Goal: Manage account settings: Manage account settings

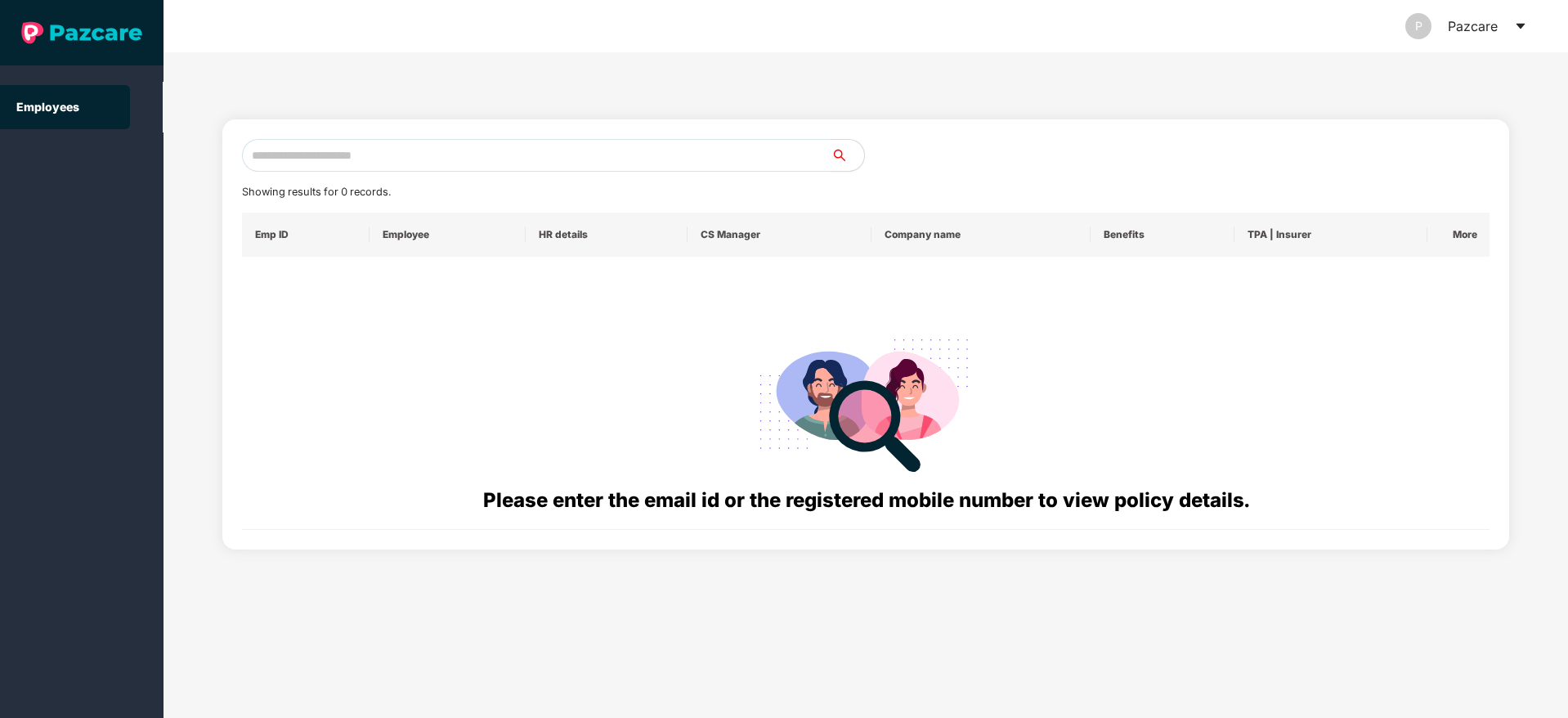
click at [1520, 25] on icon "caret-down" at bounding box center [1520, 26] width 9 height 6
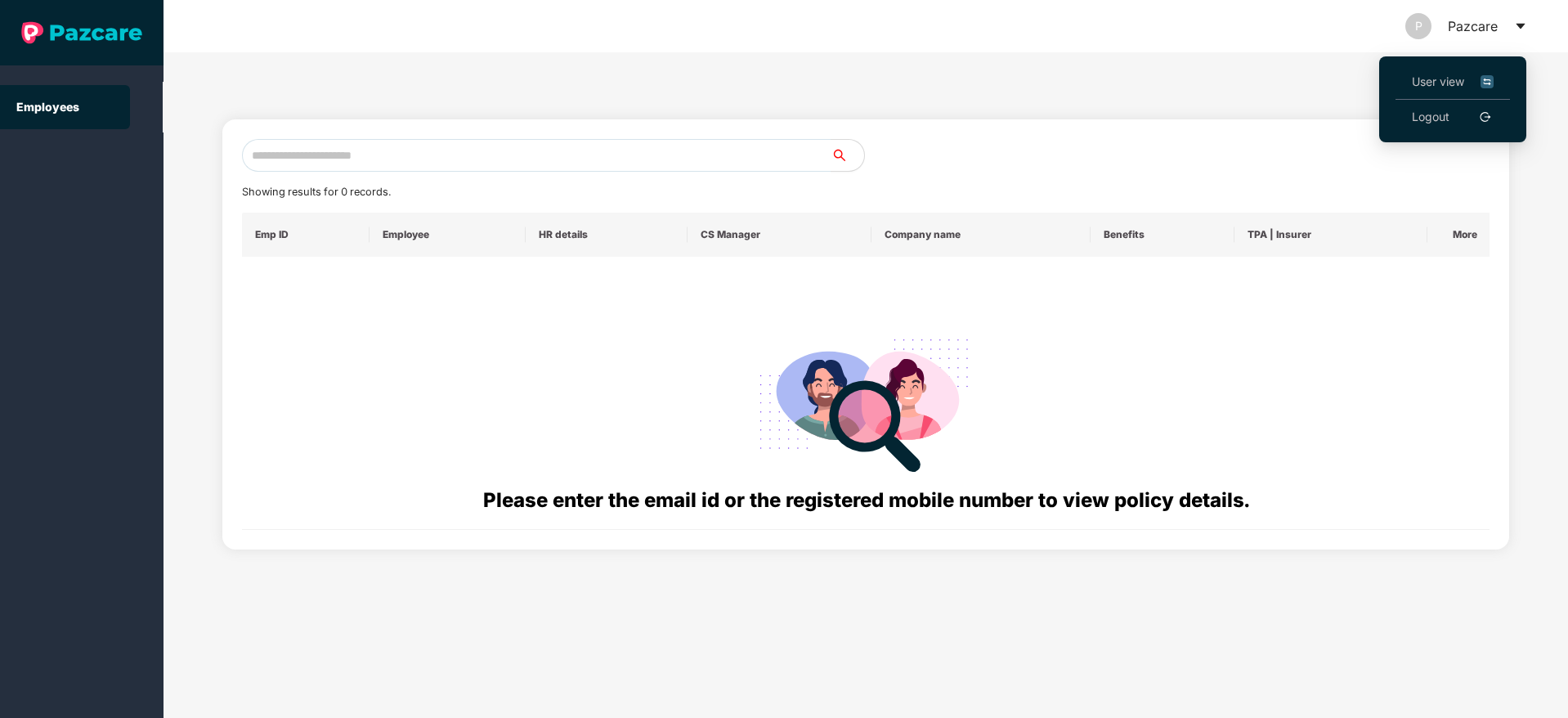
click at [1424, 76] on span "User view" at bounding box center [1453, 81] width 82 height 18
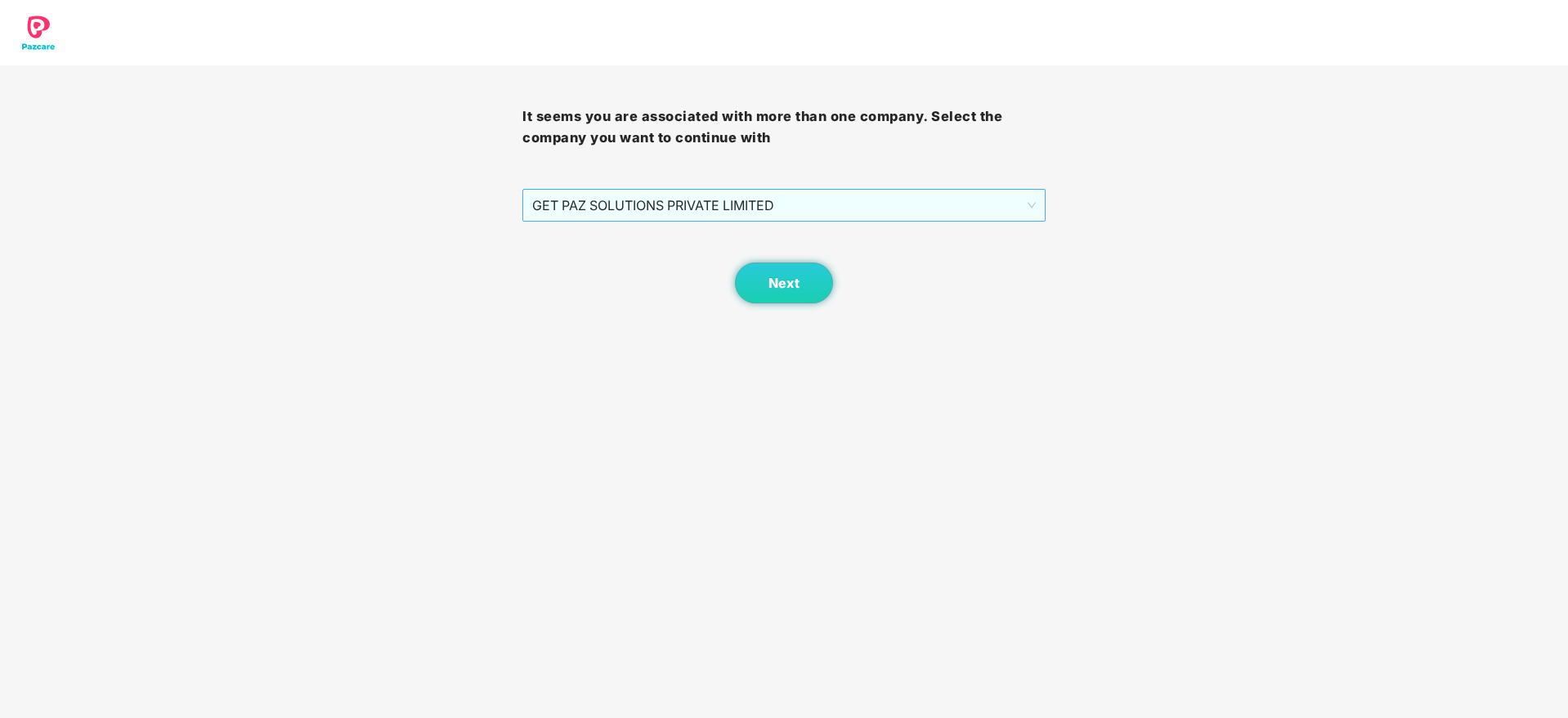
drag, startPoint x: 702, startPoint y: 186, endPoint x: 702, endPoint y: 198, distance: 12.0
click at [702, 198] on div "It seems you are associated with more than one company. Select the company you …" at bounding box center [784, 184] width 522 height 238
click at [702, 198] on span "GET PAZ SOLUTIONS PRIVATE LIMITED" at bounding box center [784, 204] width 503 height 31
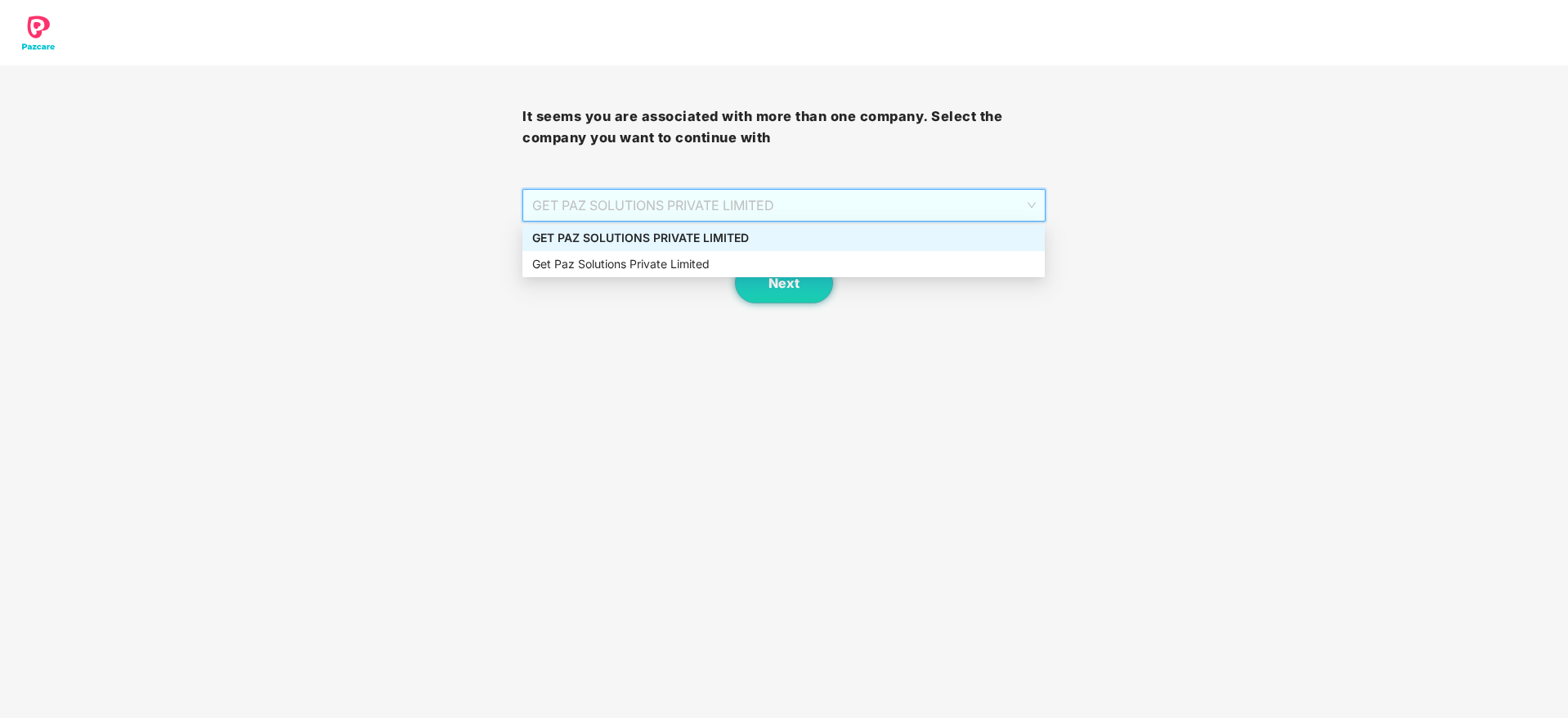
click at [704, 240] on div "GET PAZ SOLUTIONS PRIVATE LIMITED" at bounding box center [784, 237] width 503 height 18
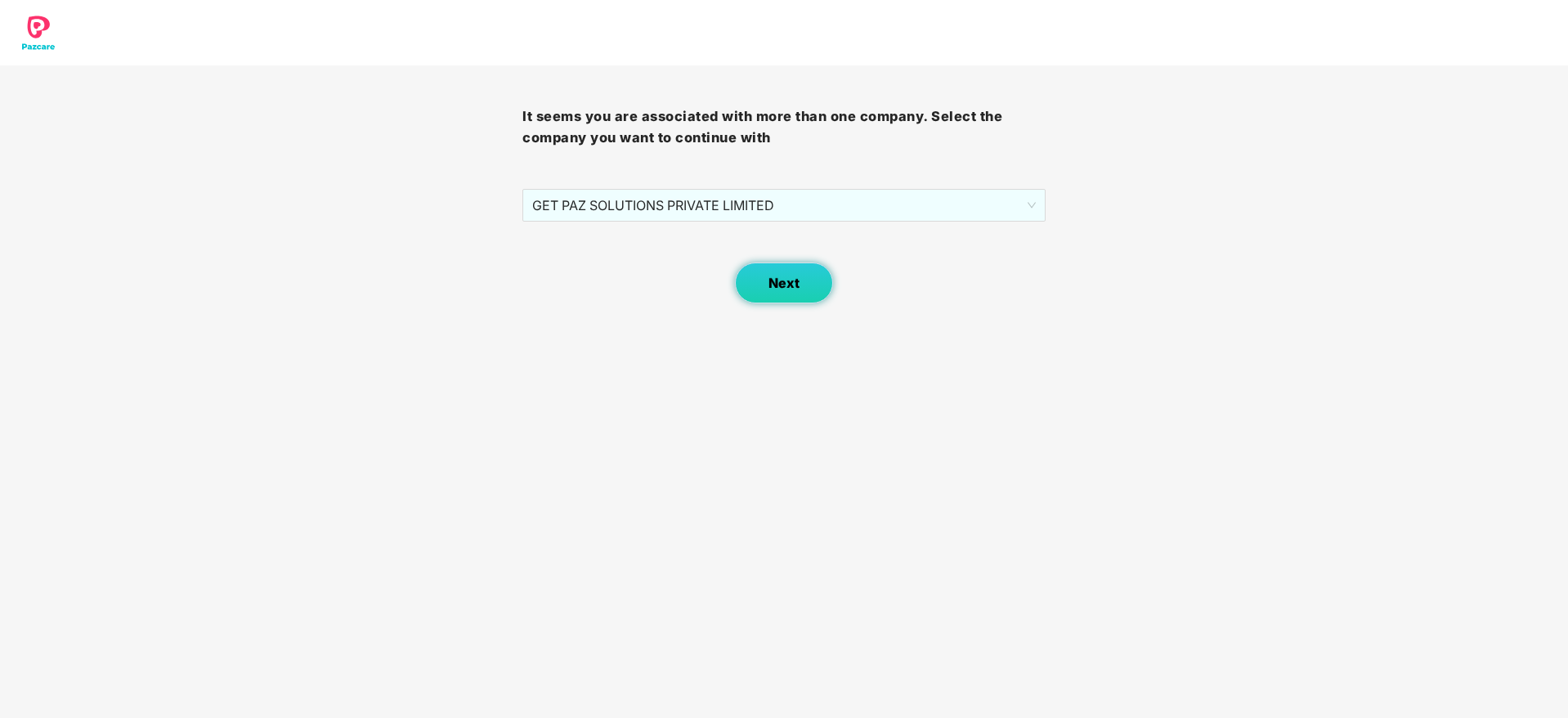
click at [807, 302] on button "Next" at bounding box center [784, 283] width 98 height 41
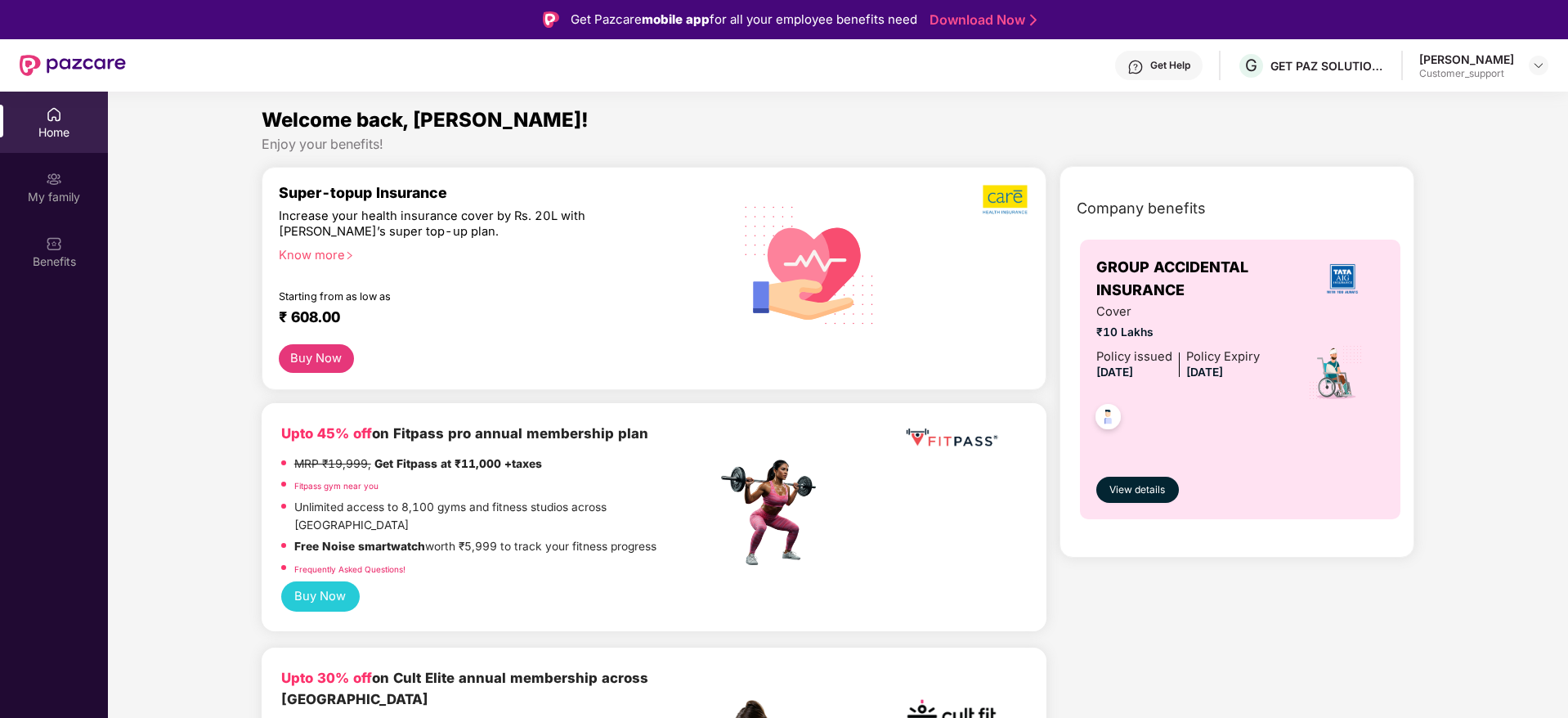
click at [1525, 65] on div "[PERSON_NAME] Customer_support" at bounding box center [1483, 65] width 129 height 29
click at [1538, 62] on img at bounding box center [1538, 65] width 13 height 13
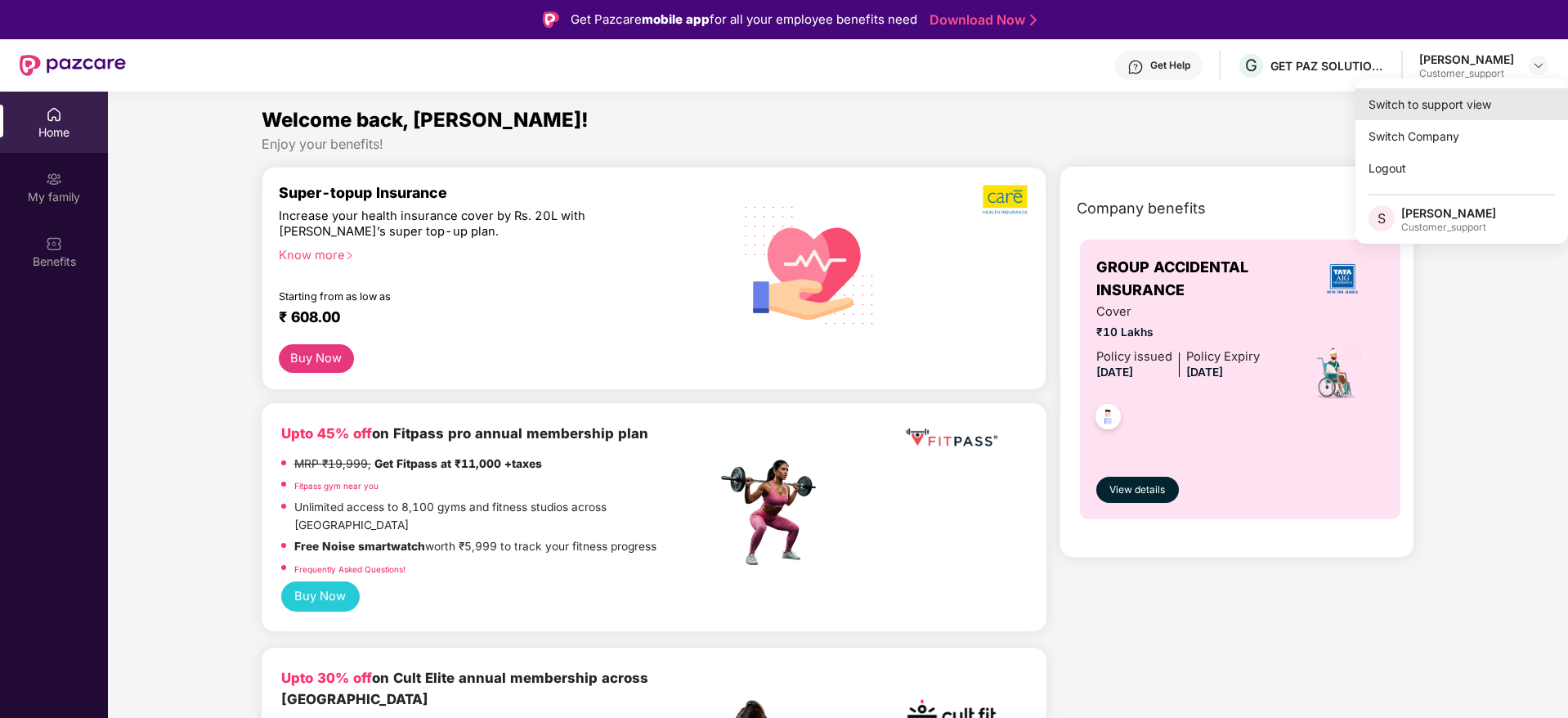
click at [1444, 114] on div "Switch to support view" at bounding box center [1462, 104] width 213 height 32
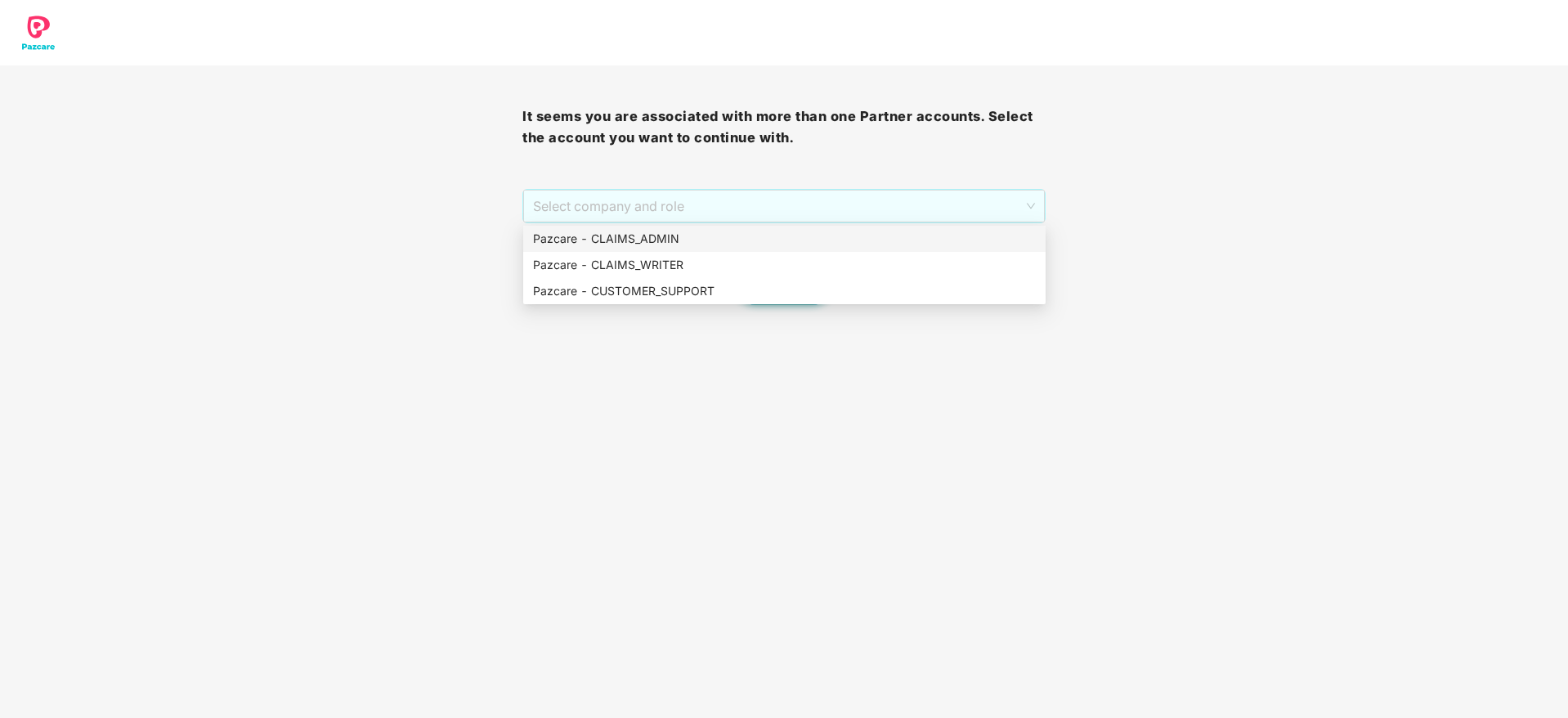
drag, startPoint x: 664, startPoint y: 193, endPoint x: 665, endPoint y: 247, distance: 54.0
click at [665, 247] on body "It seems you are associated with more than one Partner accounts. Select the acc…" at bounding box center [784, 359] width 1568 height 718
click at [665, 247] on div "Pazcare - CLAIMS_ADMIN" at bounding box center [784, 238] width 503 height 18
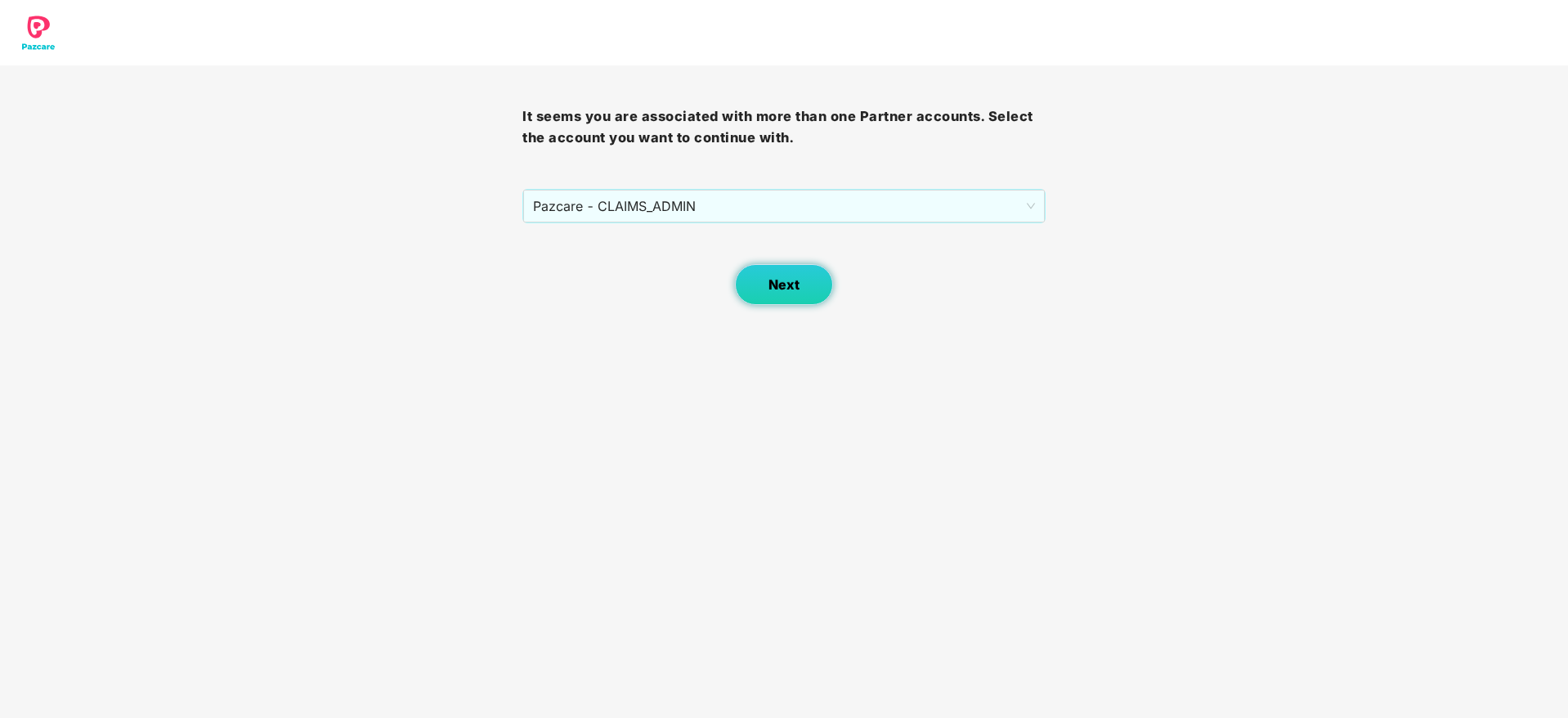
click at [756, 283] on button "Next" at bounding box center [784, 284] width 98 height 41
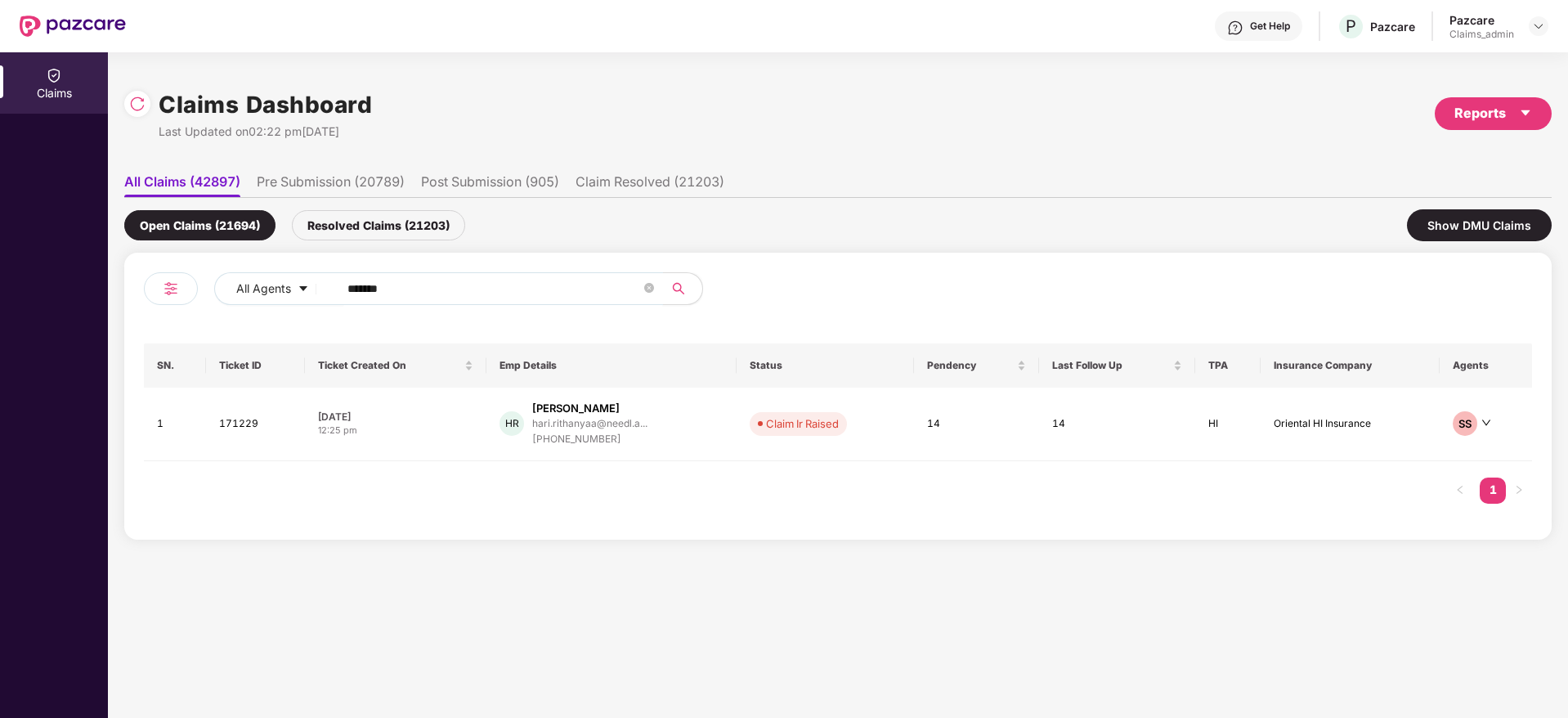
click at [433, 293] on input "******" at bounding box center [493, 288] width 294 height 24
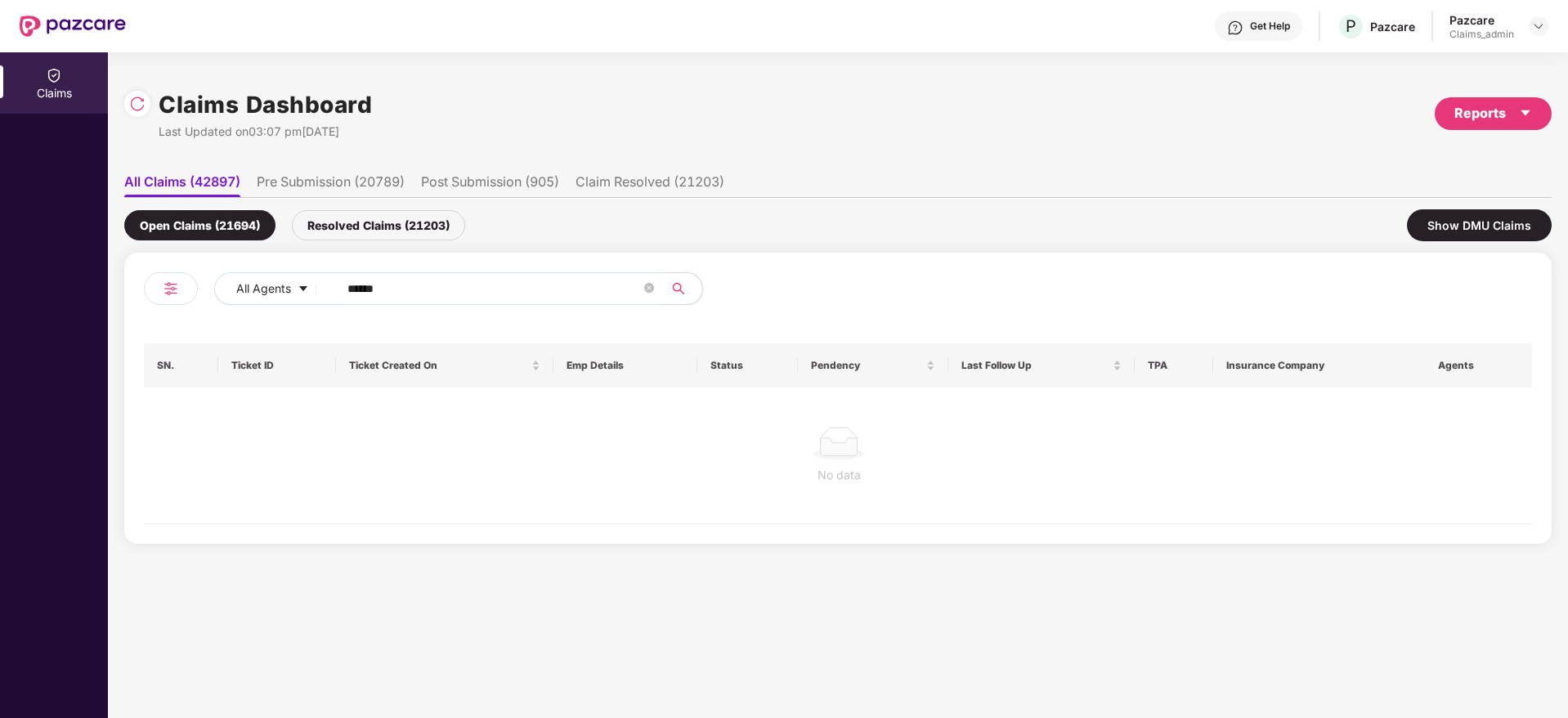
type input "******"
click at [393, 223] on div "Resolved Claims (21203)" at bounding box center [379, 225] width 173 height 30
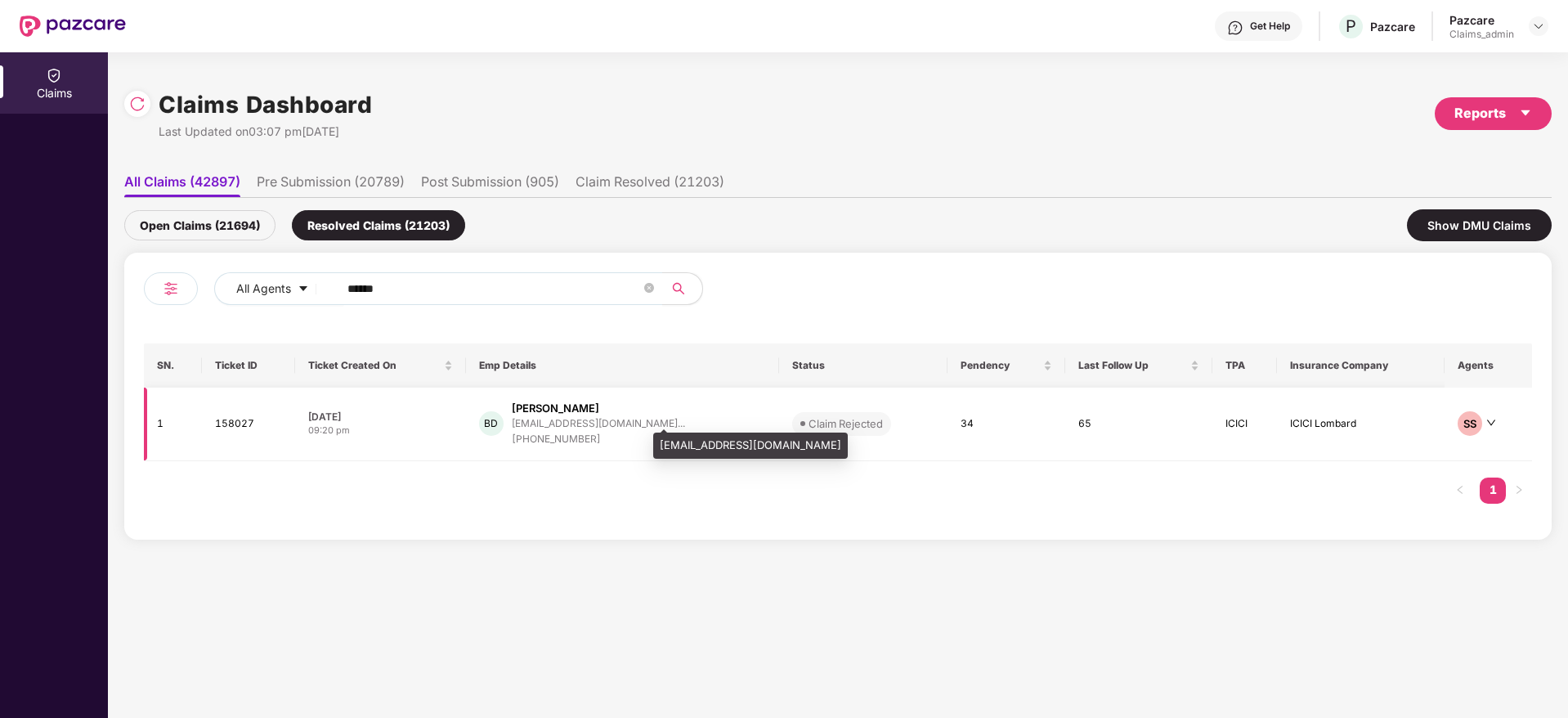
click at [571, 426] on div "[EMAIL_ADDRESS][DOMAIN_NAME]..." at bounding box center [599, 422] width 173 height 10
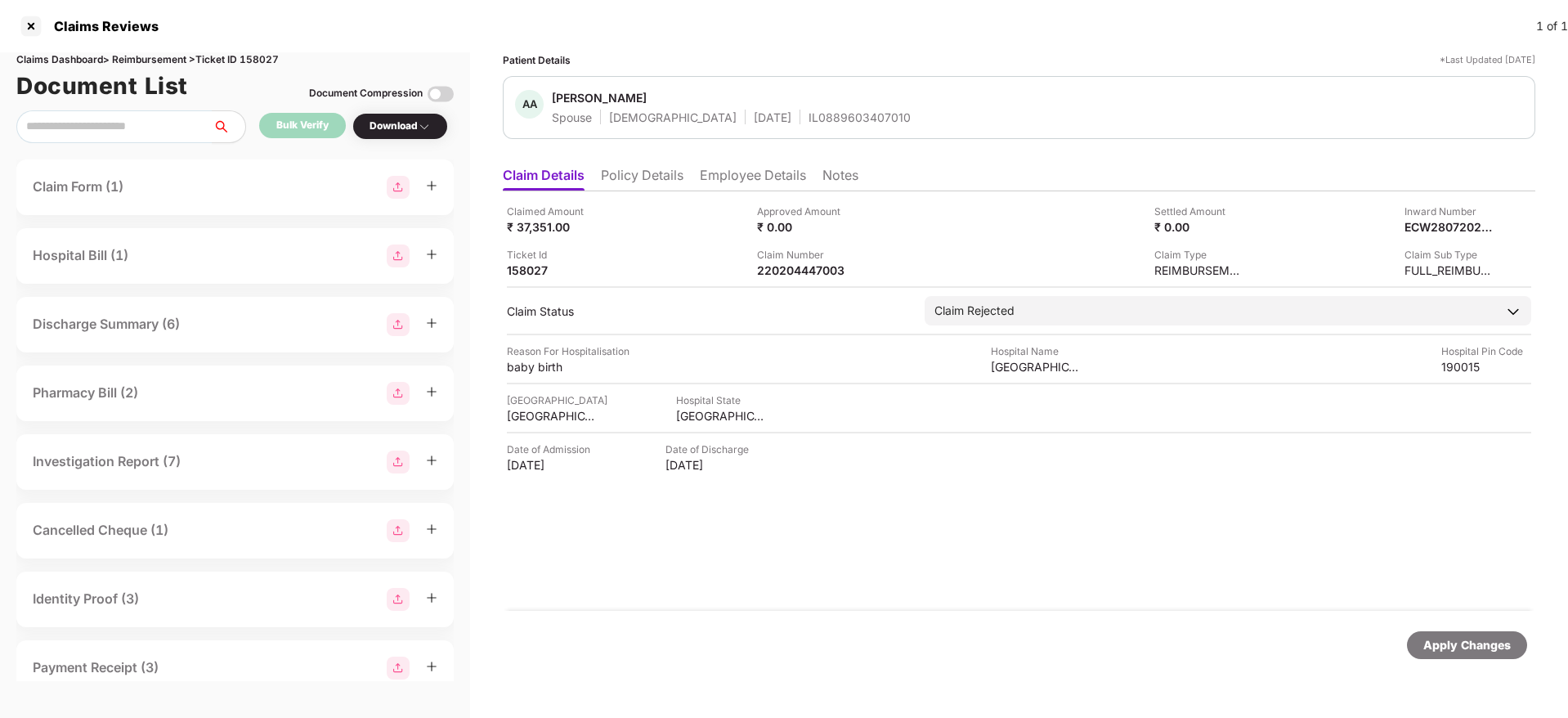
click at [836, 176] on li "Notes" at bounding box center [840, 178] width 36 height 23
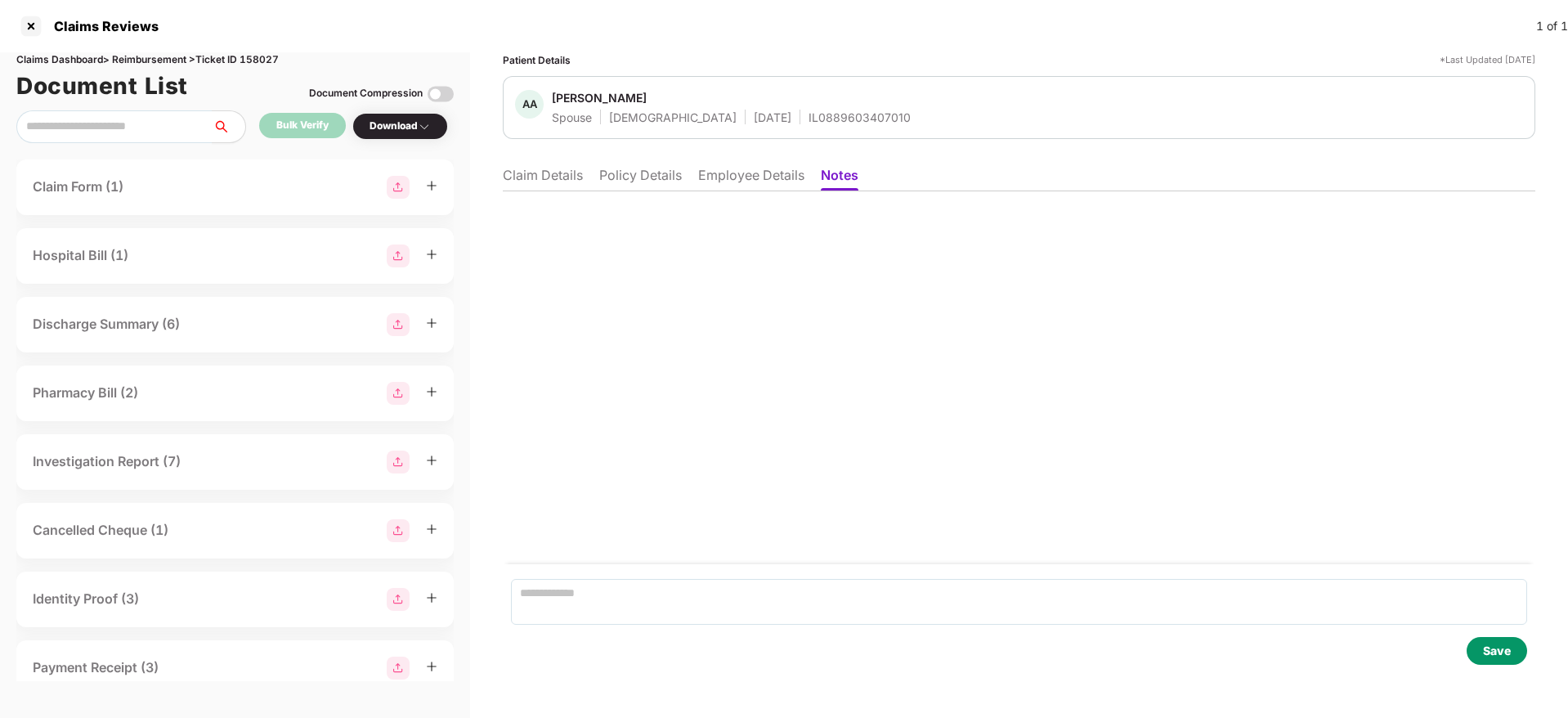
click at [646, 172] on li "Policy Details" at bounding box center [640, 178] width 83 height 23
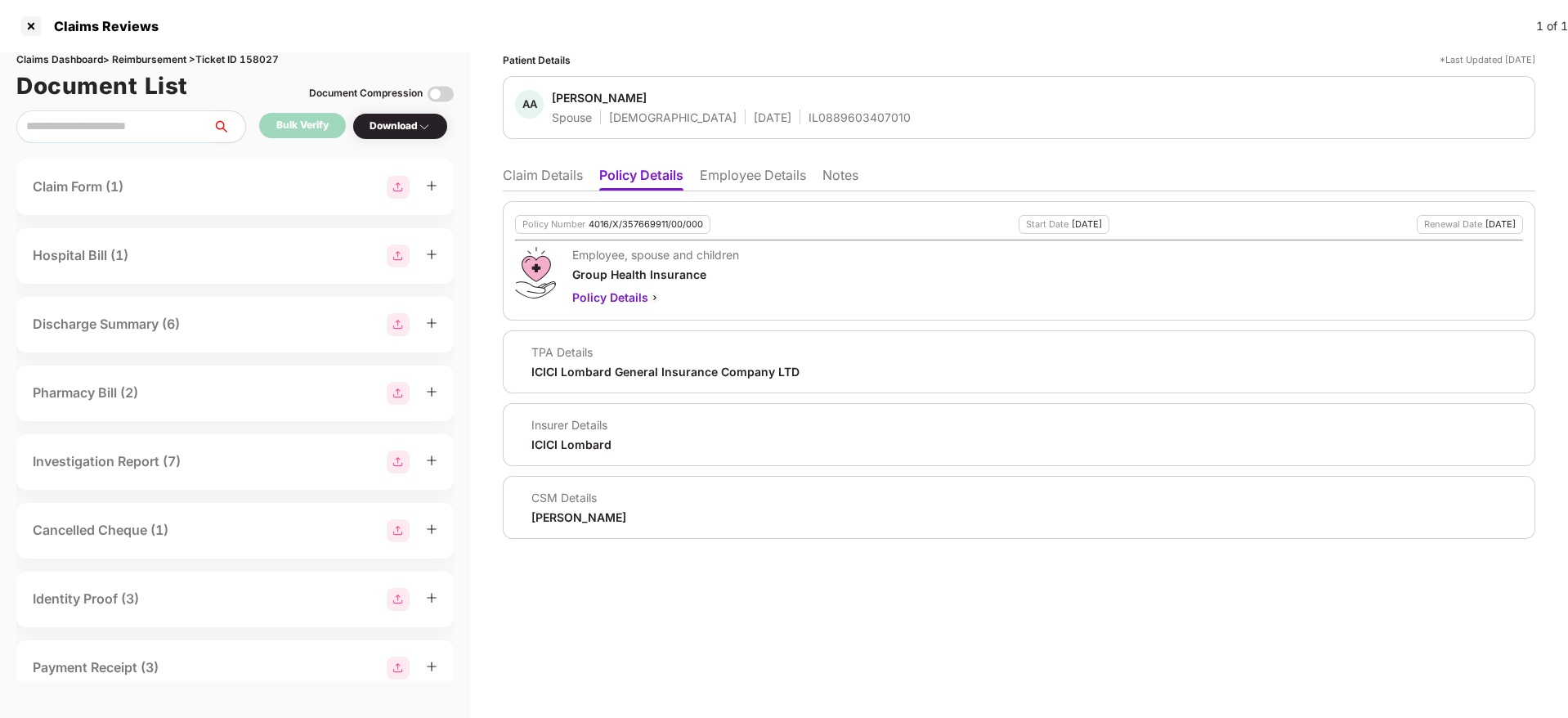
click at [545, 172] on li "Claim Details" at bounding box center [543, 178] width 80 height 23
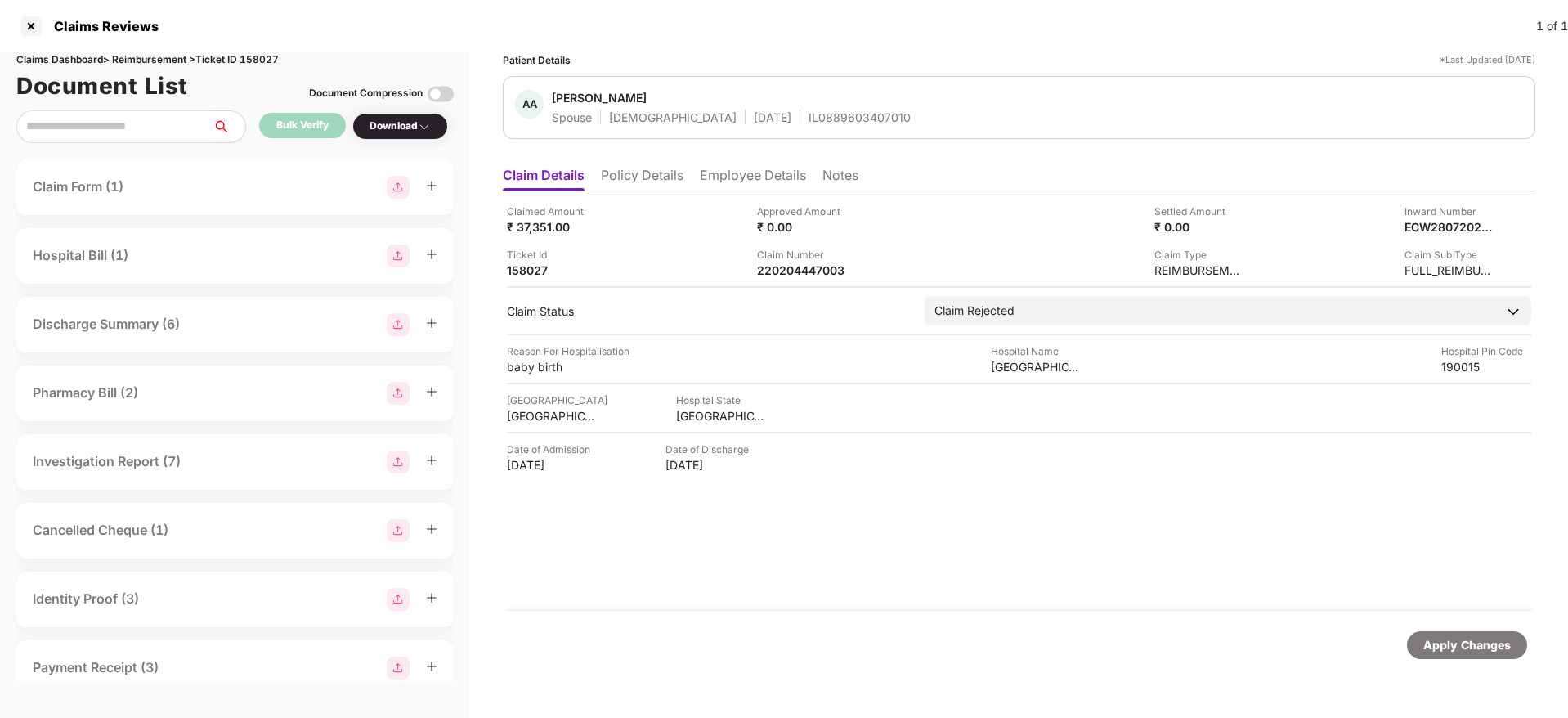
click at [840, 169] on li "Notes" at bounding box center [840, 178] width 36 height 23
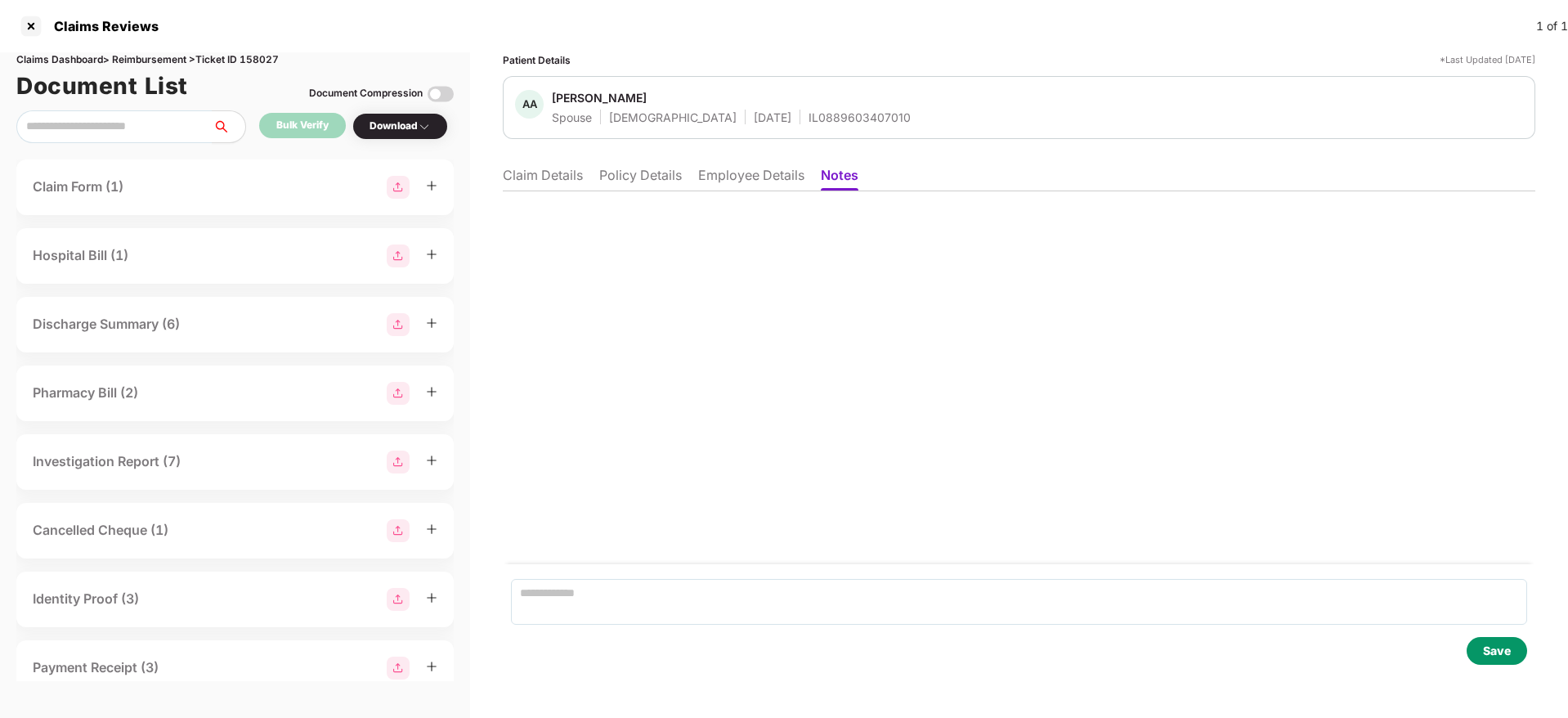
click at [702, 167] on li "Employee Details" at bounding box center [751, 178] width 106 height 23
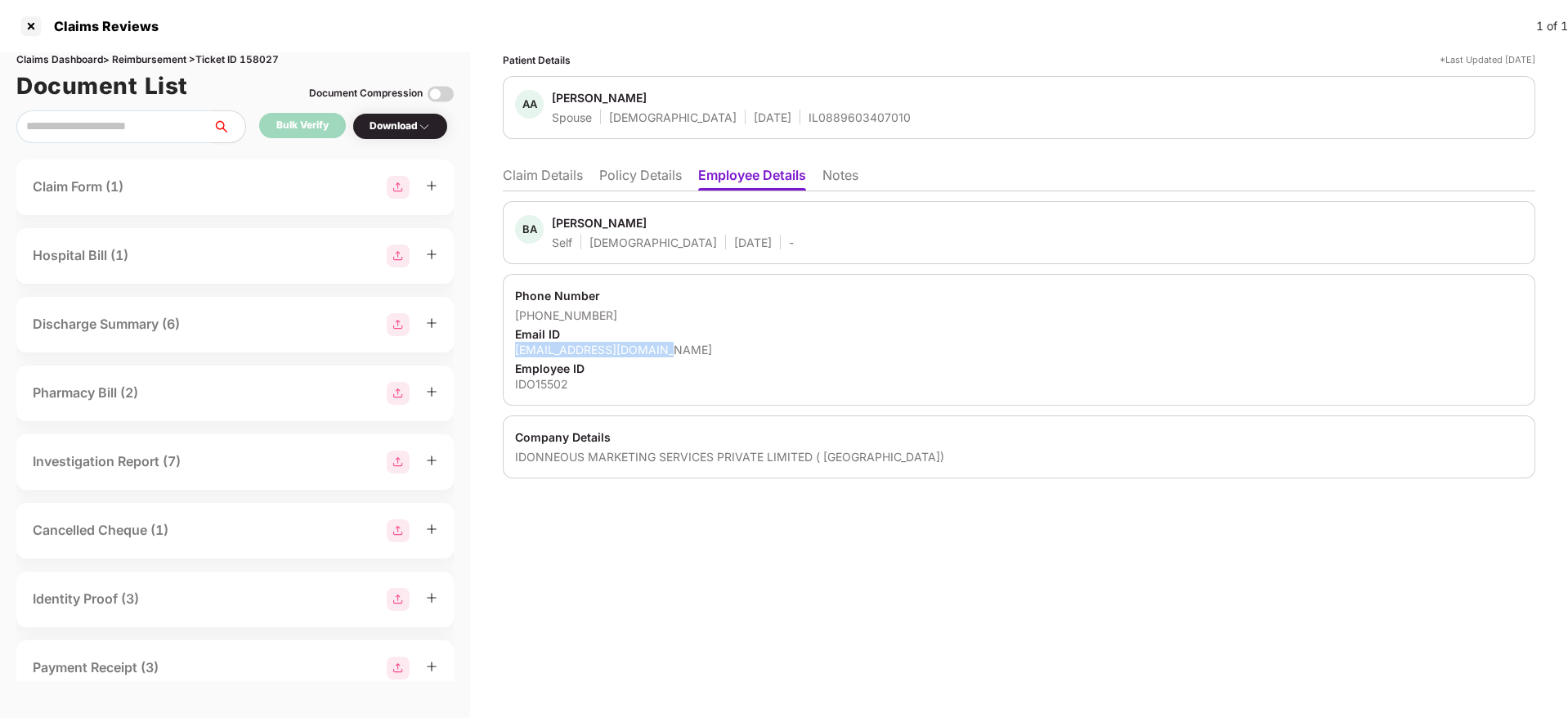
drag, startPoint x: 515, startPoint y: 346, endPoint x: 696, endPoint y: 352, distance: 181.1
click at [696, 352] on div "[EMAIL_ADDRESS][DOMAIN_NAME]" at bounding box center [1019, 349] width 1008 height 16
copy div "[EMAIL_ADDRESS][DOMAIN_NAME]"
click at [24, 21] on div at bounding box center [31, 26] width 26 height 26
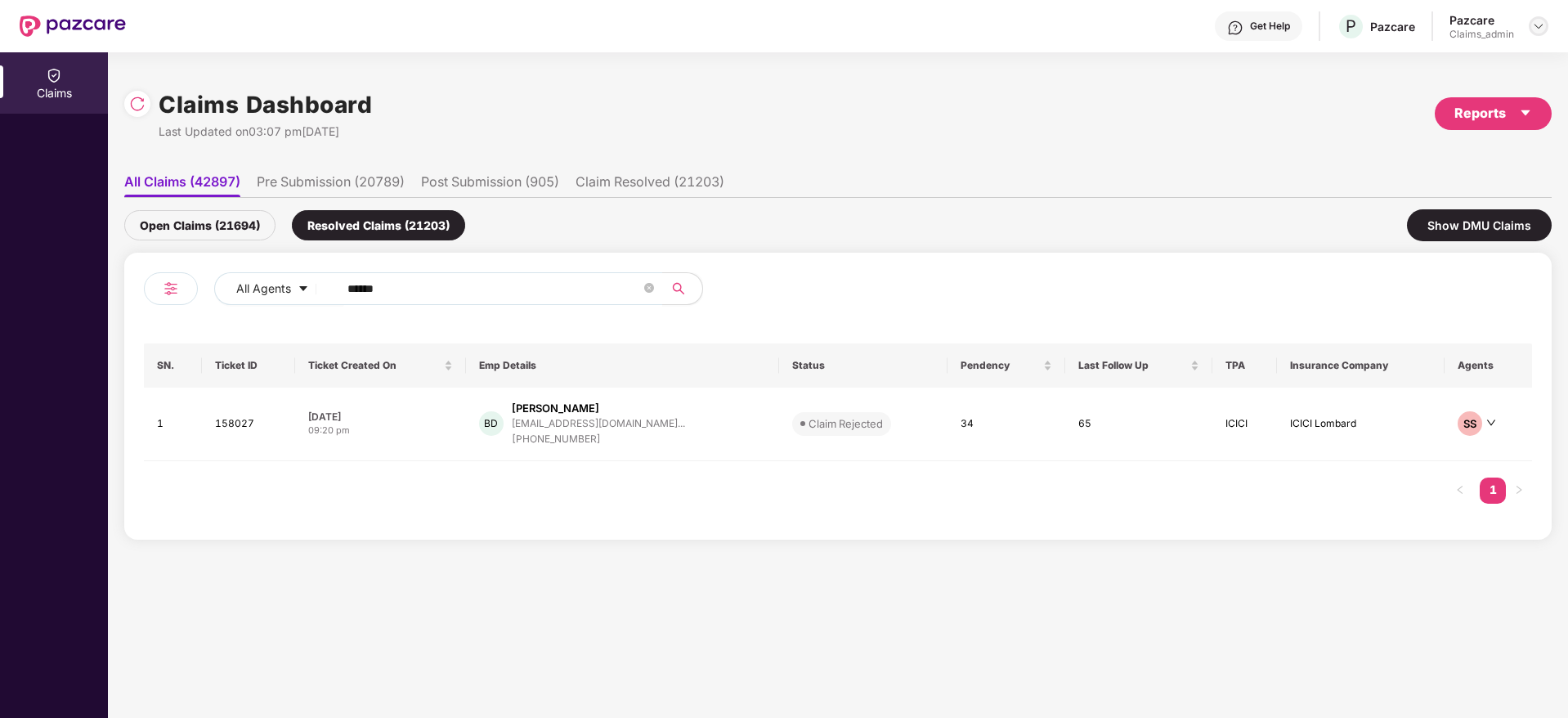
click at [1539, 30] on img at bounding box center [1538, 26] width 13 height 13
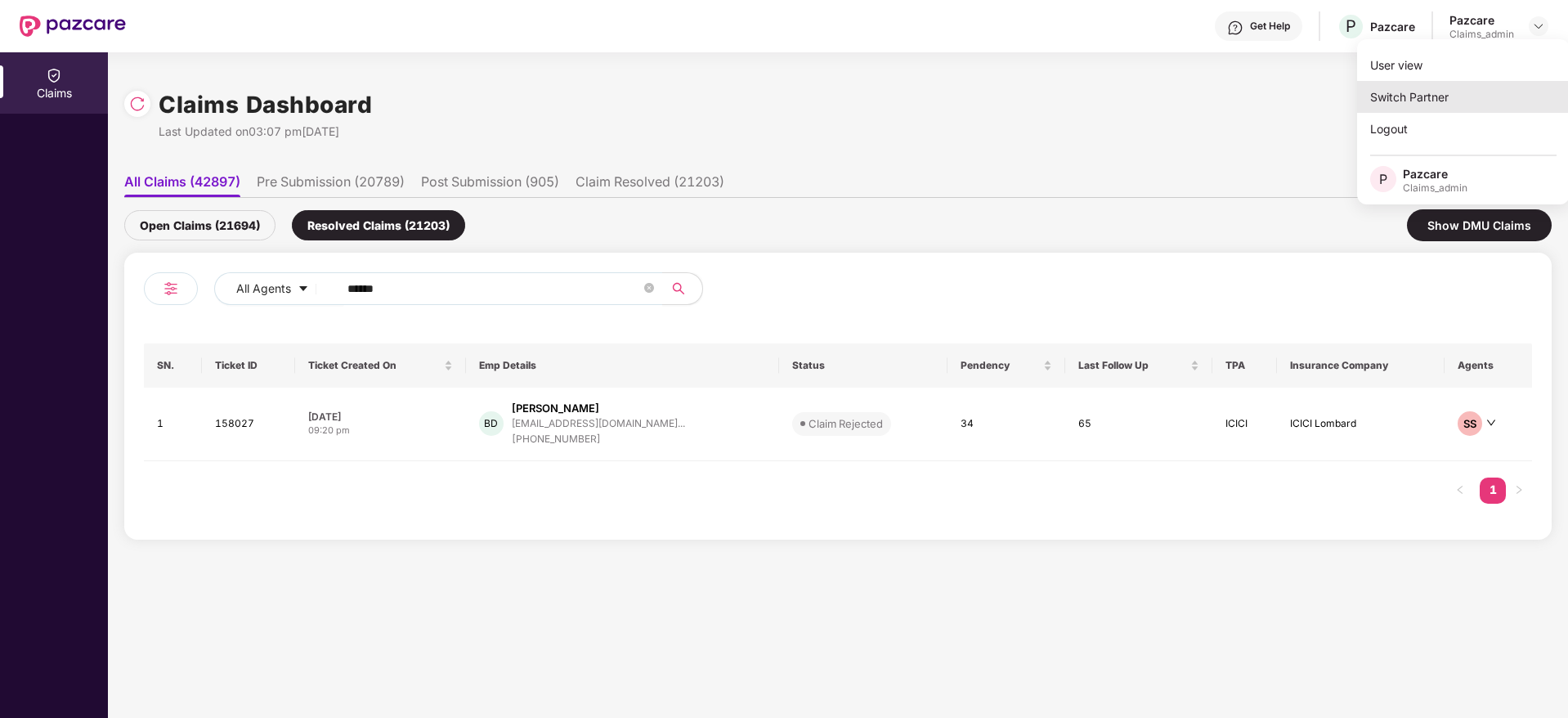
click at [1445, 100] on div "Switch Partner" at bounding box center [1464, 97] width 213 height 32
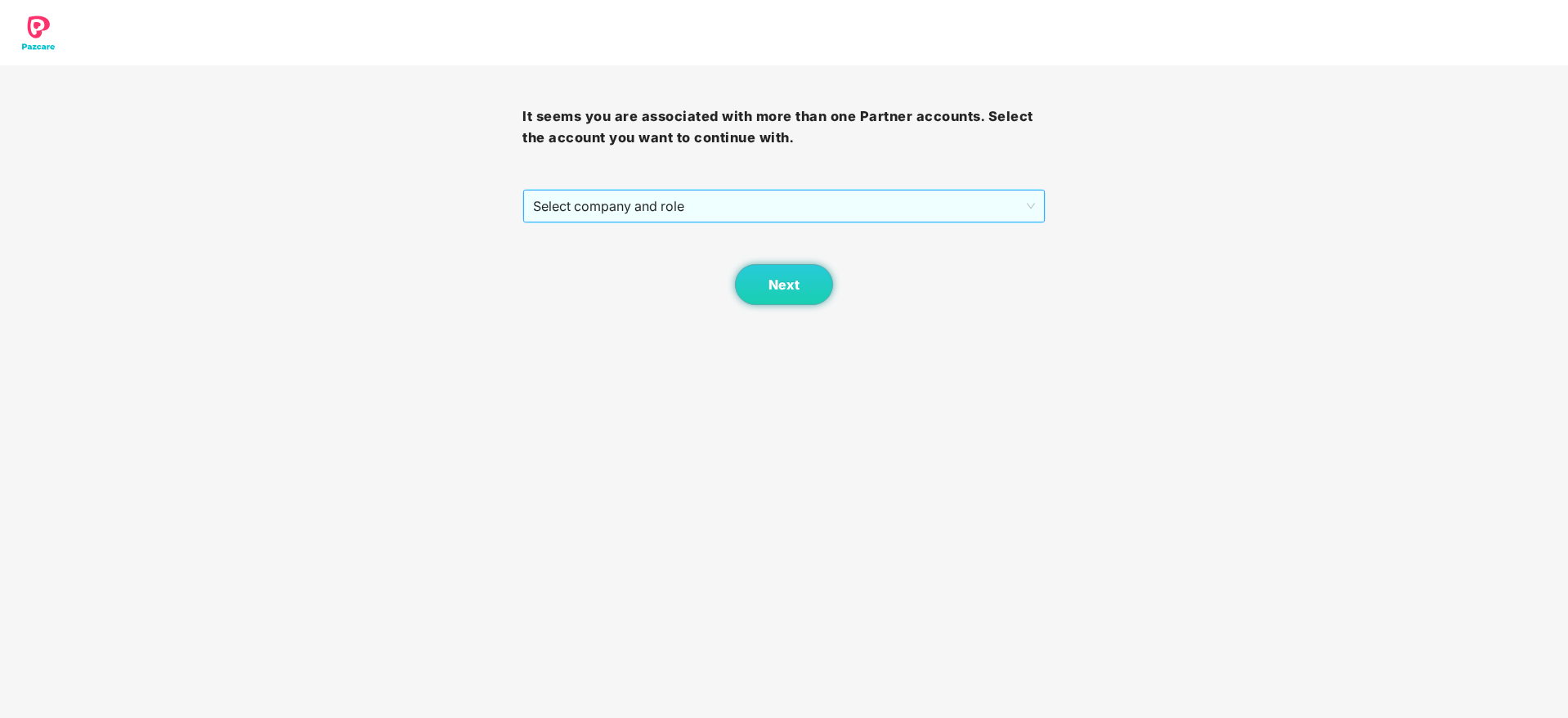
click at [777, 200] on span "Select company and role" at bounding box center [783, 205] width 501 height 31
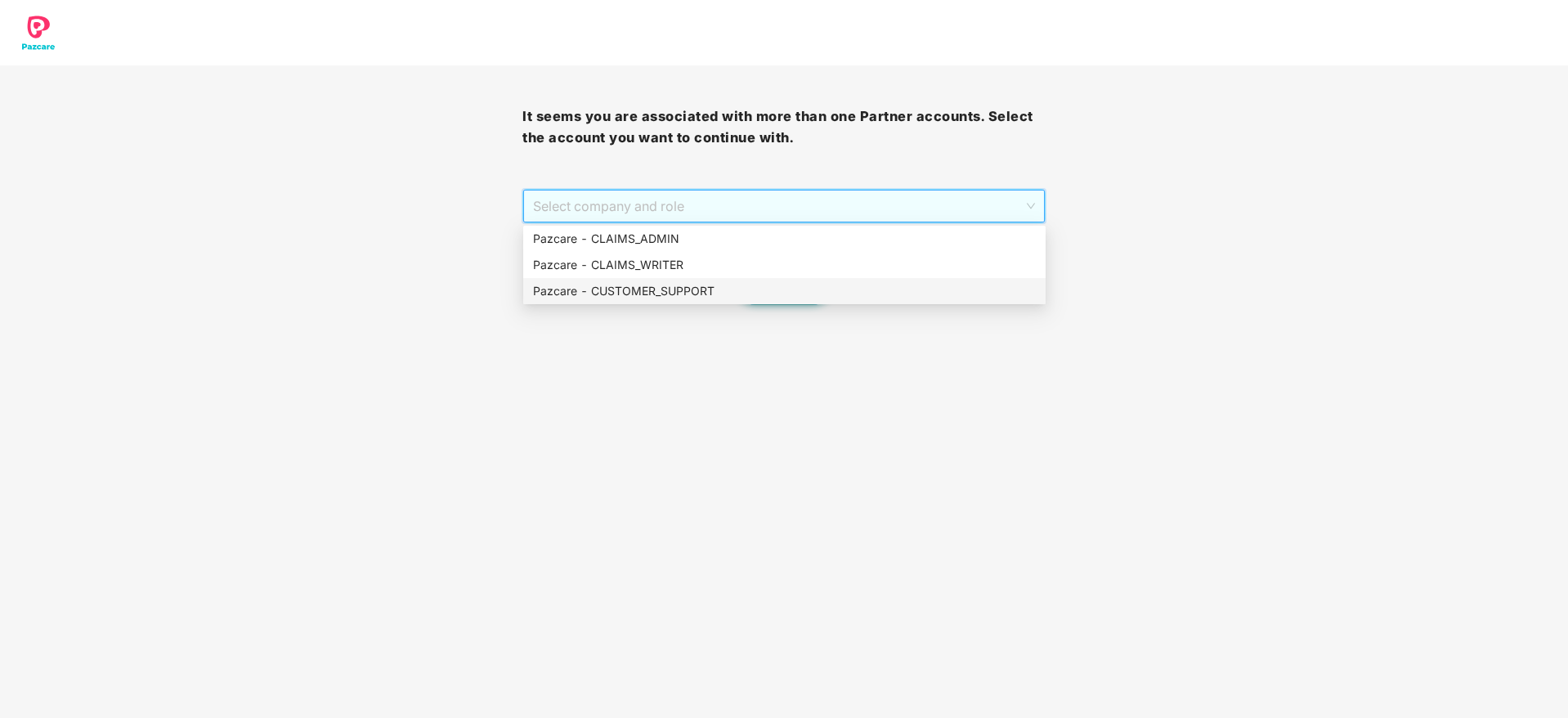
click at [729, 289] on div "Pazcare - CUSTOMER_SUPPORT" at bounding box center [784, 290] width 503 height 18
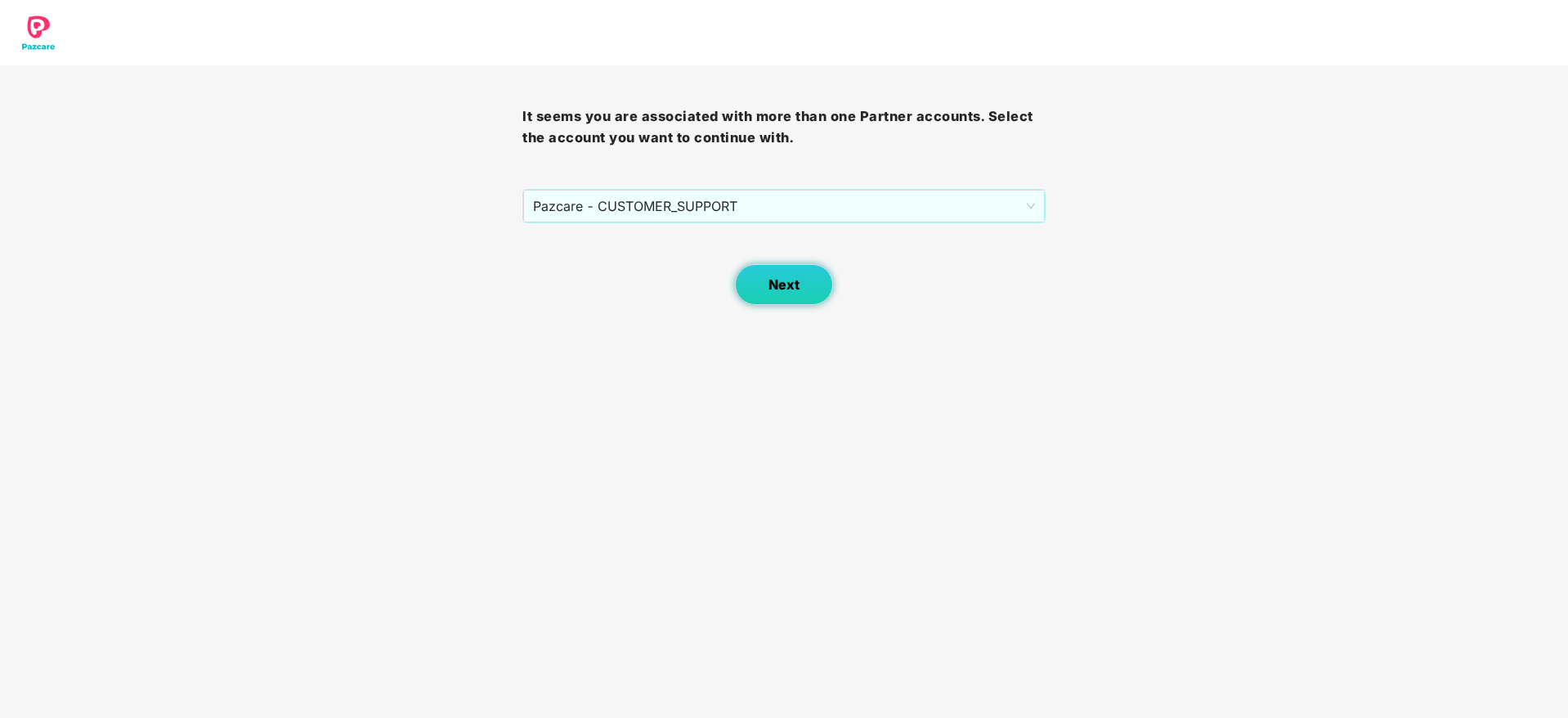
click at [798, 297] on button "Next" at bounding box center [784, 284] width 98 height 41
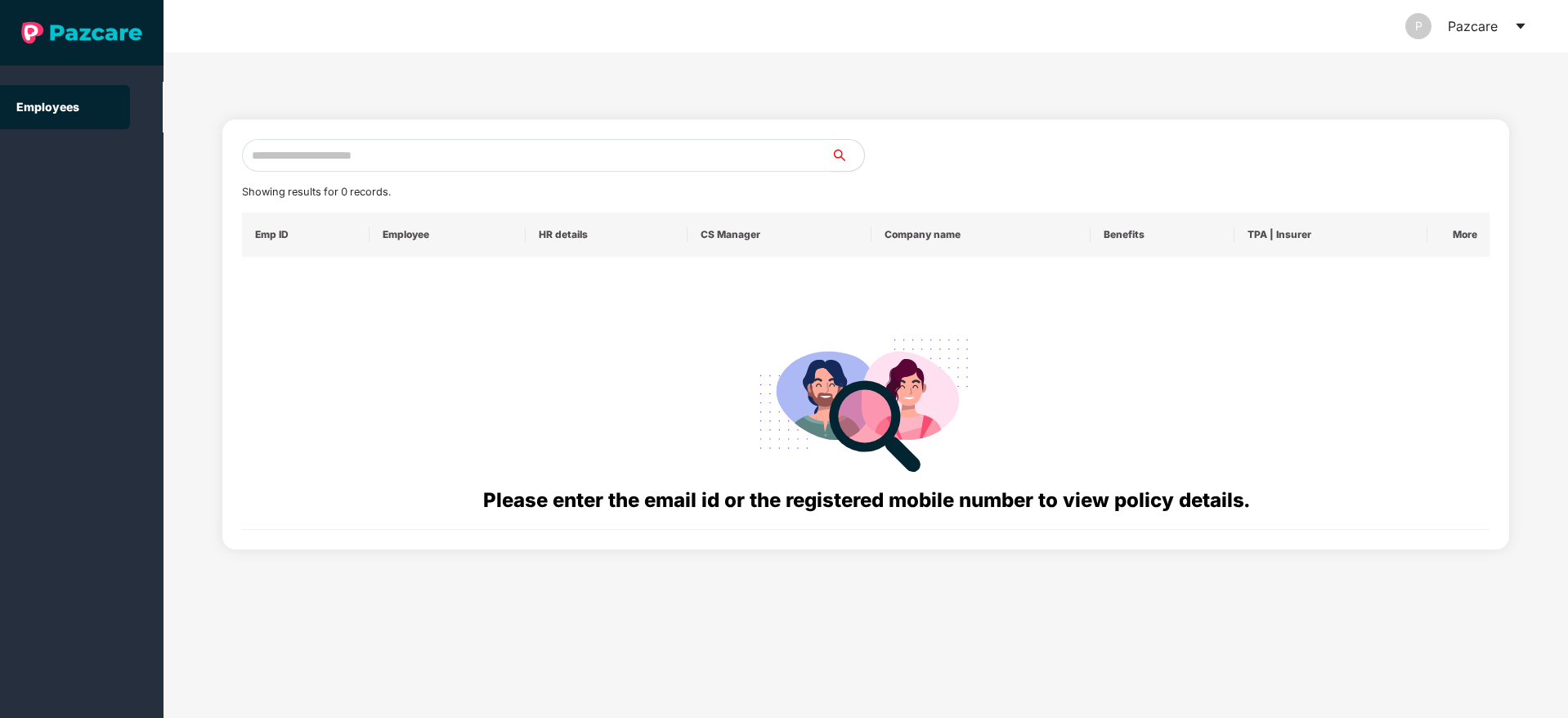
click at [447, 157] on input "text" at bounding box center [536, 155] width 590 height 33
paste input "**********"
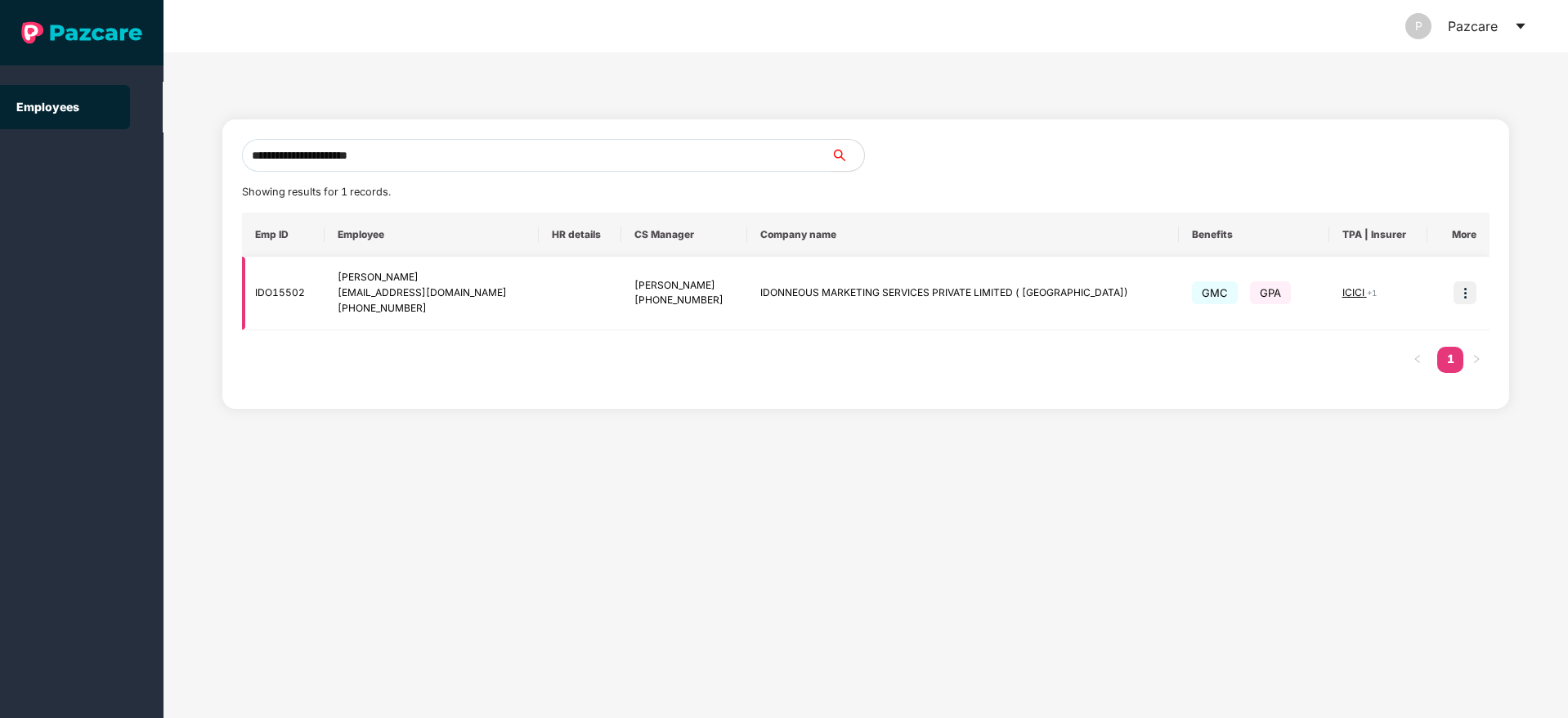
type input "**********"
click at [1458, 294] on img at bounding box center [1464, 292] width 23 height 23
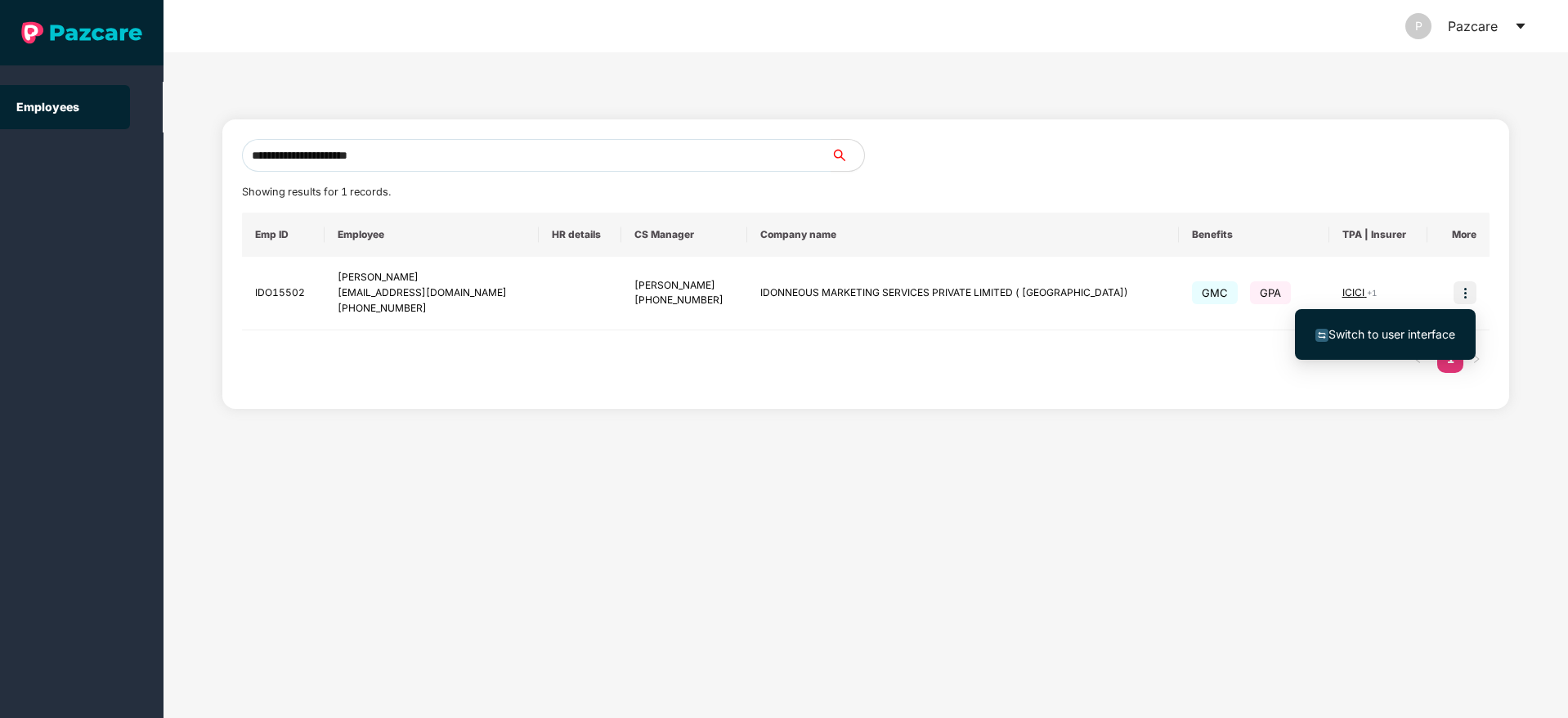
click at [1368, 329] on span "Switch to user interface" at bounding box center [1392, 334] width 127 height 14
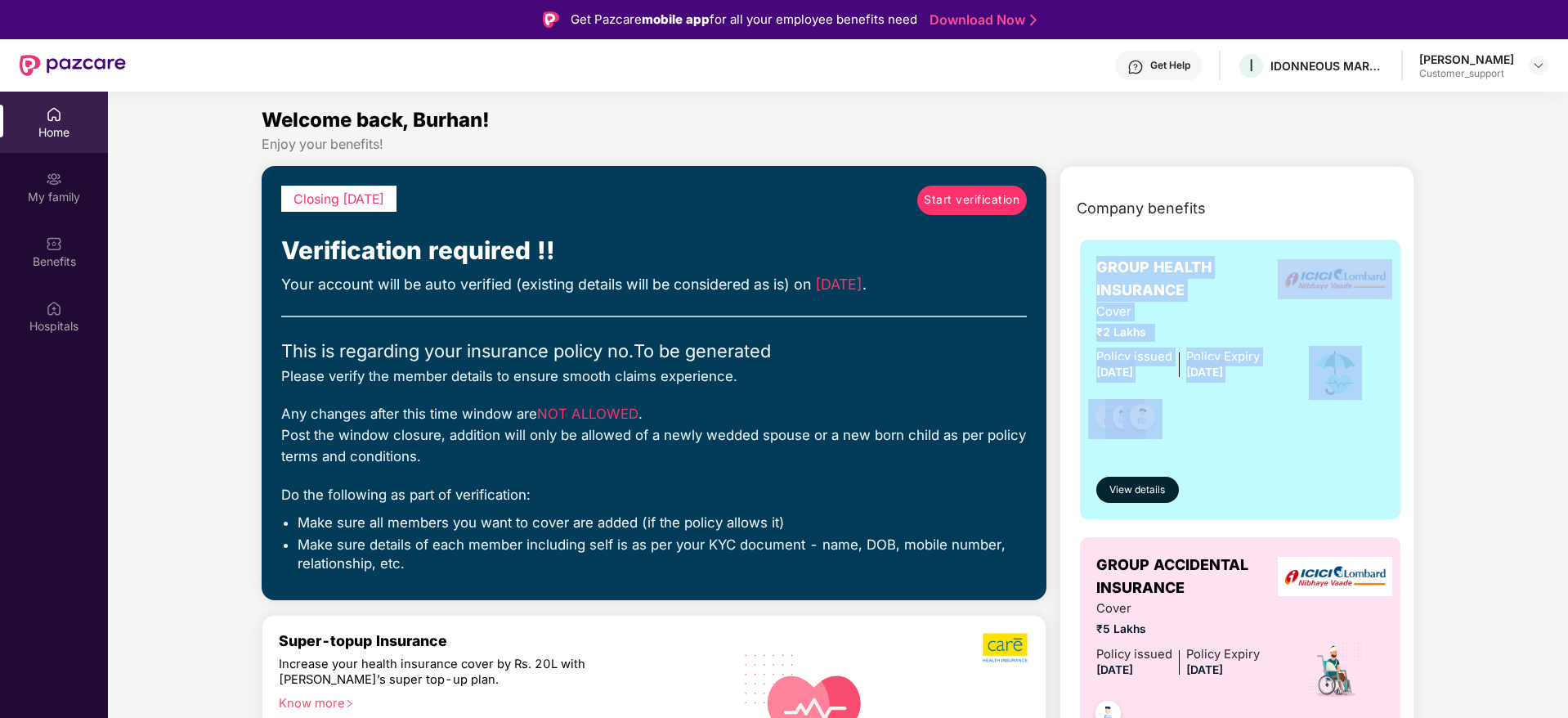
drag, startPoint x: 1564, startPoint y: 187, endPoint x: 1568, endPoint y: 334, distance: 147.1
click at [1567, 334] on html "Get Pazcare mobile app for all your employee benefits need Download Now Get Hel…" at bounding box center [784, 359] width 1568 height 718
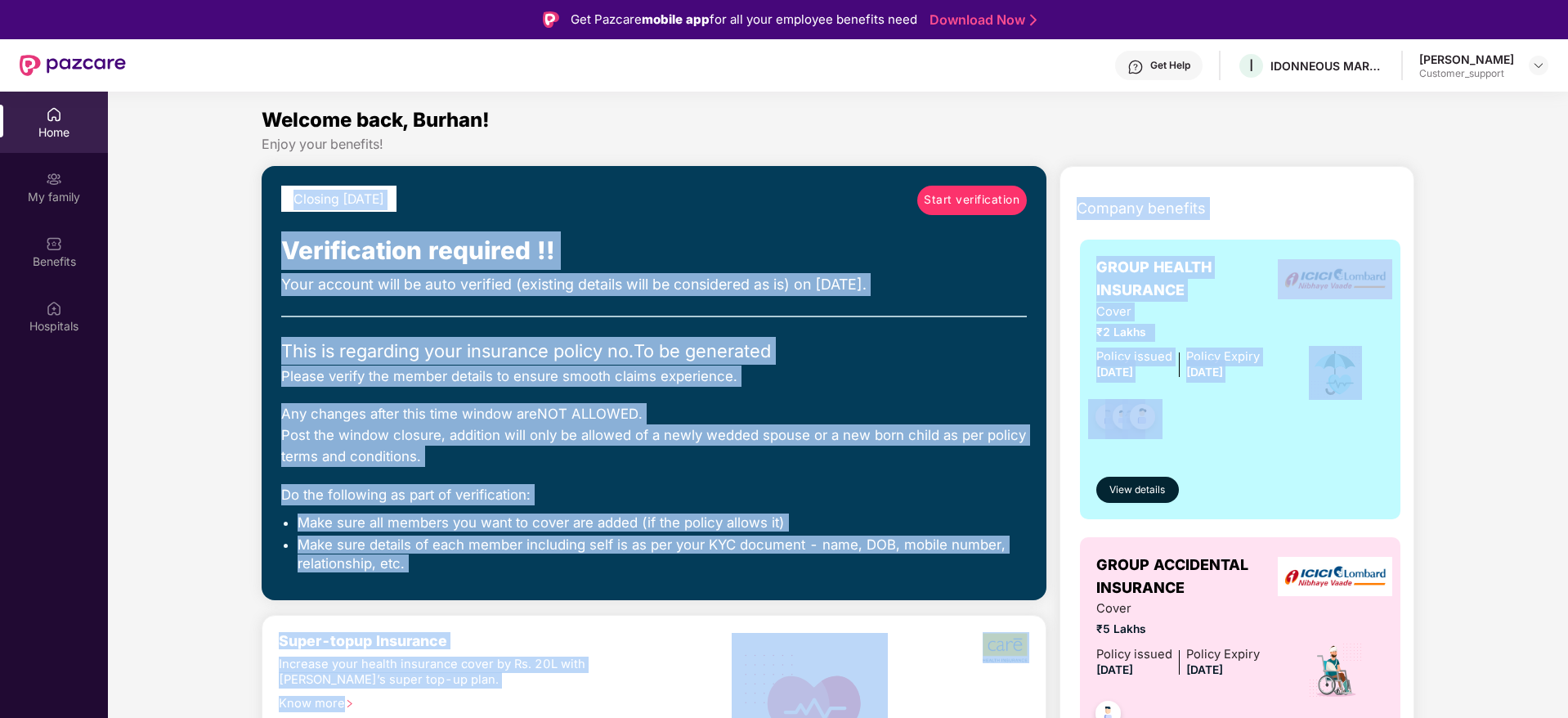
drag, startPoint x: 1565, startPoint y: 157, endPoint x: 1515, endPoint y: 363, distance: 212.0
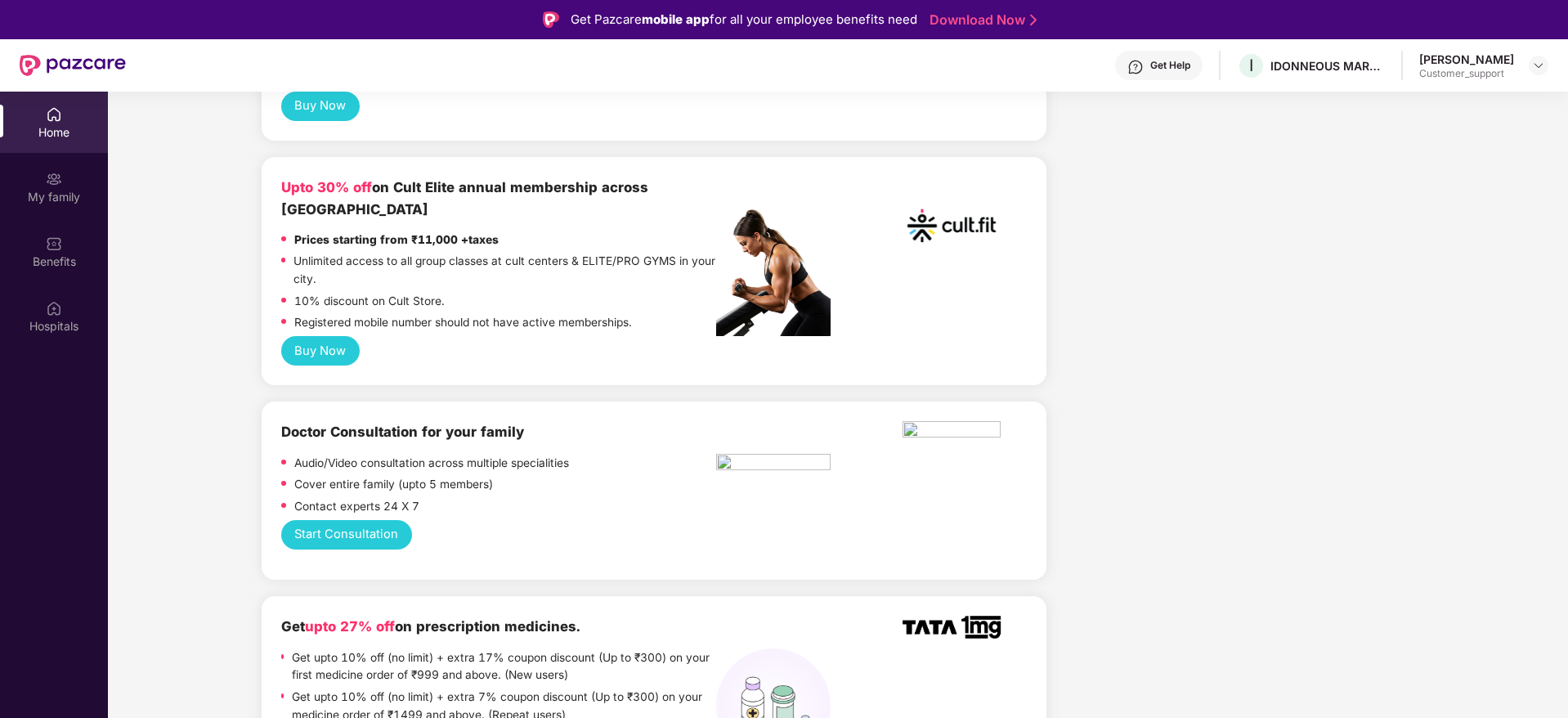
scroll to position [1029, 0]
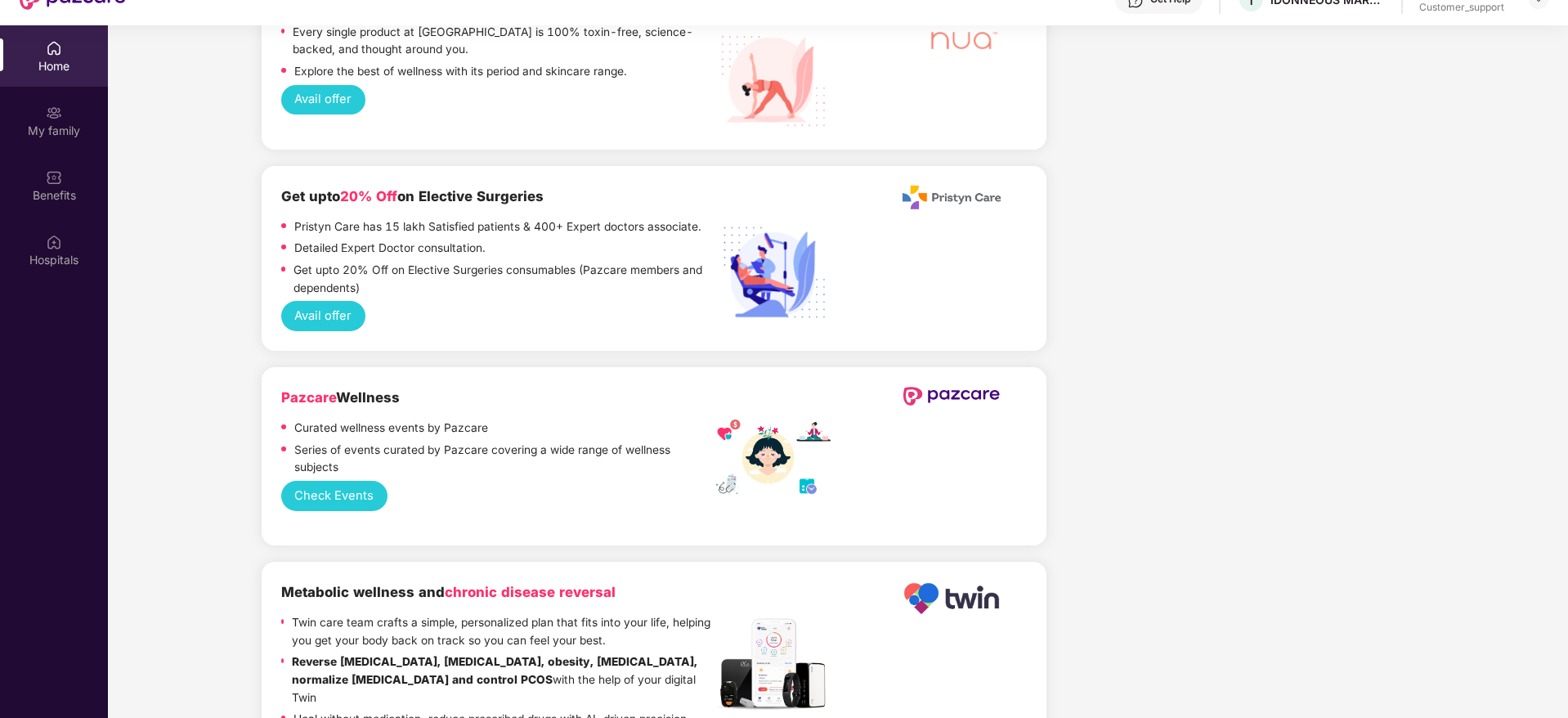
scroll to position [91, 0]
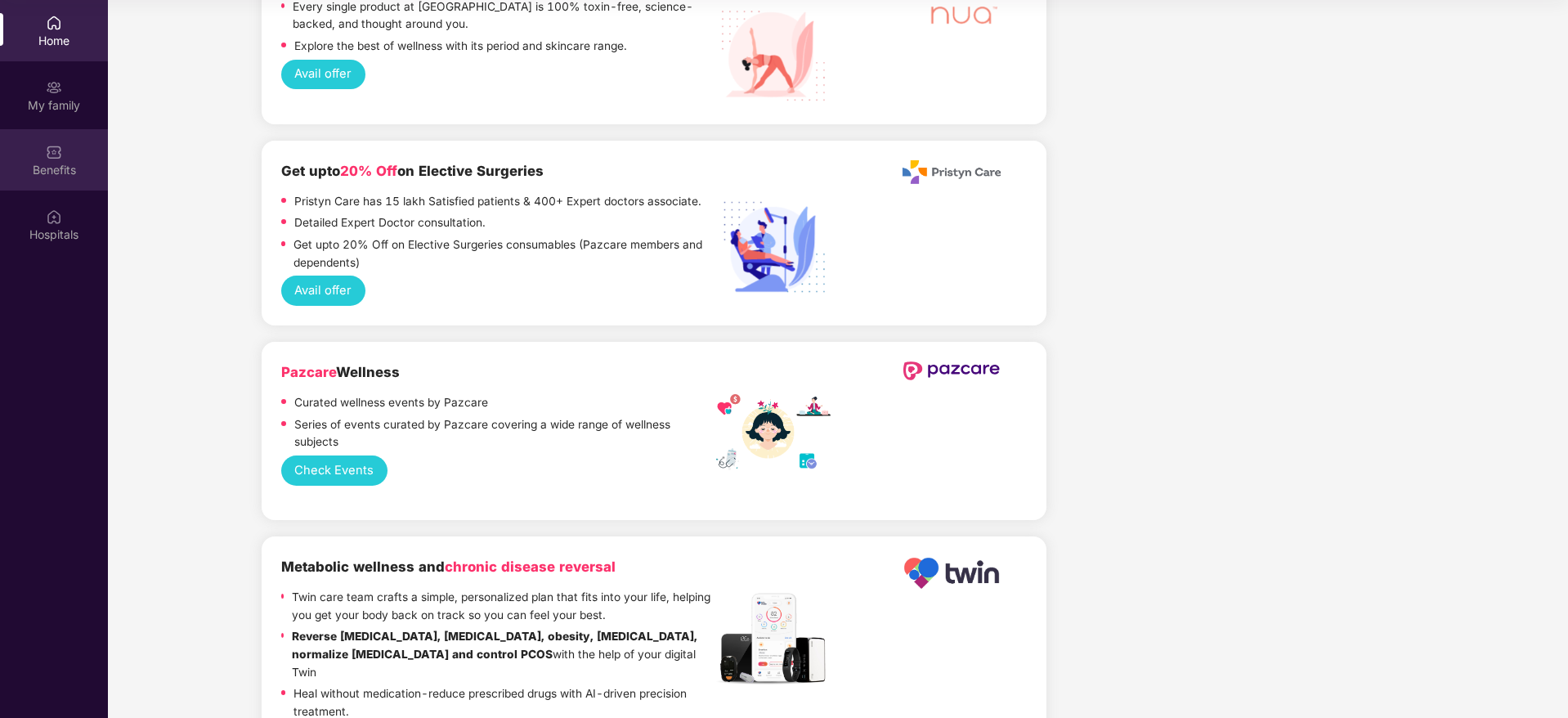
click at [27, 173] on div "Benefits" at bounding box center [54, 171] width 108 height 17
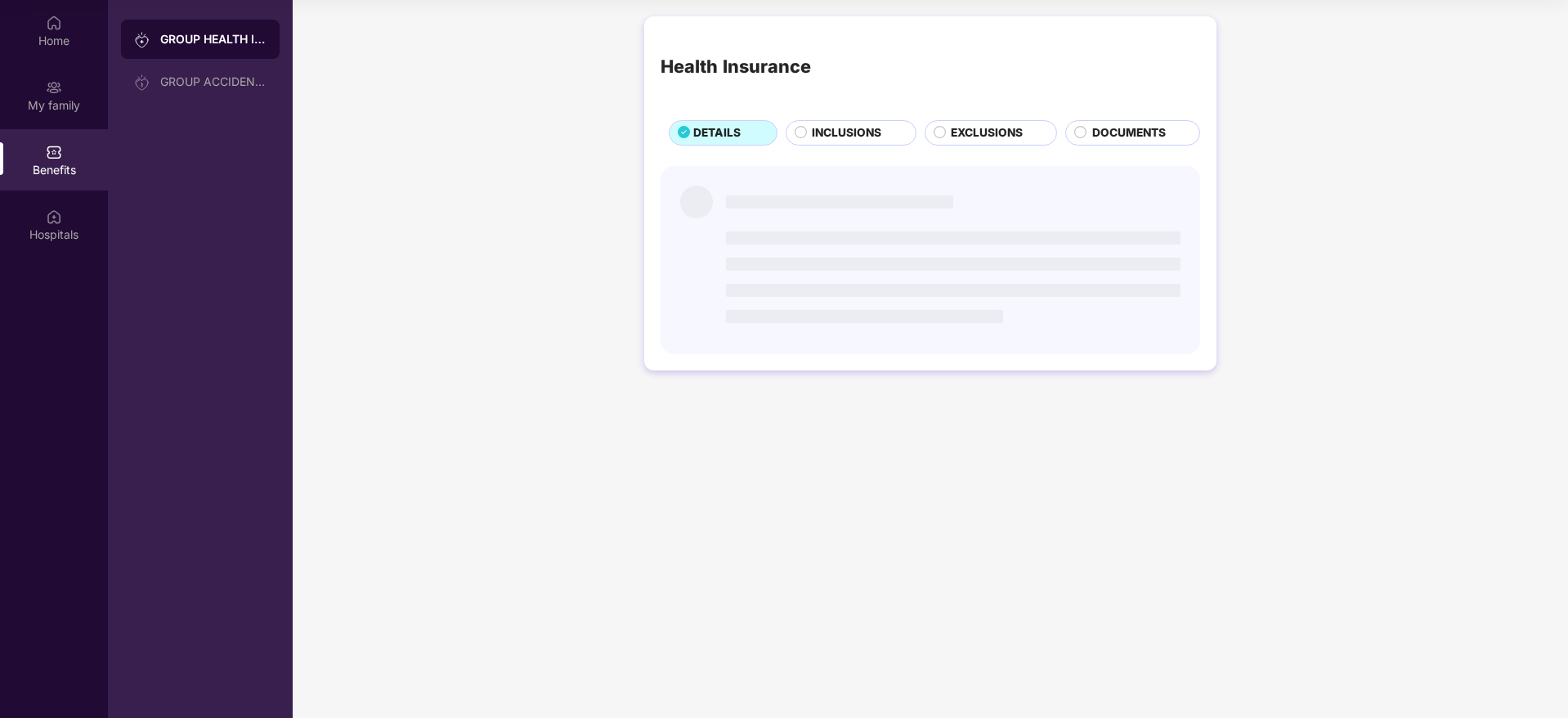
scroll to position [0, 0]
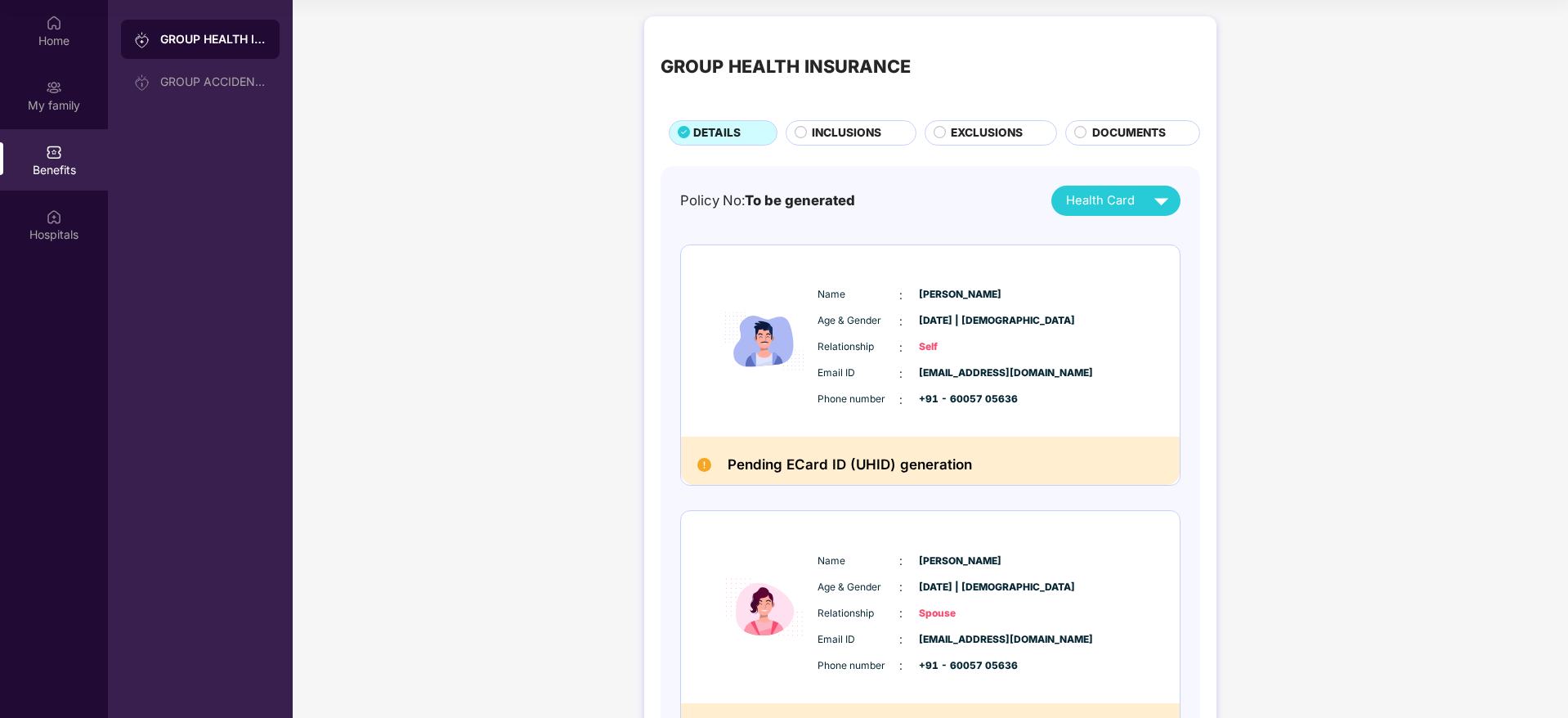
click at [987, 129] on span "EXCLUSIONS" at bounding box center [986, 132] width 72 height 18
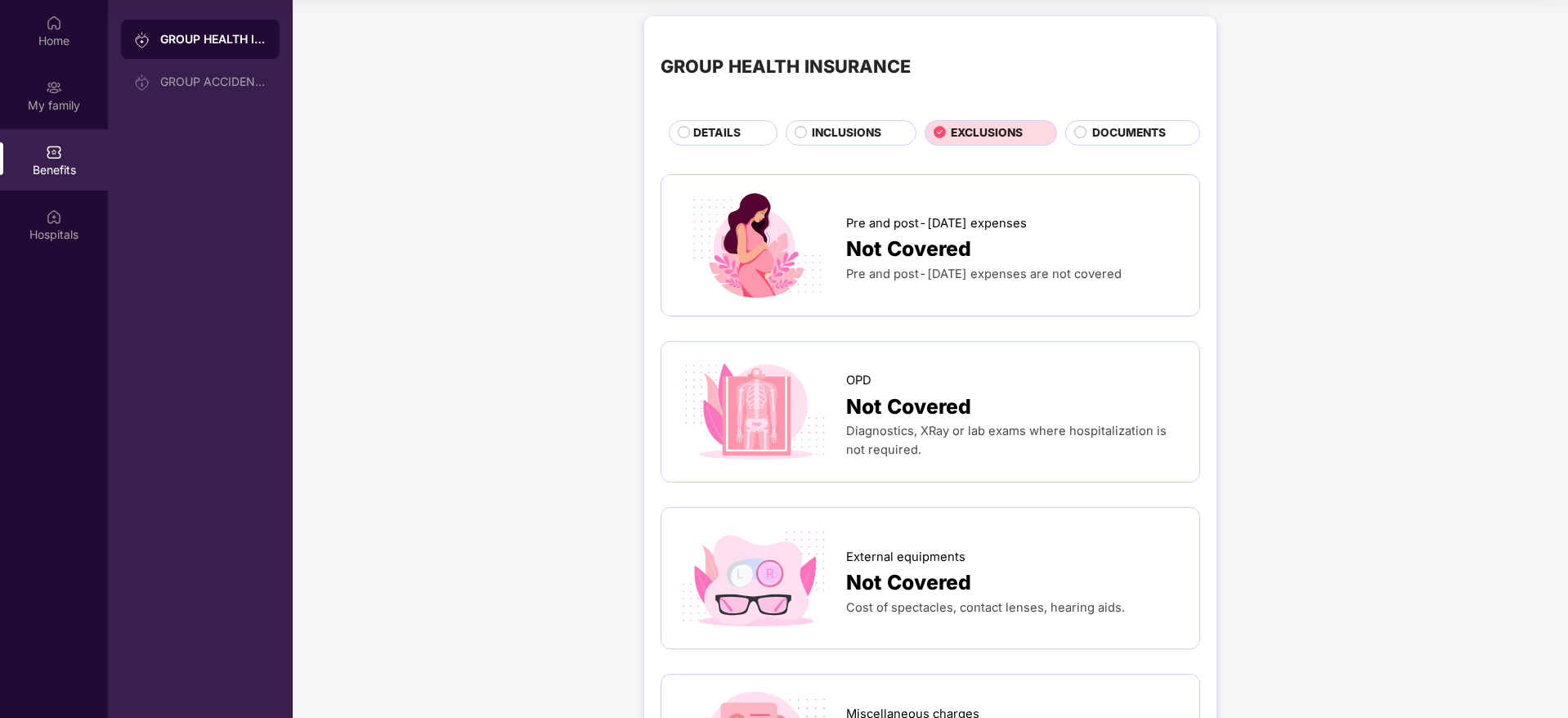
click at [1121, 138] on span "DOCUMENTS" at bounding box center [1129, 132] width 74 height 18
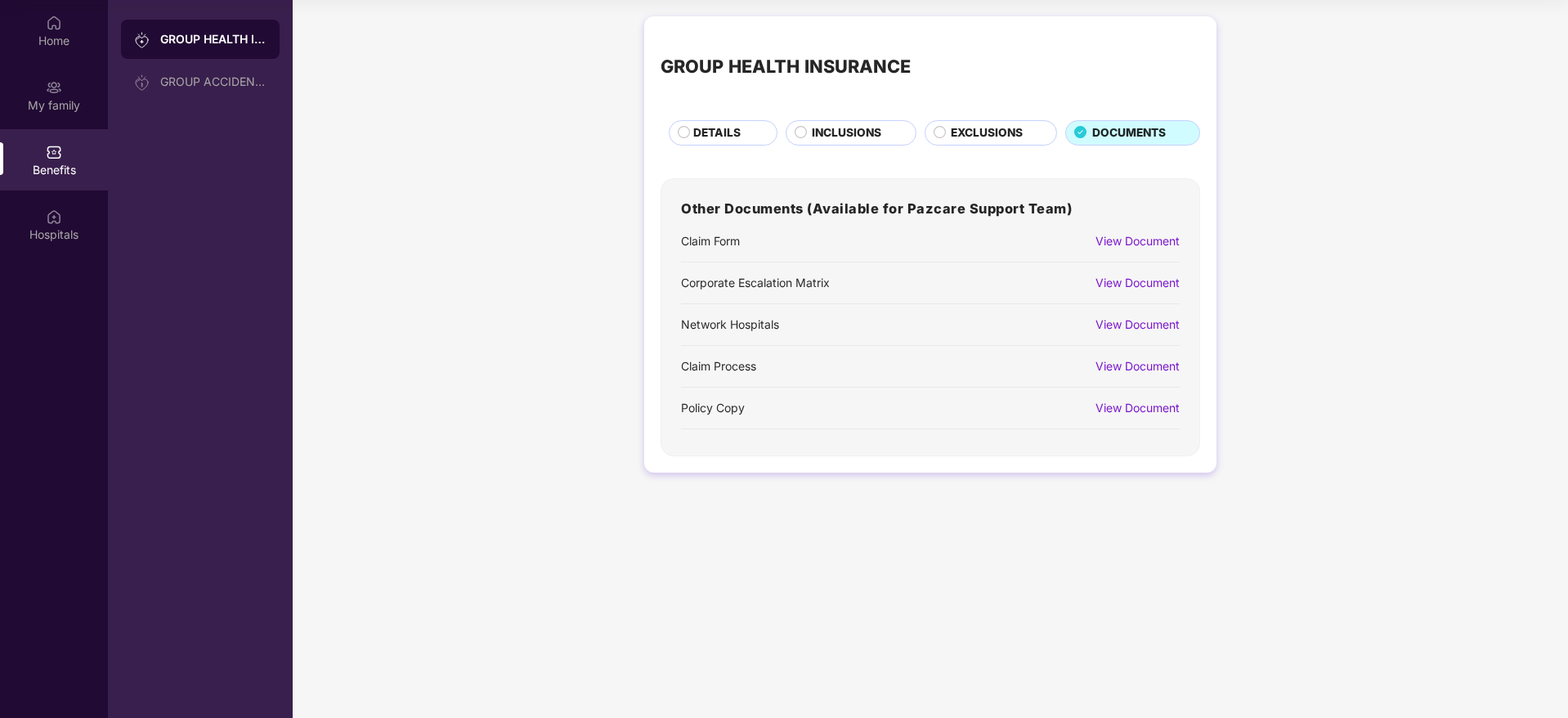
click at [719, 136] on span "DETAILS" at bounding box center [716, 132] width 48 height 18
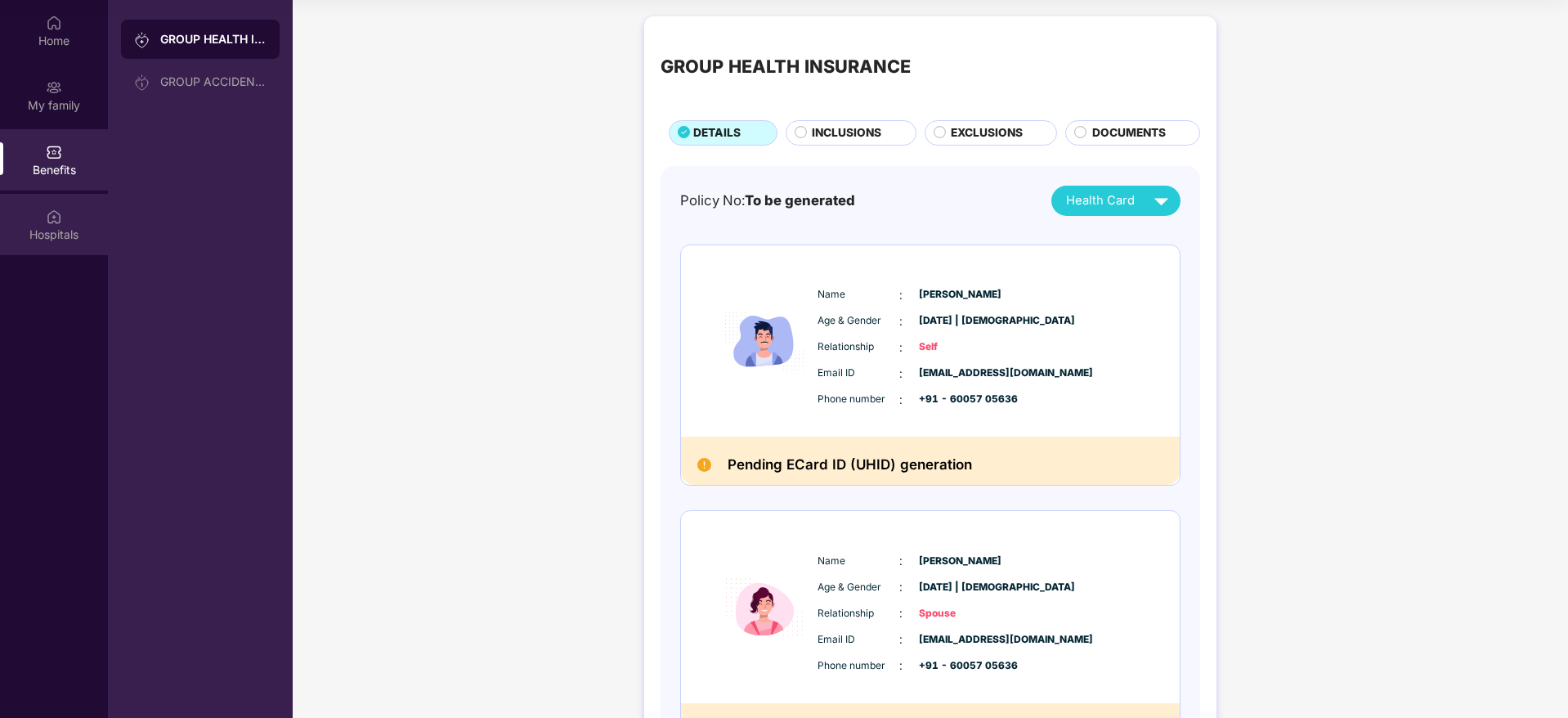
click at [71, 241] on div "Hospitals" at bounding box center [54, 235] width 108 height 17
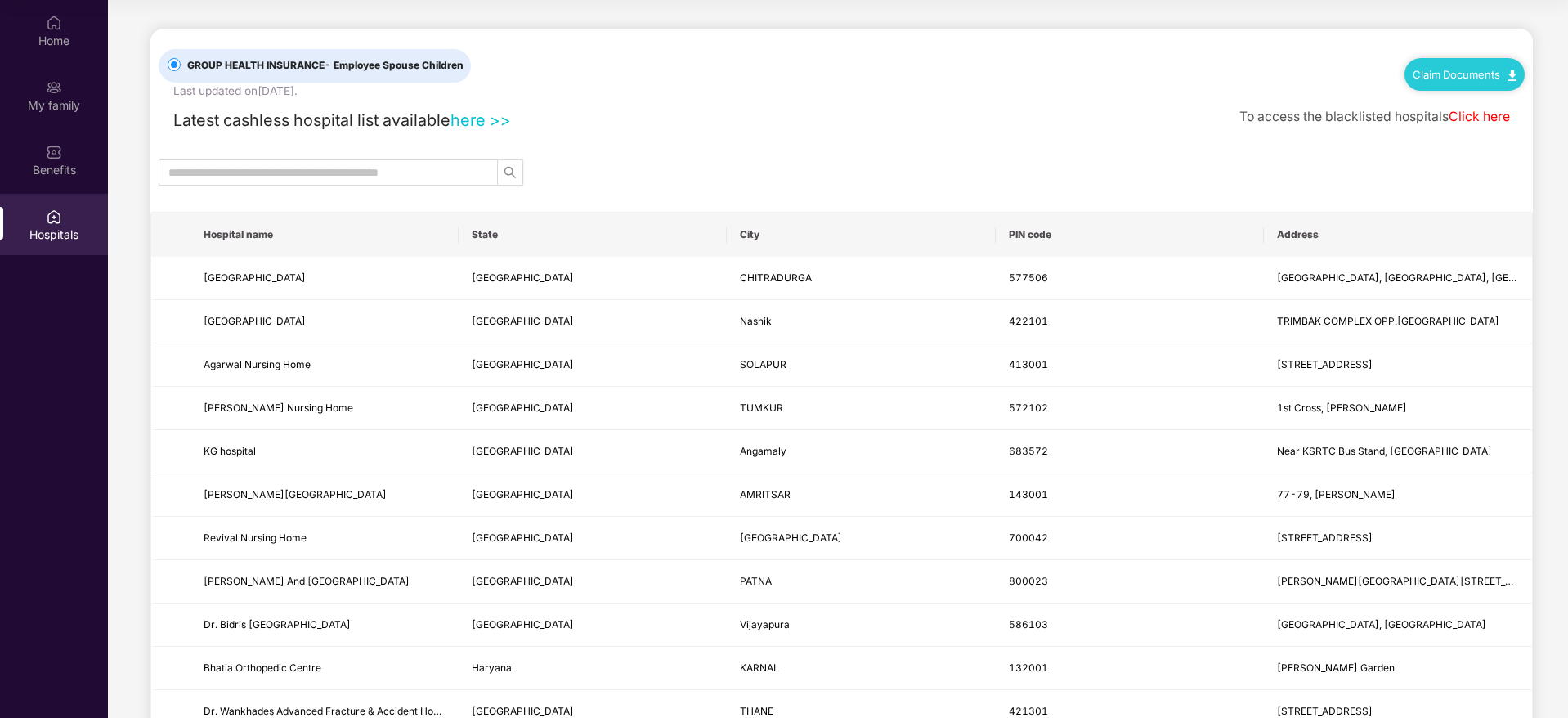
click at [531, 175] on div at bounding box center [841, 173] width 1382 height 26
click at [39, 113] on div "My family" at bounding box center [54, 95] width 108 height 62
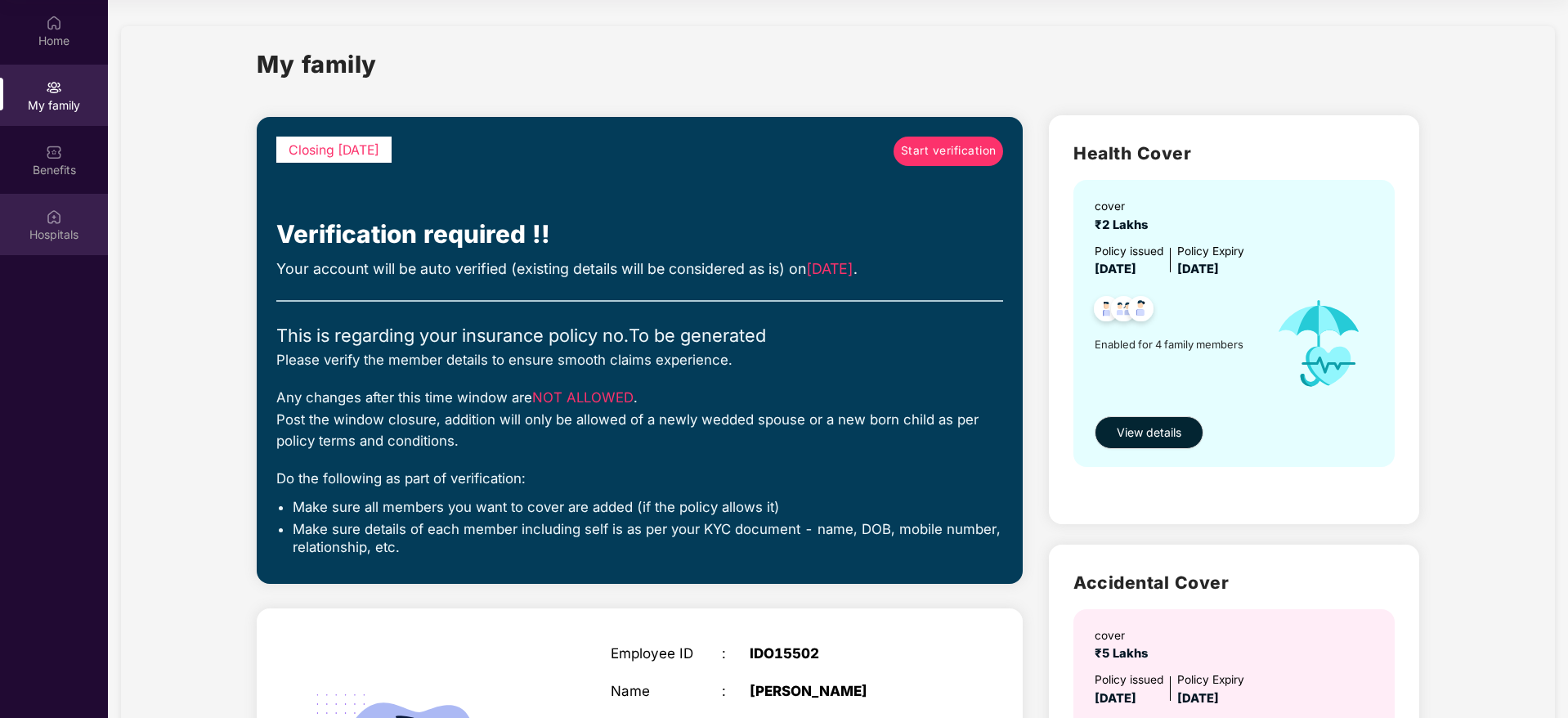
click at [51, 219] on img at bounding box center [54, 216] width 17 height 17
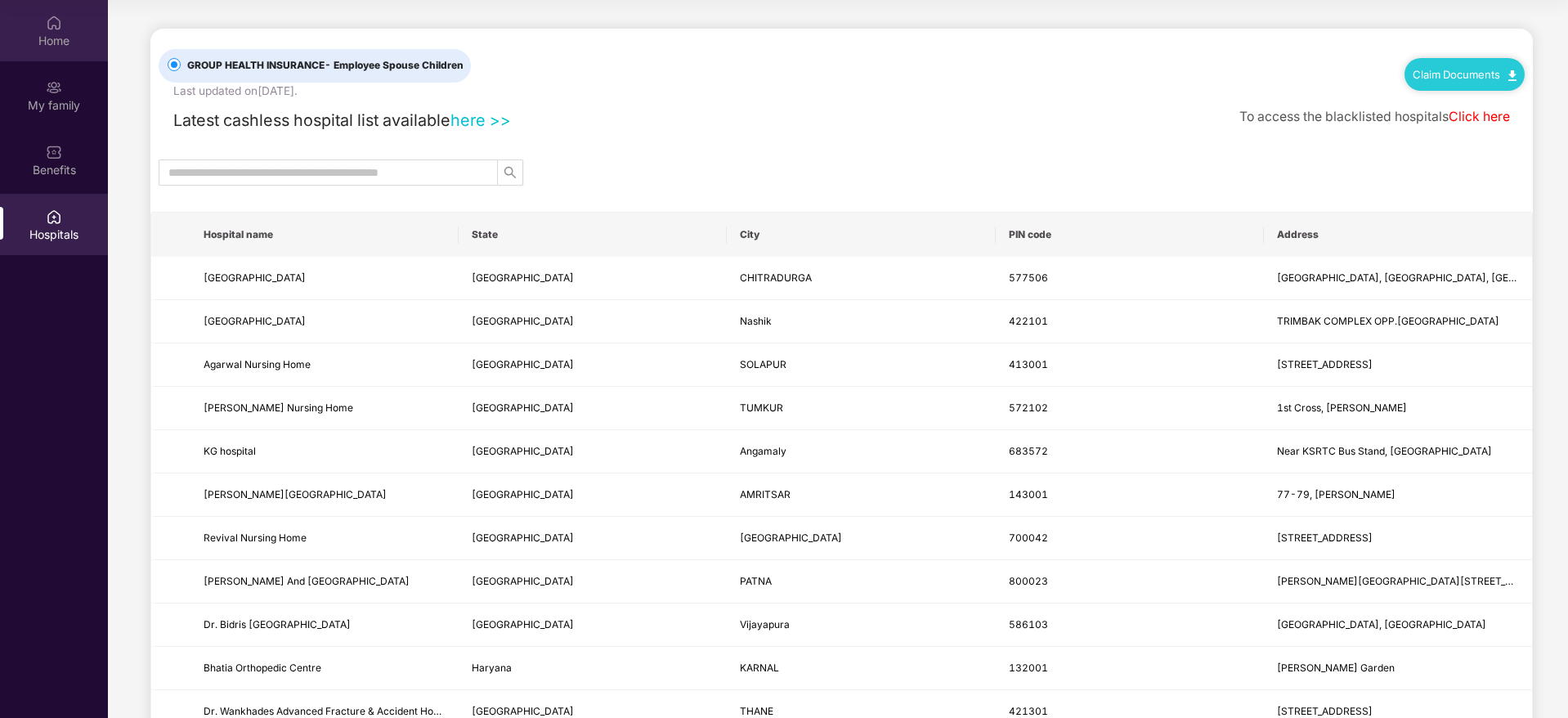
click at [67, 23] on div "Home" at bounding box center [54, 31] width 108 height 62
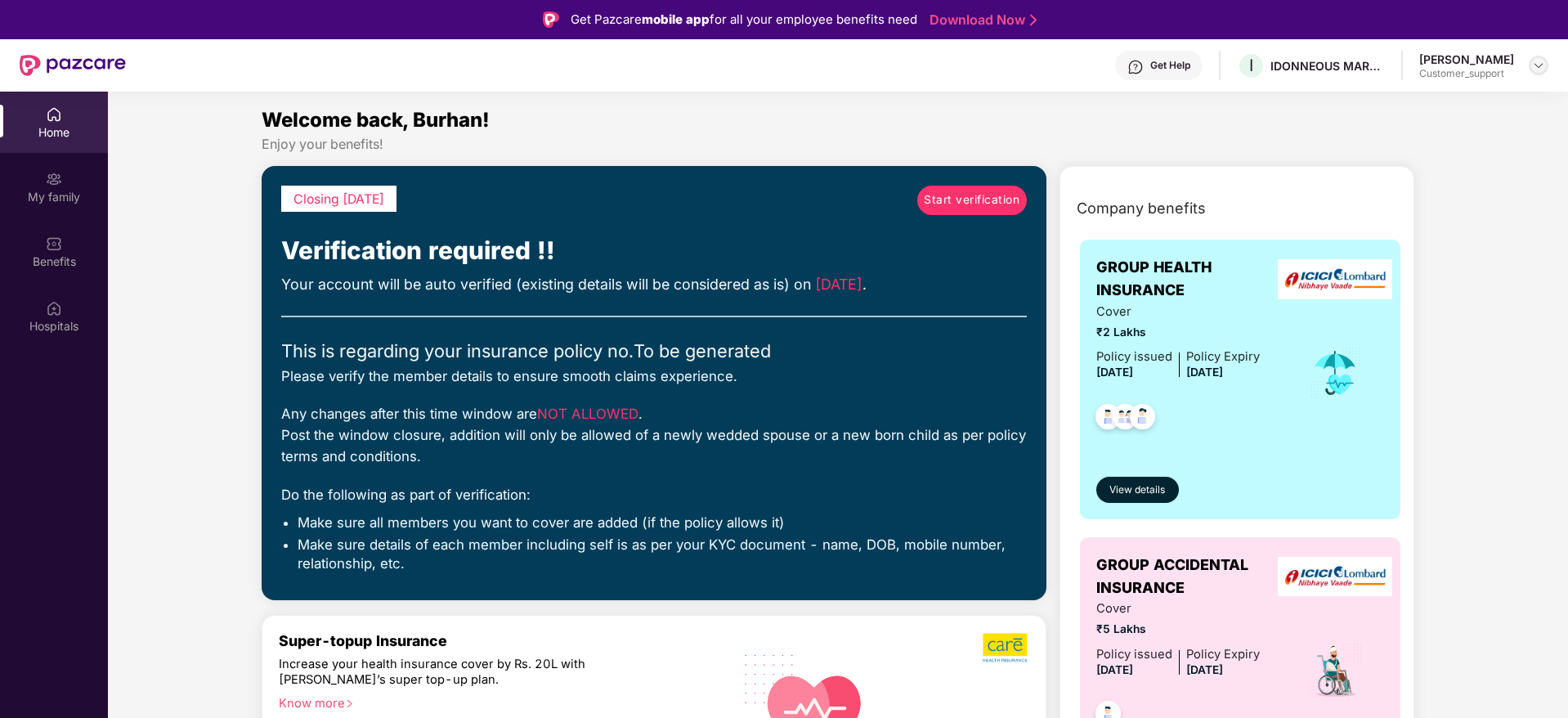
click at [1539, 68] on img at bounding box center [1538, 65] width 13 height 13
click at [1430, 109] on div "Switch to support view" at bounding box center [1462, 104] width 213 height 32
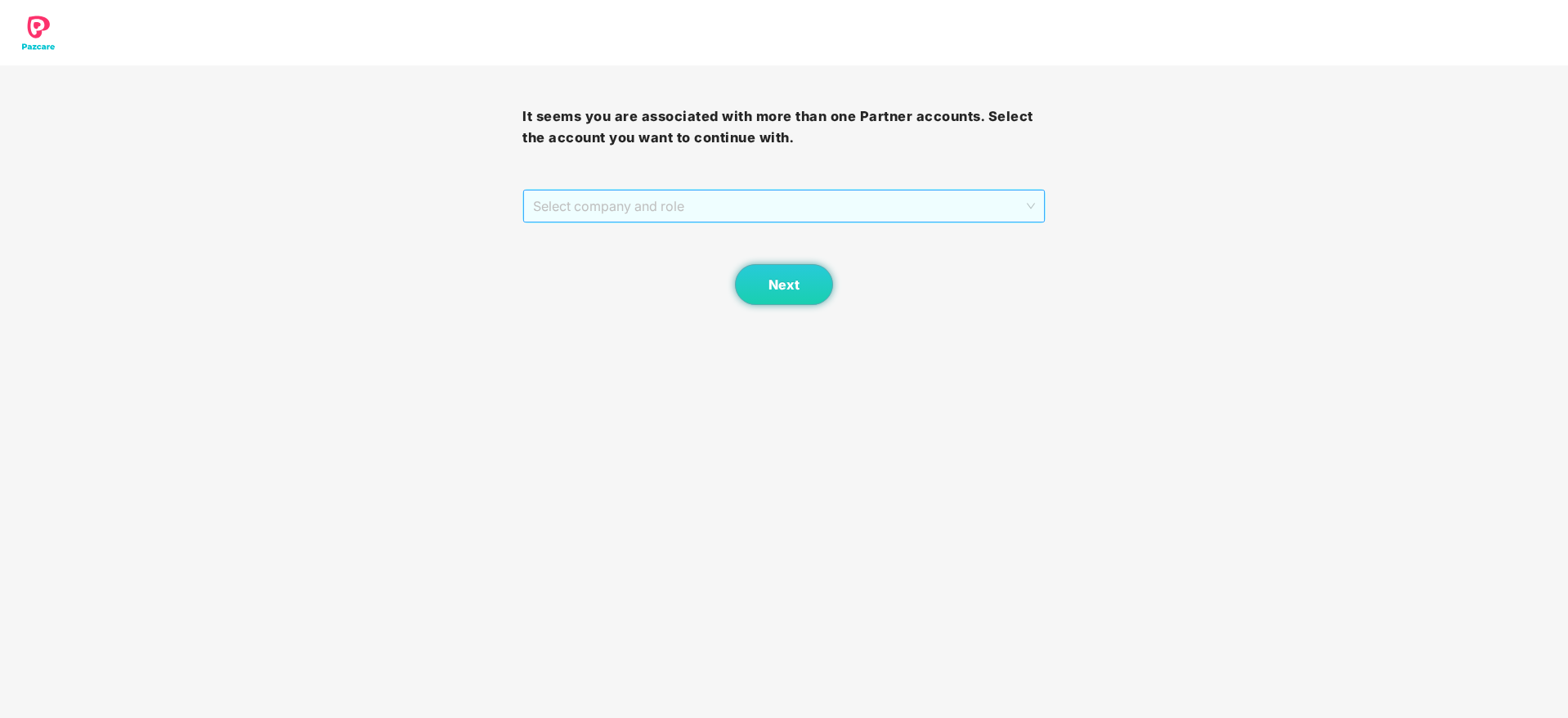
click at [781, 206] on span "Select company and role" at bounding box center [783, 205] width 501 height 31
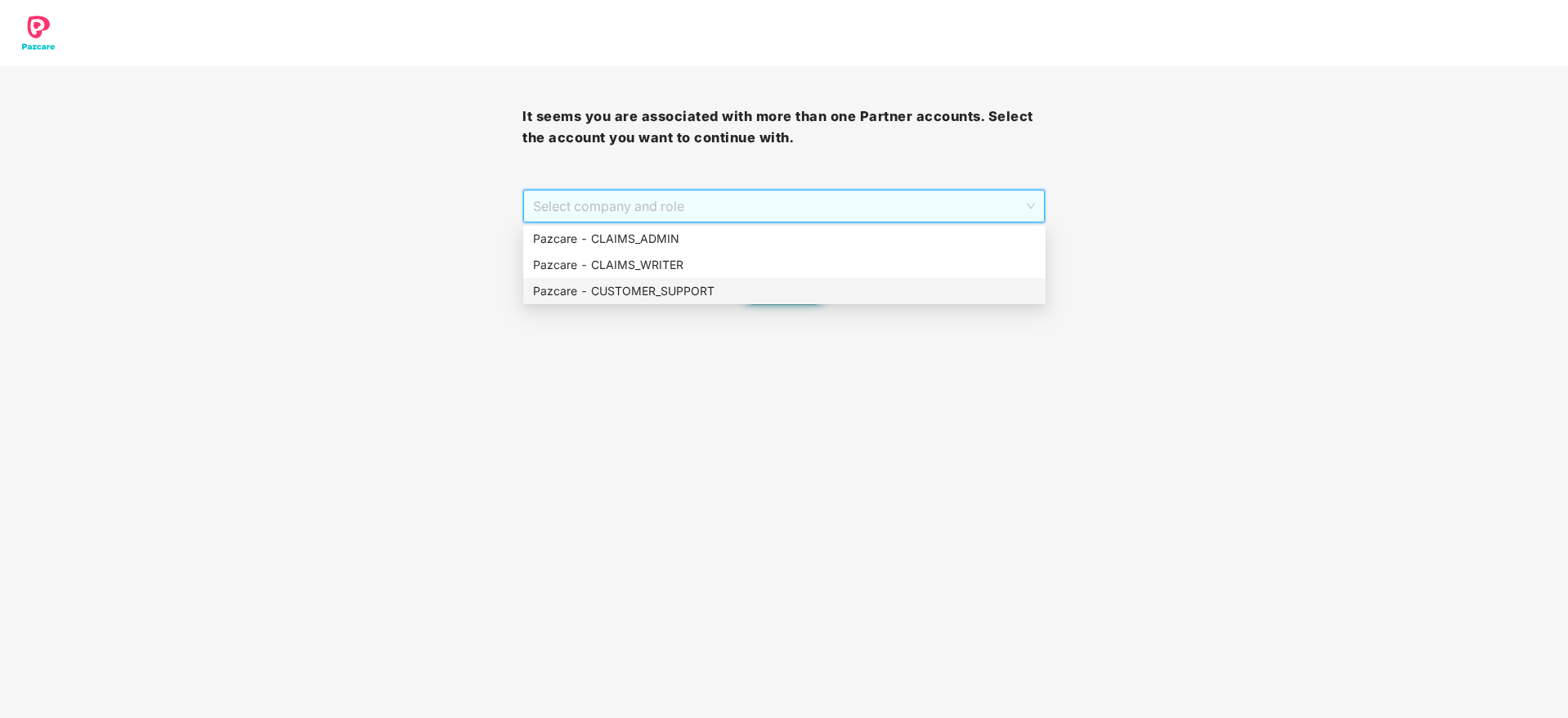
click at [757, 289] on div "Pazcare - CUSTOMER_SUPPORT" at bounding box center [784, 290] width 503 height 18
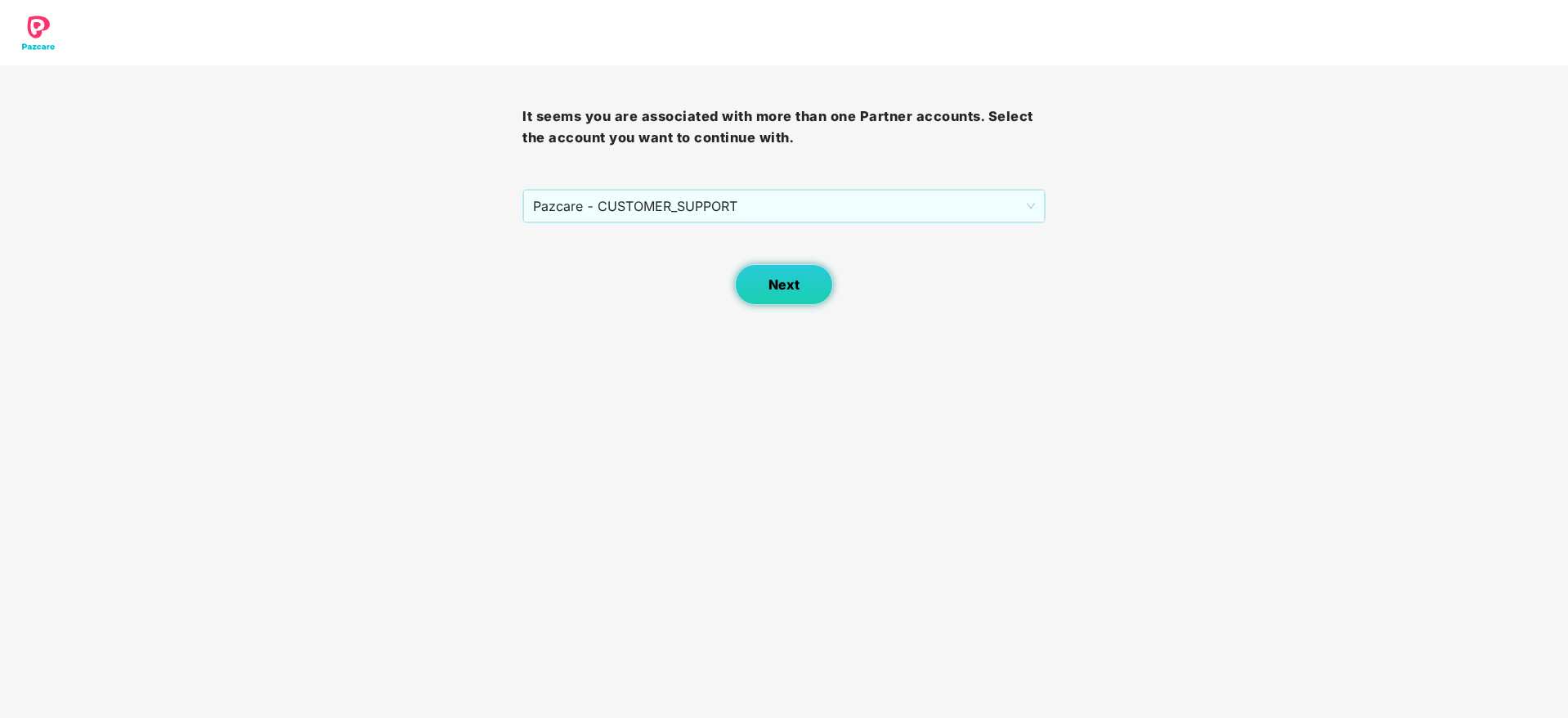
drag, startPoint x: 764, startPoint y: 283, endPoint x: 798, endPoint y: 283, distance: 34.0
click at [798, 283] on button "Next" at bounding box center [784, 284] width 98 height 41
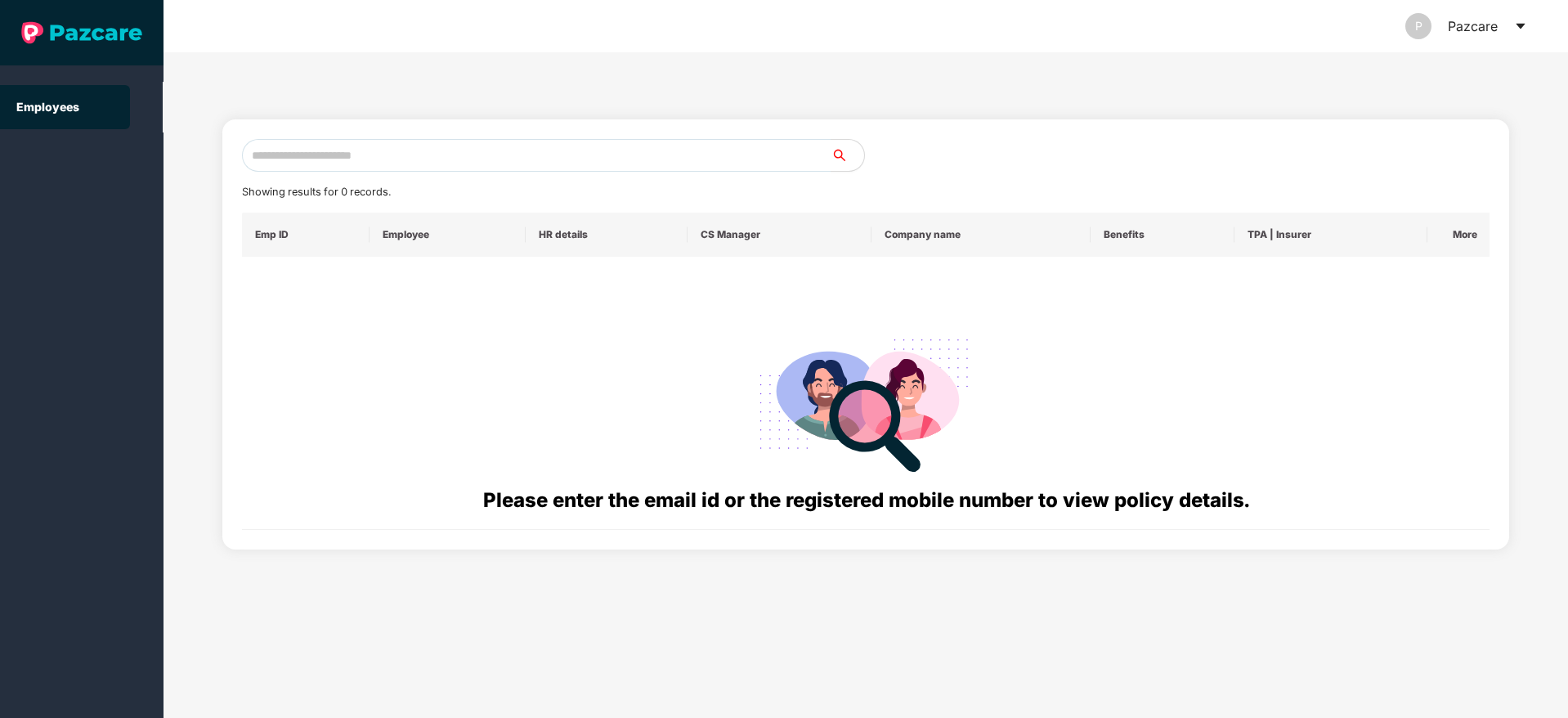
click at [798, 283] on div "Please enter the email id or the registered mobile number to view policy detail…" at bounding box center [866, 393] width 1222 height 246
click at [512, 158] on input "text" at bounding box center [536, 155] width 590 height 33
paste input "**********"
drag, startPoint x: 347, startPoint y: 159, endPoint x: 186, endPoint y: 198, distance: 165.7
click at [186, 198] on div "**********" at bounding box center [866, 384] width 1405 height 665
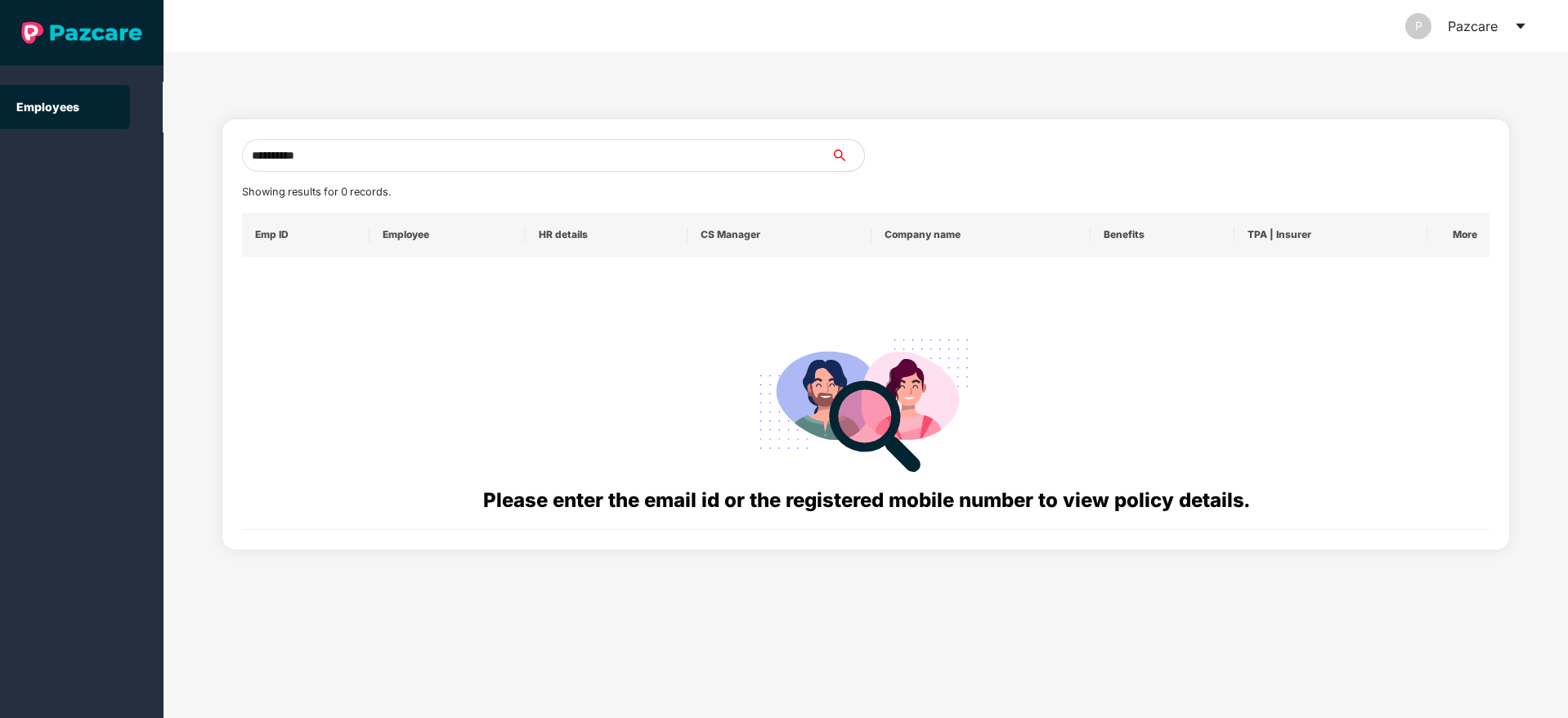
paste input "**********"
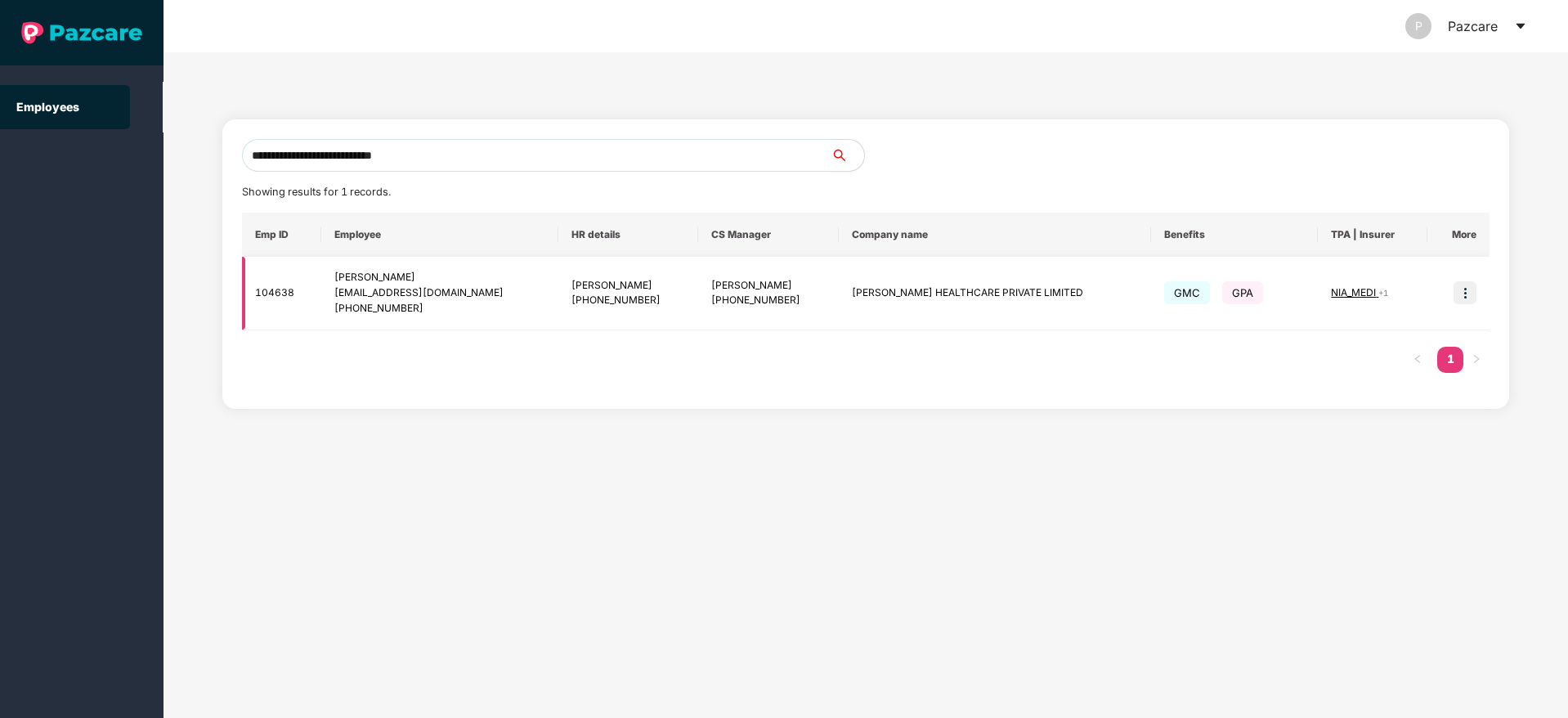
type input "**********"
click at [1466, 293] on img at bounding box center [1464, 292] width 23 height 23
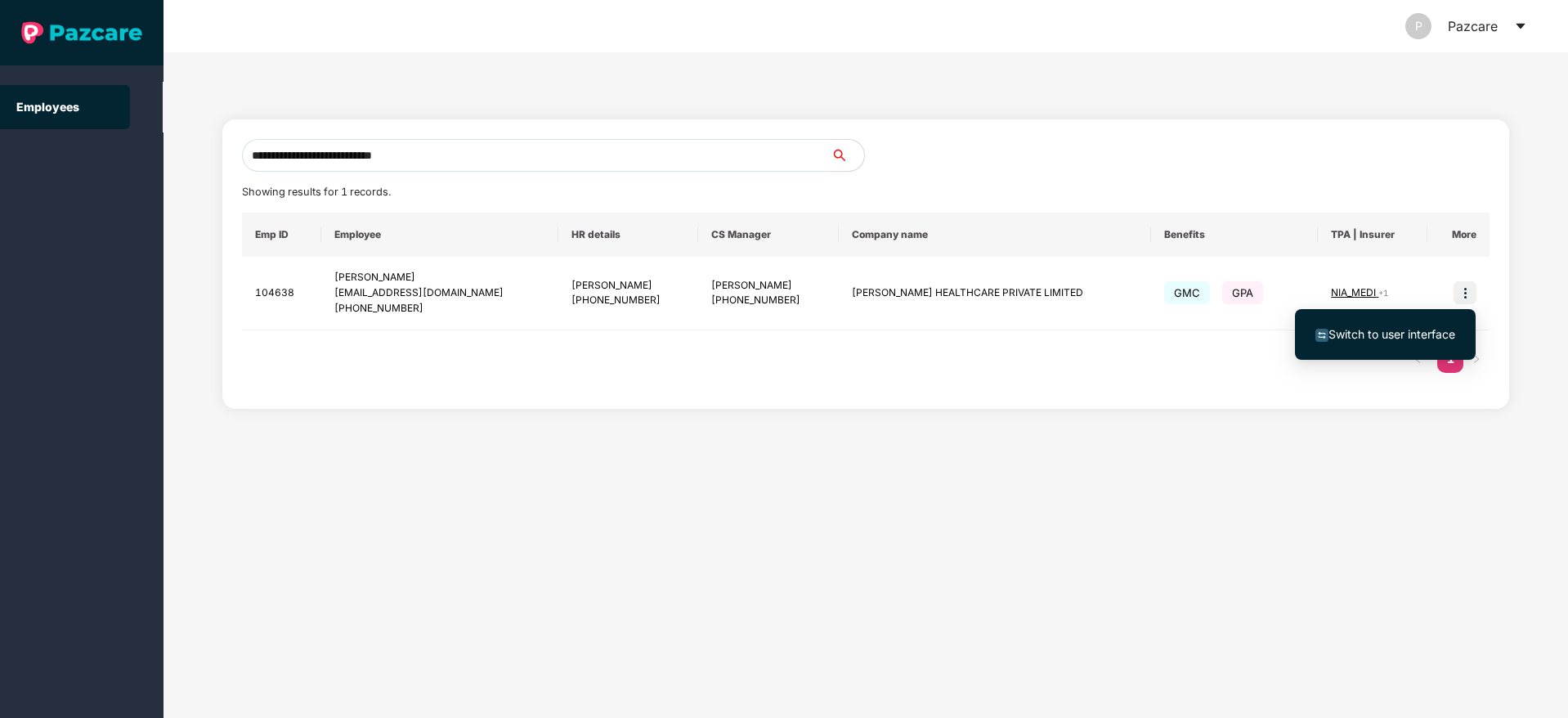
click at [1379, 332] on span "Switch to user interface" at bounding box center [1392, 334] width 127 height 14
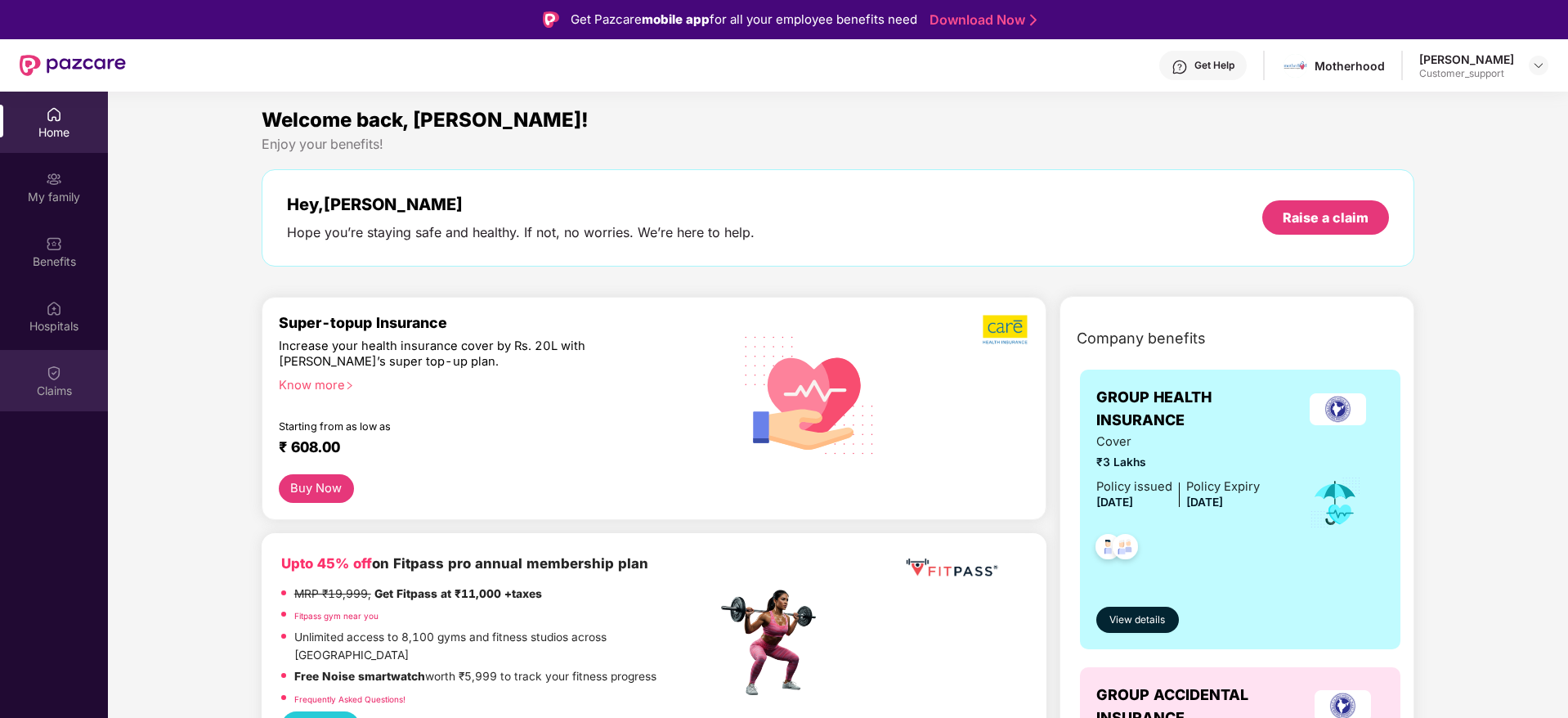
click at [36, 390] on div "Claims" at bounding box center [54, 391] width 108 height 17
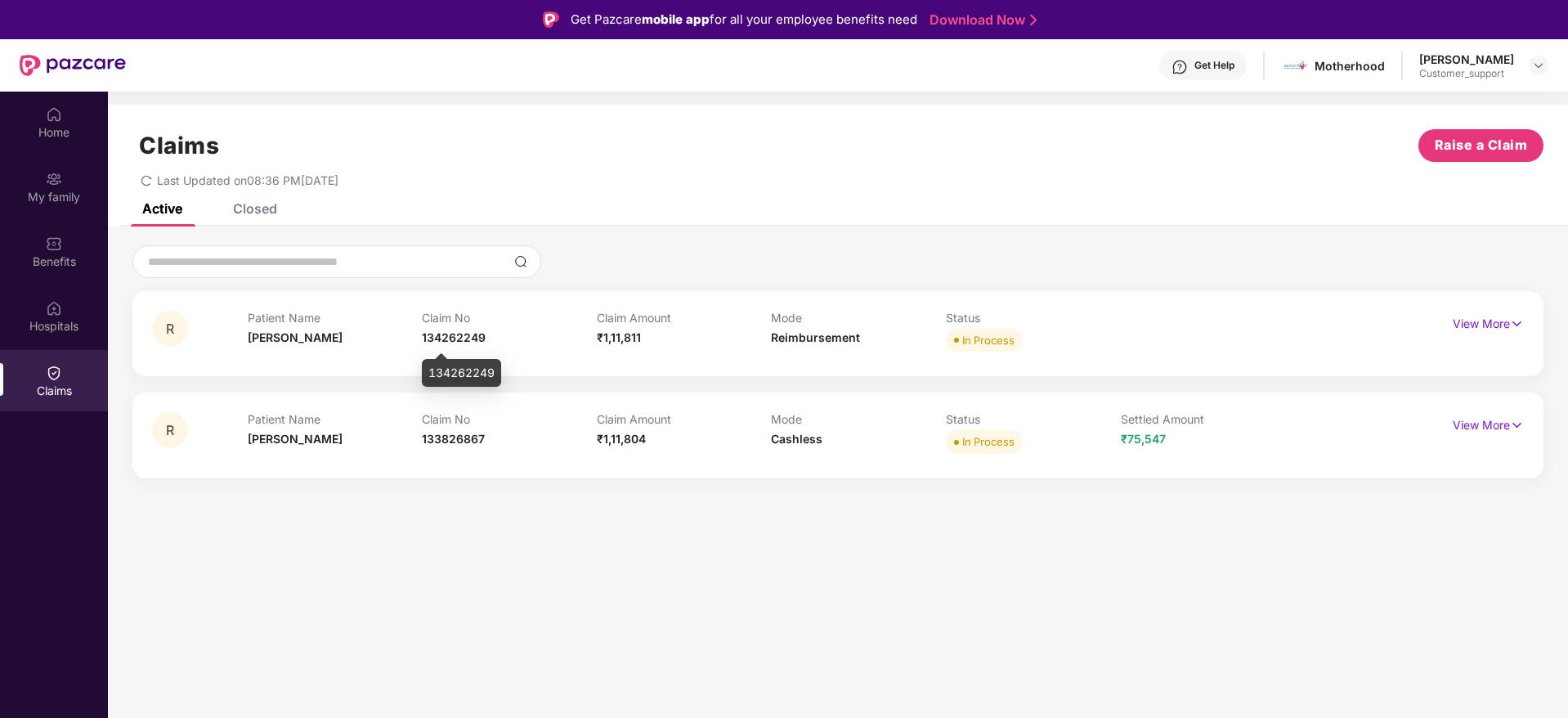
click at [465, 338] on span "134262249" at bounding box center [453, 337] width 63 height 14
click at [1515, 323] on img at bounding box center [1517, 323] width 14 height 18
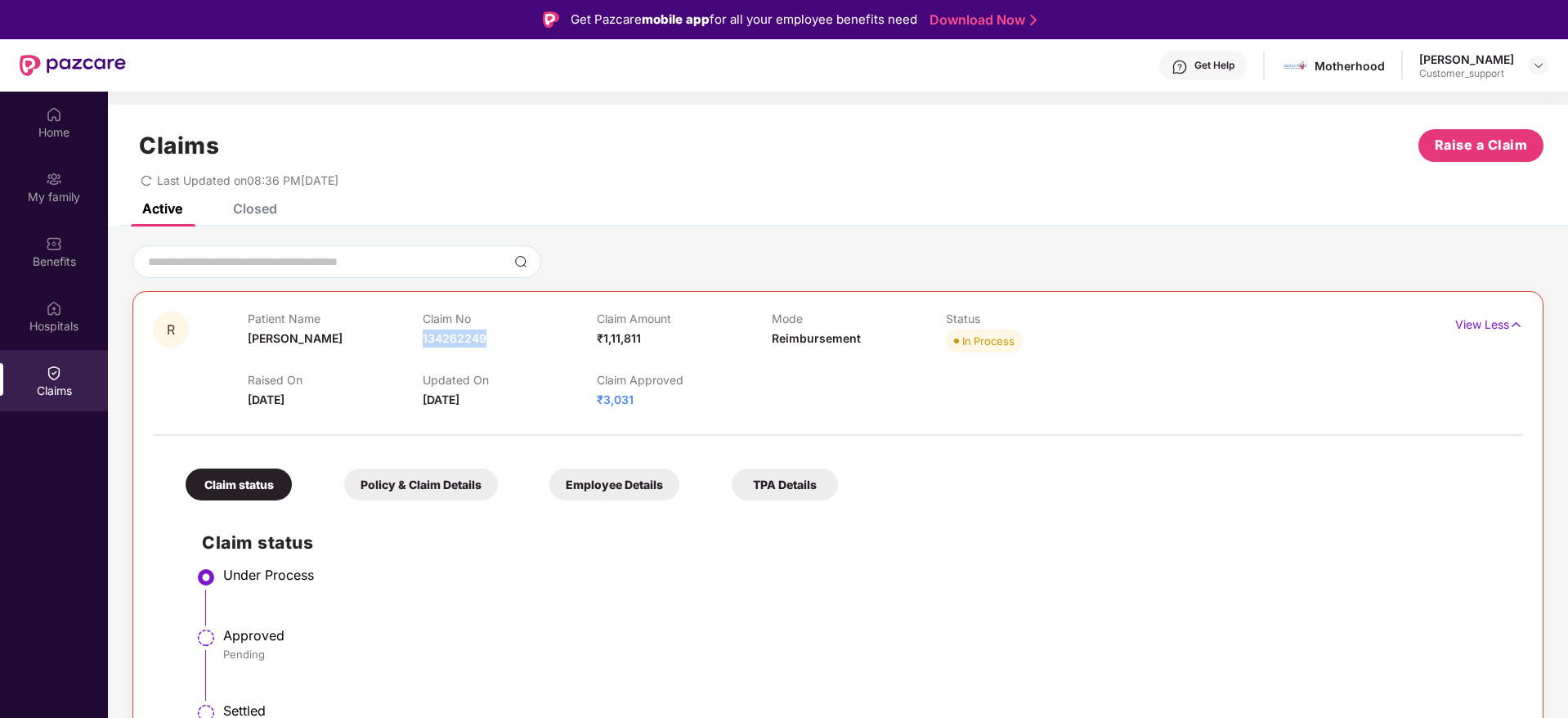
scroll to position [91, 0]
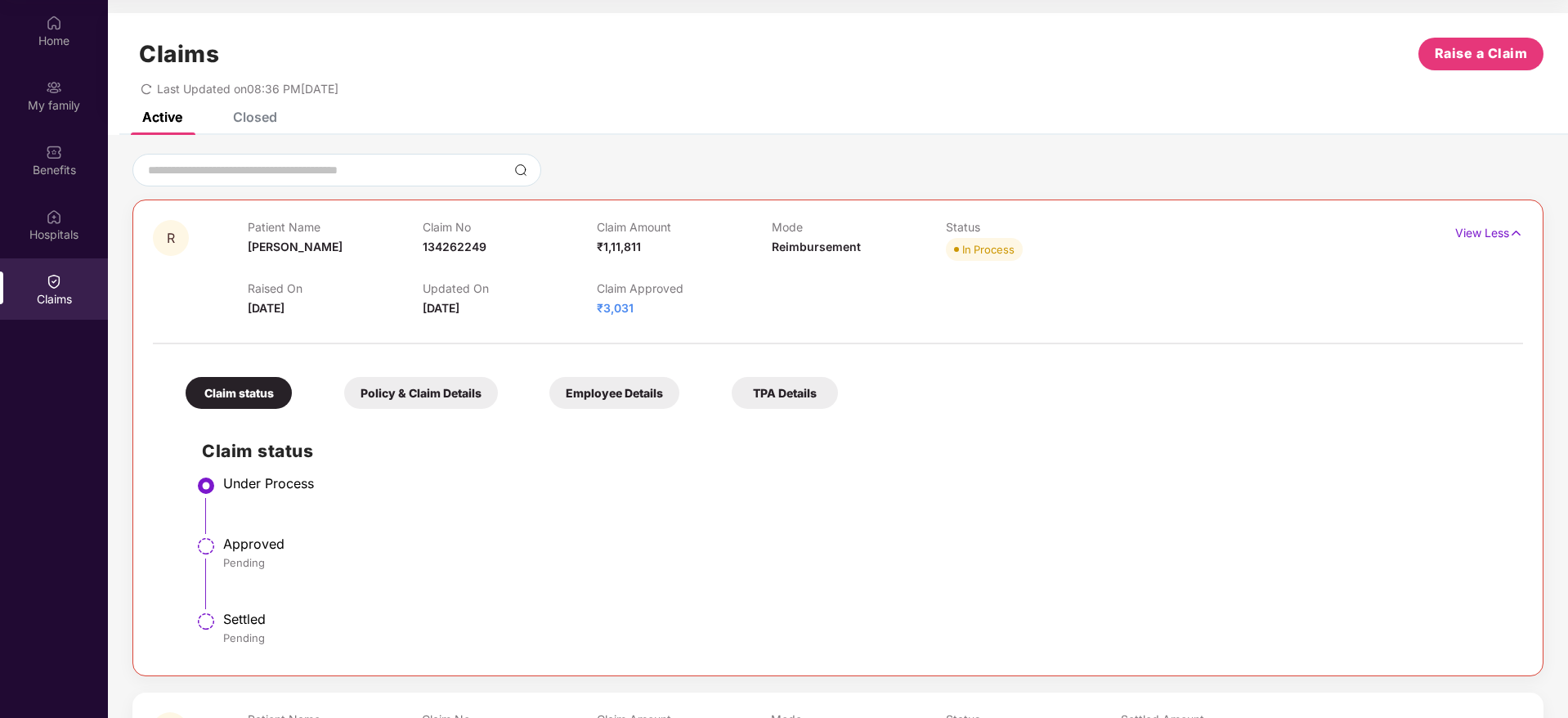
click at [251, 121] on div "Closed" at bounding box center [255, 117] width 44 height 17
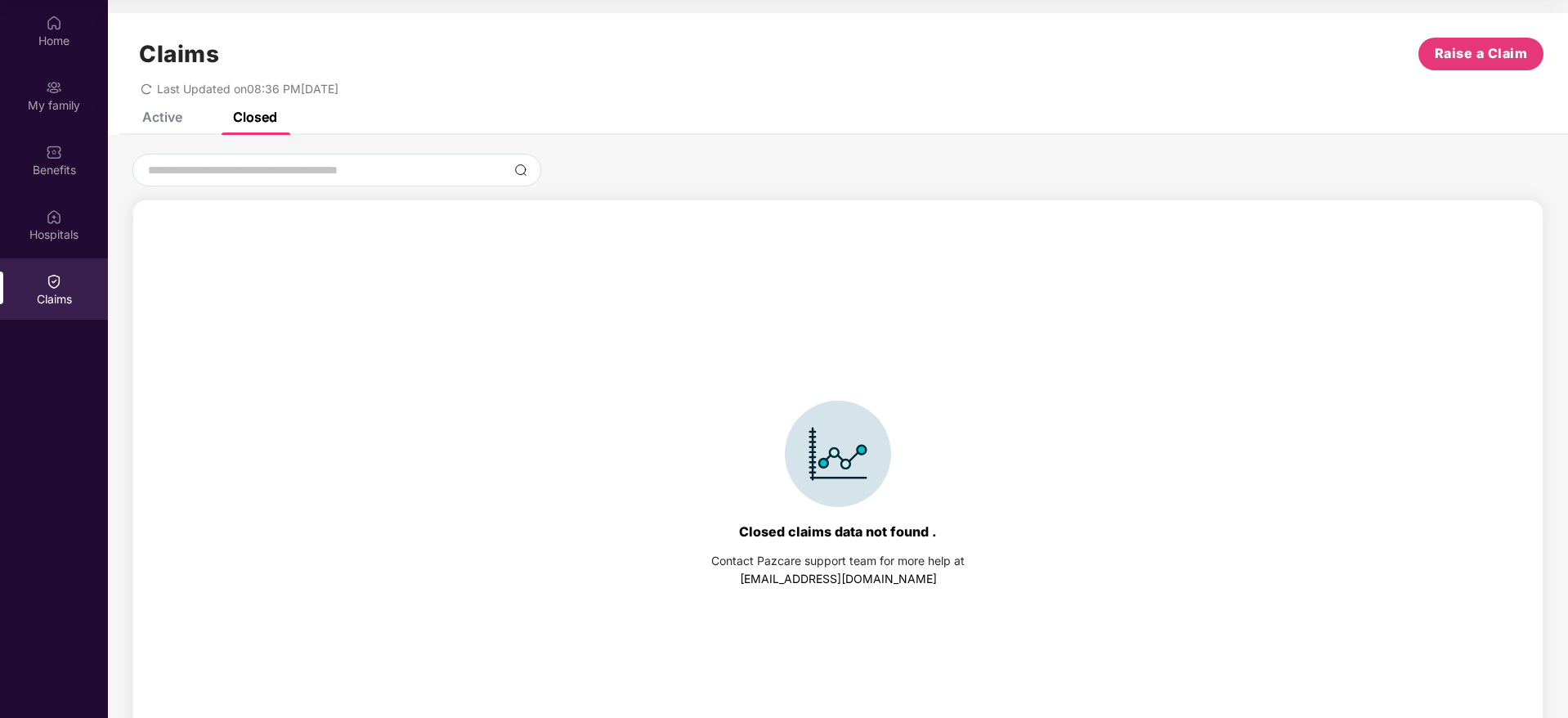
click at [163, 118] on div "Active" at bounding box center [161, 117] width 40 height 17
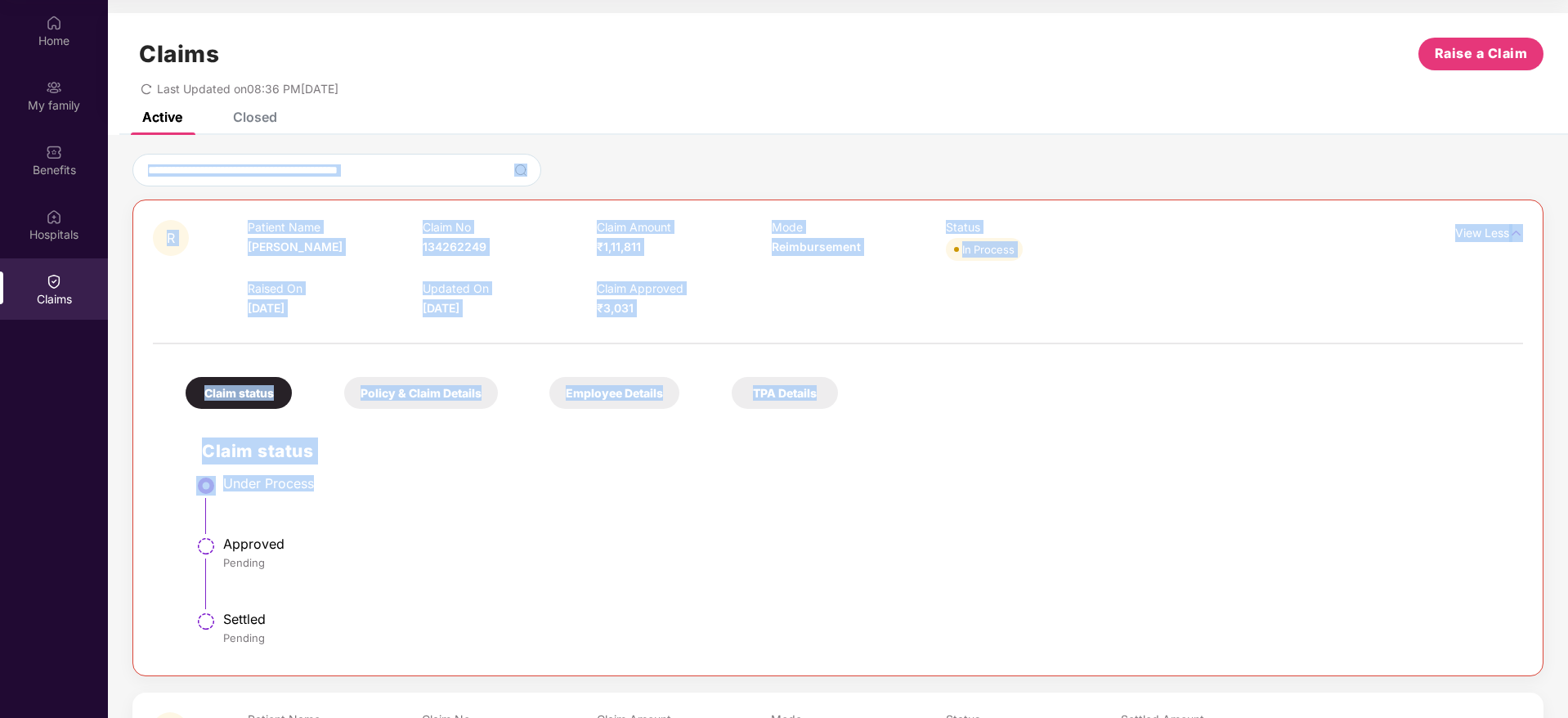
drag, startPoint x: 1563, startPoint y: 126, endPoint x: 1425, endPoint y: 490, distance: 389.3
click at [1425, 490] on div "Active Closed R Patient Name [PERSON_NAME] Claim No 134262249 Claim Amount ₹1,1…" at bounding box center [838, 453] width 1460 height 683
click at [1425, 490] on div "Under Process" at bounding box center [865, 483] width 1284 height 17
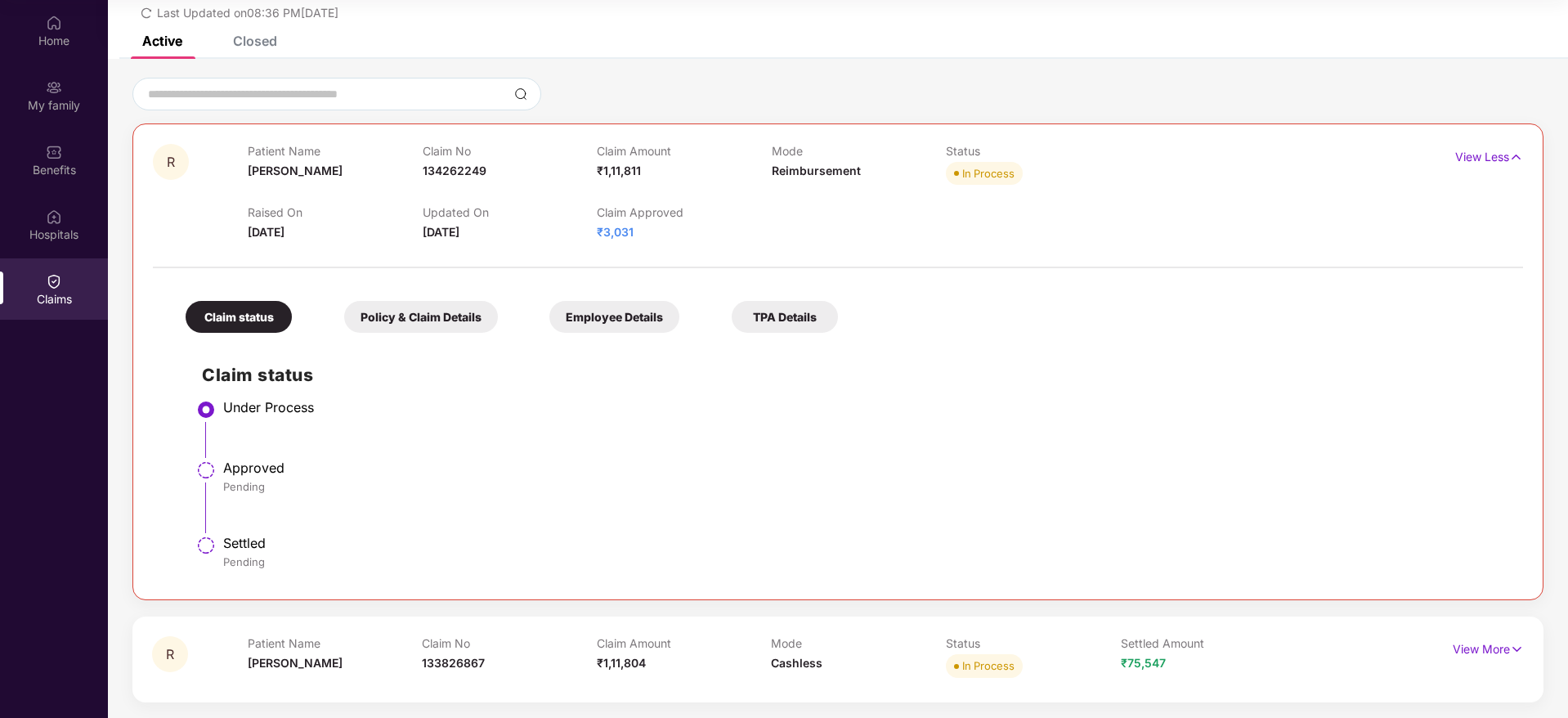
scroll to position [76, 0]
click at [438, 658] on span "133826867" at bounding box center [452, 661] width 62 height 14
copy span "133826867"
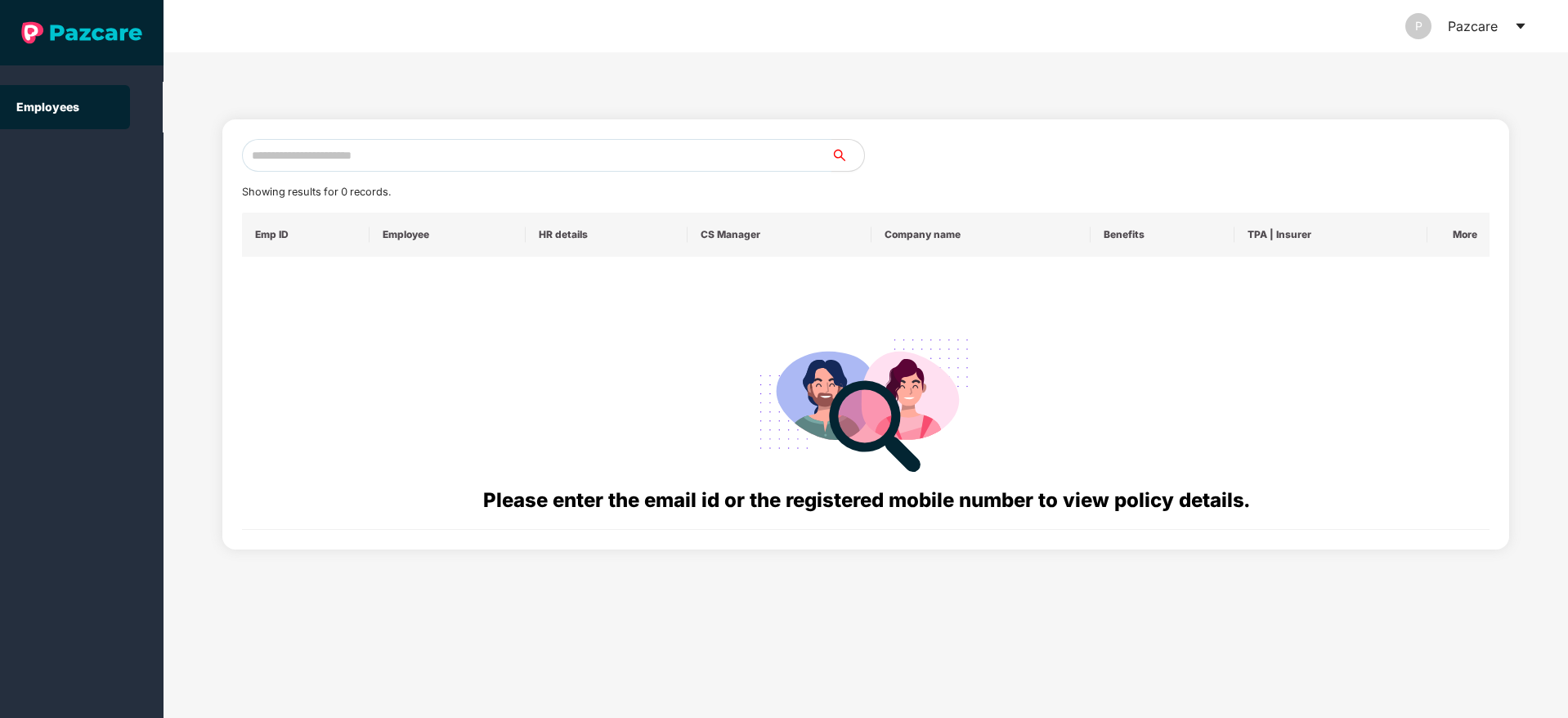
click at [544, 158] on input "text" at bounding box center [536, 155] width 590 height 33
paste input "**********"
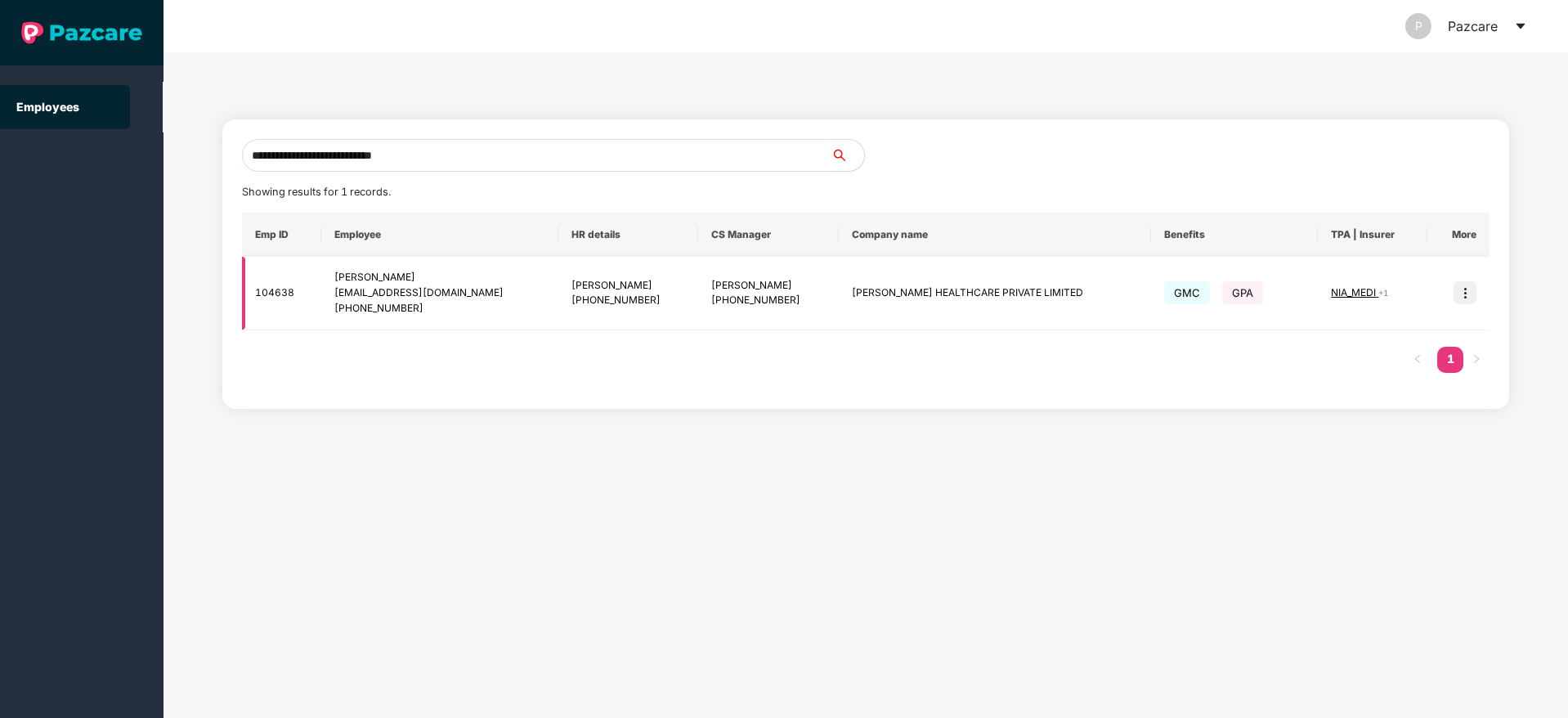
type input "**********"
click at [1469, 287] on img at bounding box center [1464, 292] width 23 height 23
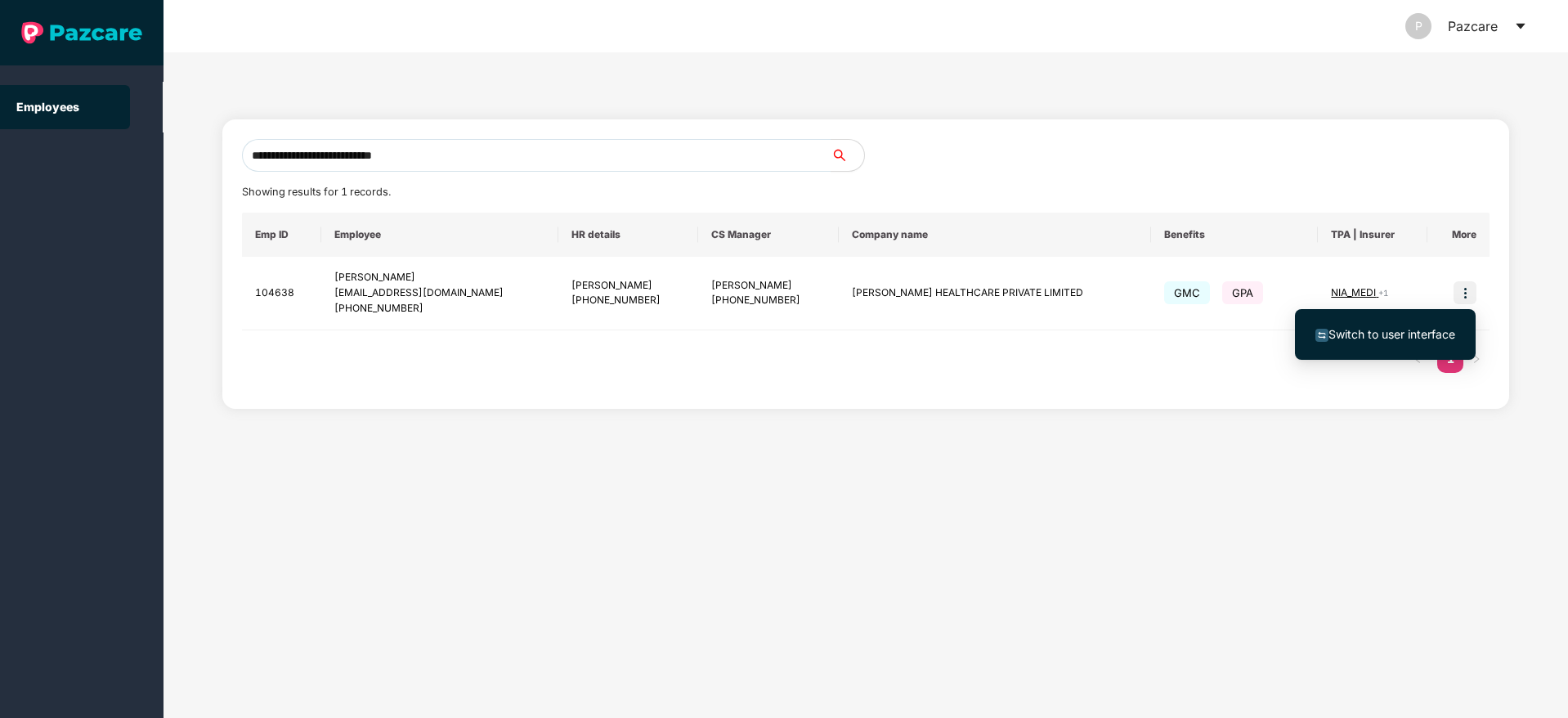
click at [1331, 338] on span "Switch to user interface" at bounding box center [1392, 334] width 127 height 14
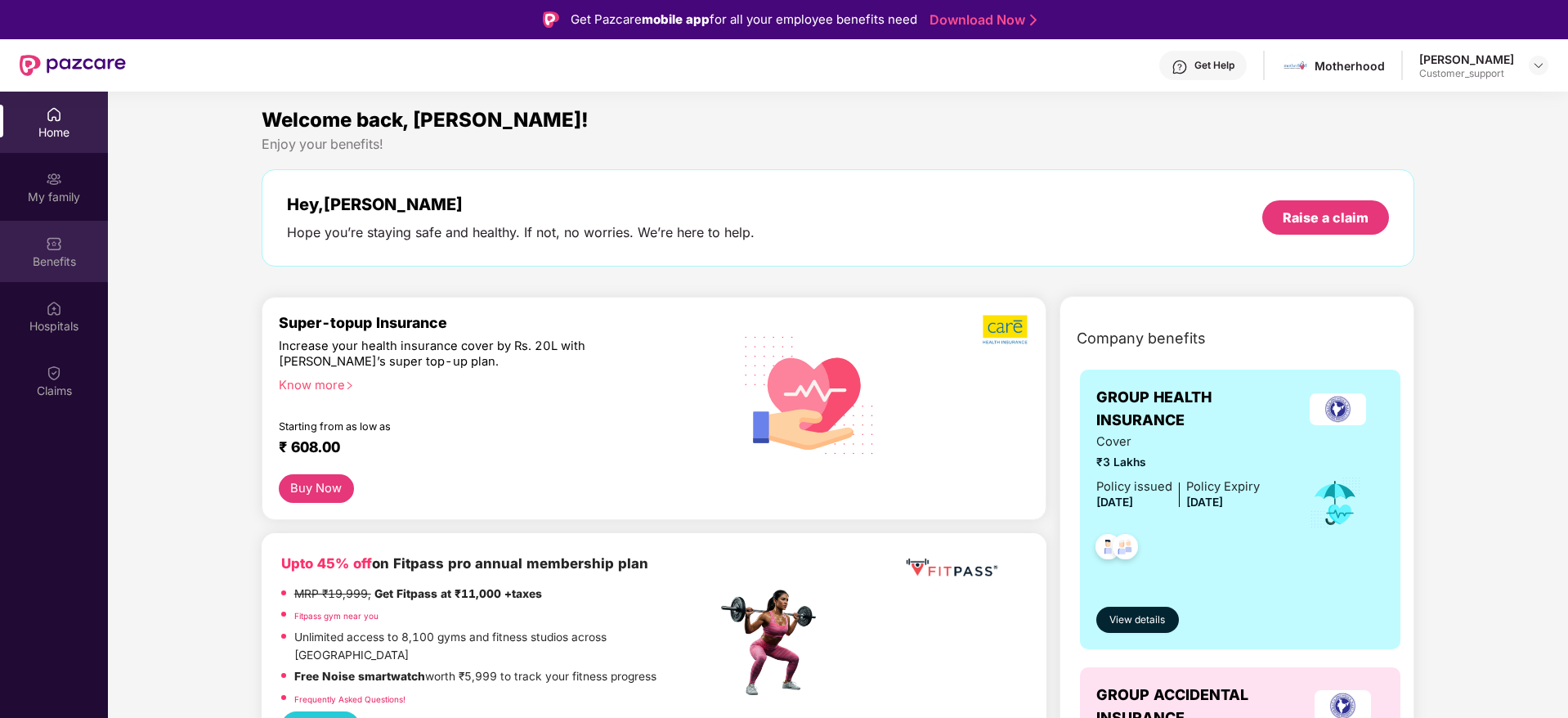
click at [43, 240] on div "Benefits" at bounding box center [54, 252] width 108 height 62
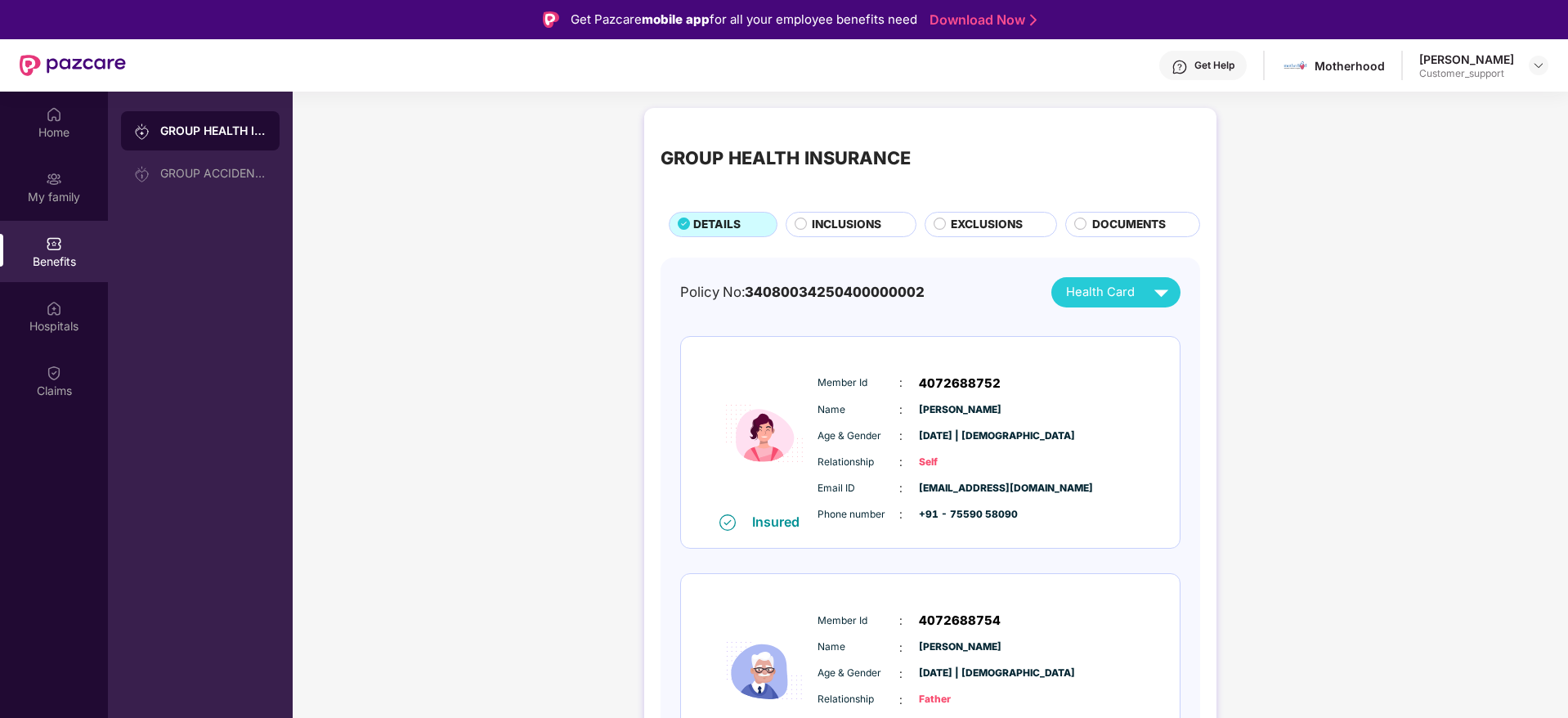
click at [901, 226] on div "INCLUSIONS" at bounding box center [855, 226] width 103 height 21
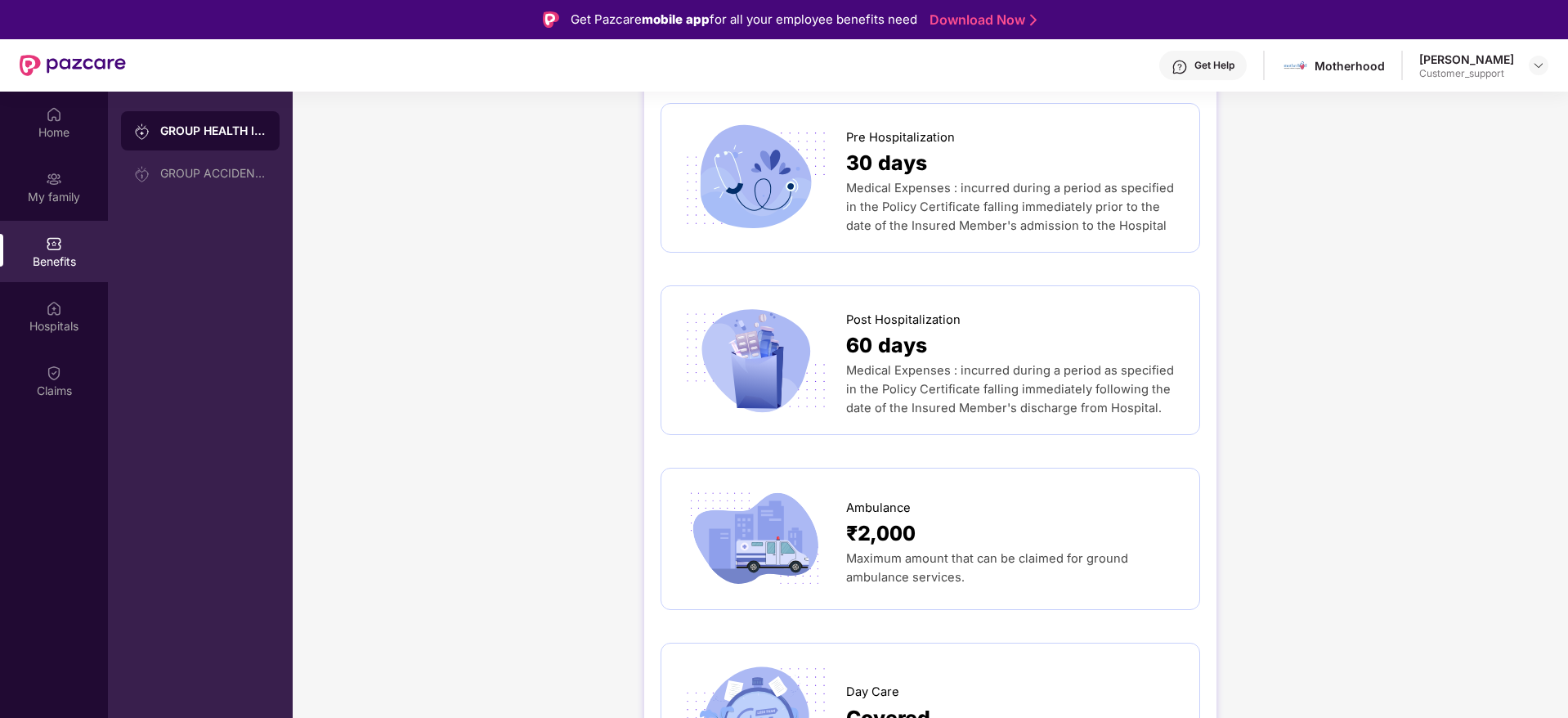
scroll to position [1079, 0]
click at [1297, 332] on div "GROUP HEALTH INSURANCE DETAILS INCLUSIONS EXCLUSIONS DOCUMENTS Sum Insured ₹3,0…" at bounding box center [930, 546] width 1275 height 3051
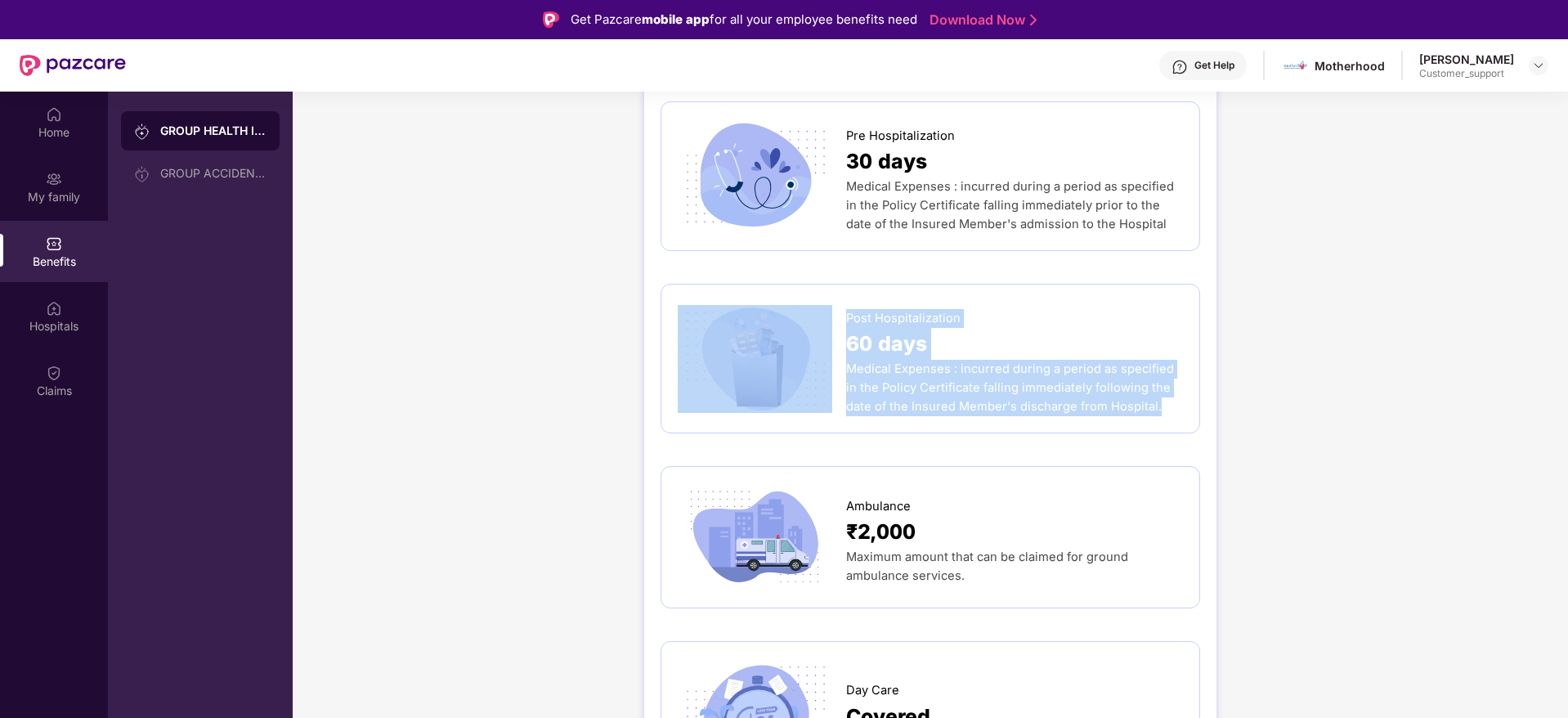
drag, startPoint x: 835, startPoint y: 296, endPoint x: 1148, endPoint y: 391, distance: 327.1
click at [1148, 391] on div "Post Hospitalization 60 days Medical Expenses : incurred during a period as spe…" at bounding box center [931, 359] width 506 height 116
copy div "Post Hospitalization 60 days Medical Expenses : incurred during a period as spe…"
click at [1536, 65] on img at bounding box center [1538, 65] width 13 height 13
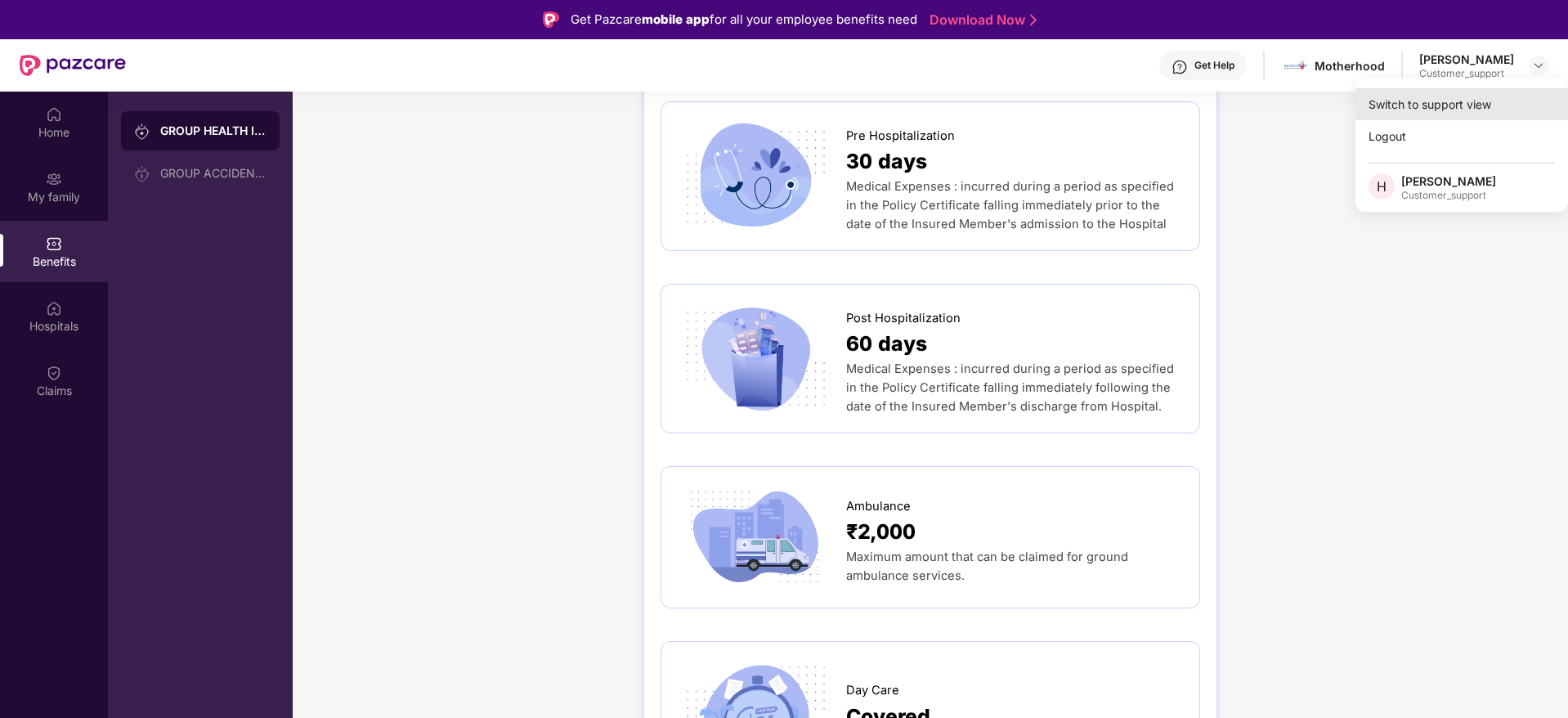
click at [1441, 109] on div "Switch to support view" at bounding box center [1462, 104] width 213 height 32
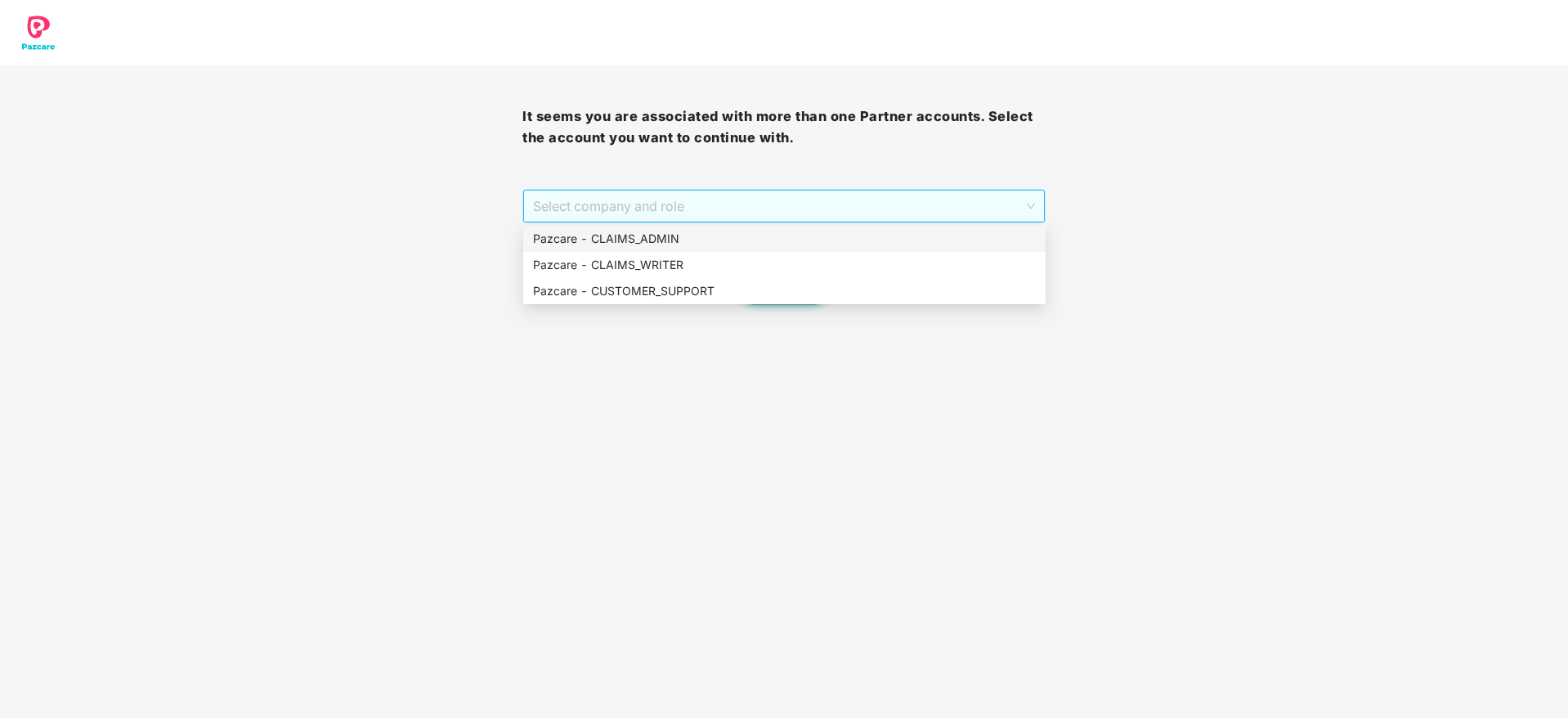
click at [751, 195] on span "Select company and role" at bounding box center [783, 205] width 501 height 31
click at [741, 248] on div "Pazcare - CLAIMS_ADMIN" at bounding box center [784, 239] width 522 height 26
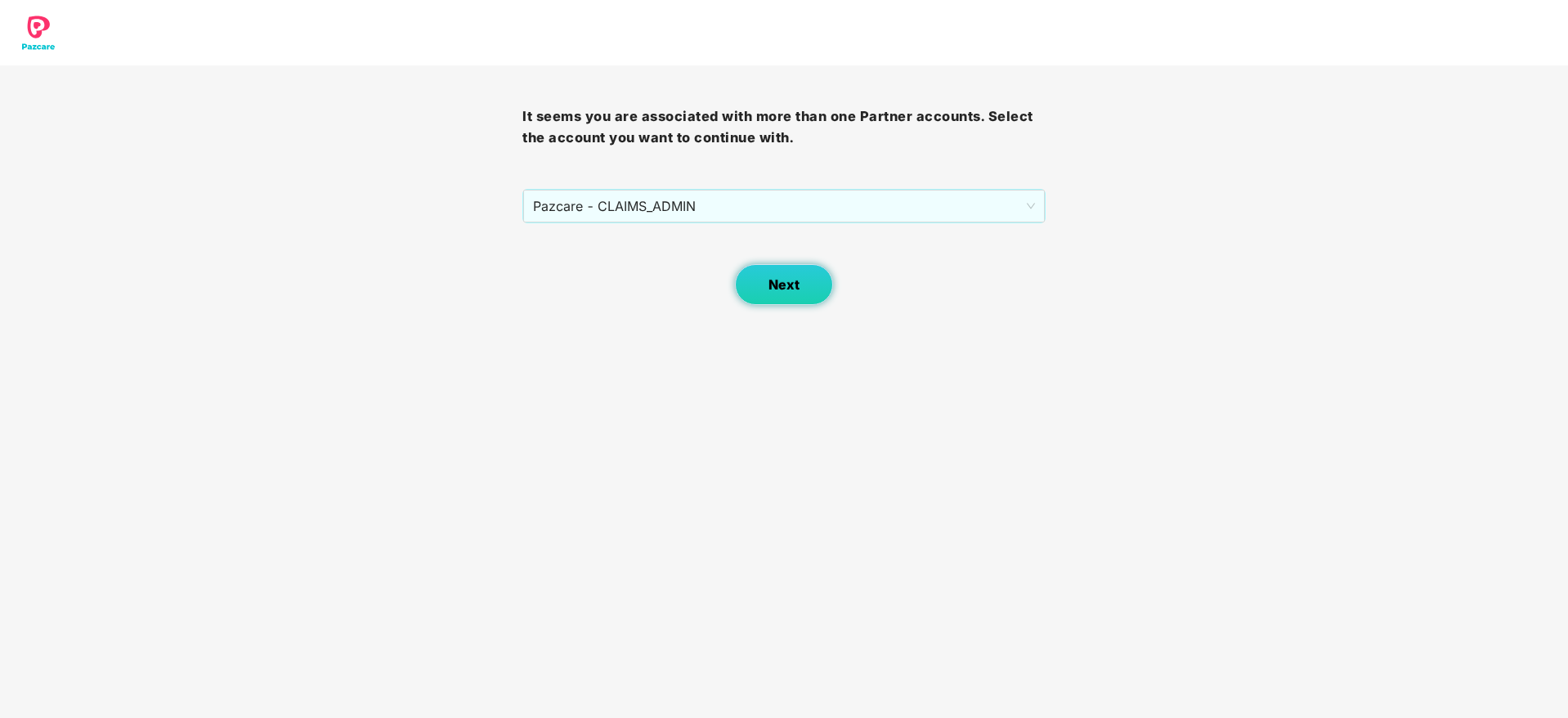
click at [787, 288] on span "Next" at bounding box center [784, 284] width 31 height 16
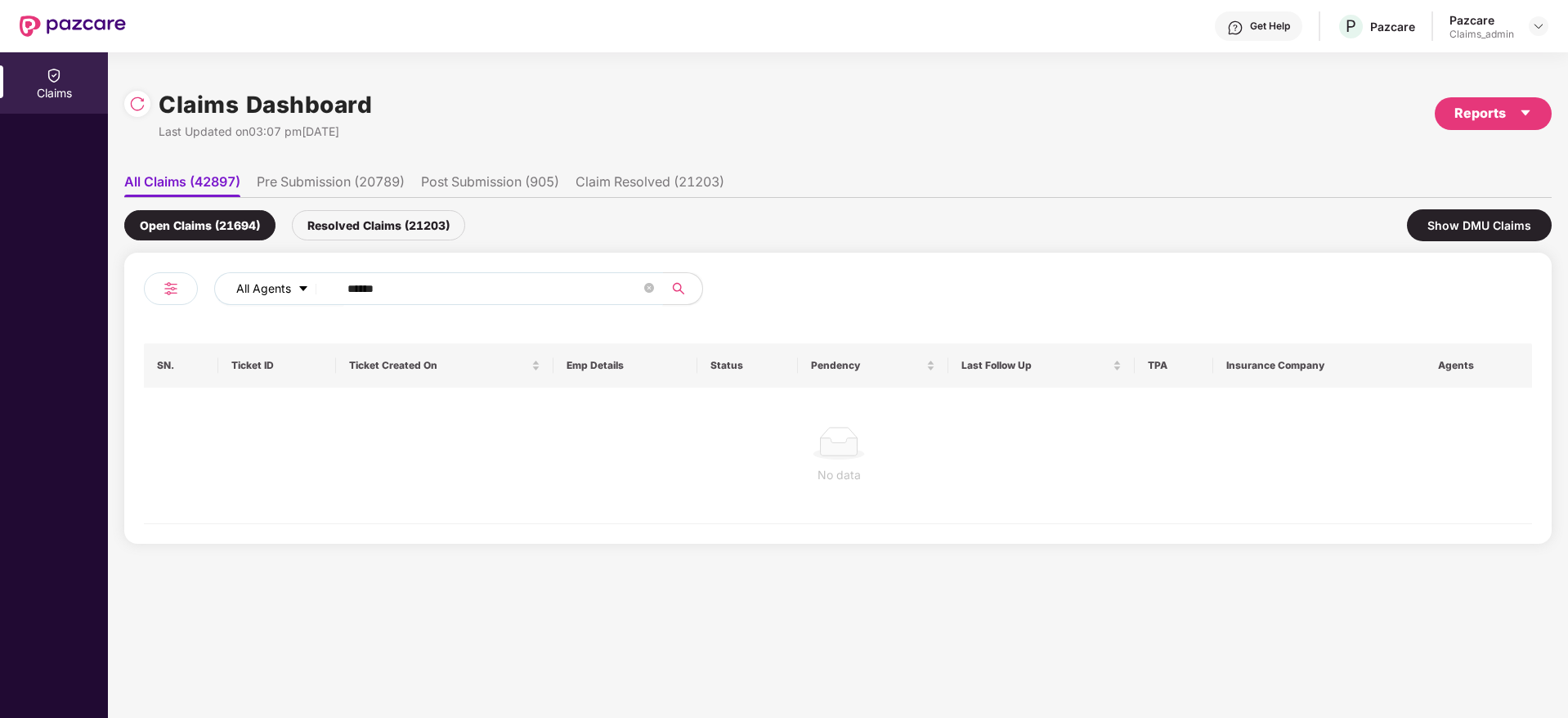
drag, startPoint x: 470, startPoint y: 295, endPoint x: 288, endPoint y: 276, distance: 183.0
click at [288, 276] on div "All Agents ******" at bounding box center [631, 288] width 833 height 33
paste input "text"
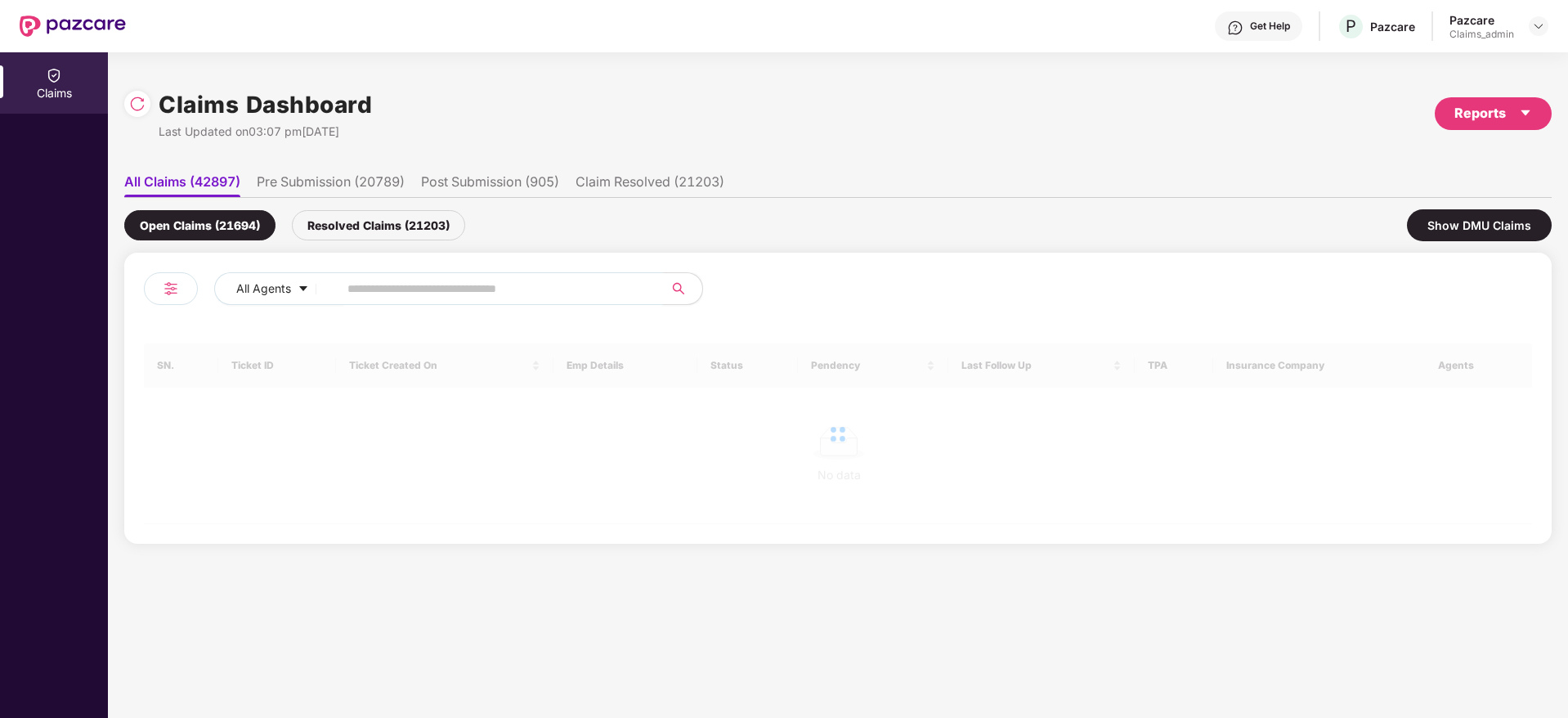
click at [439, 298] on input "text" at bounding box center [493, 288] width 294 height 24
paste input "text"
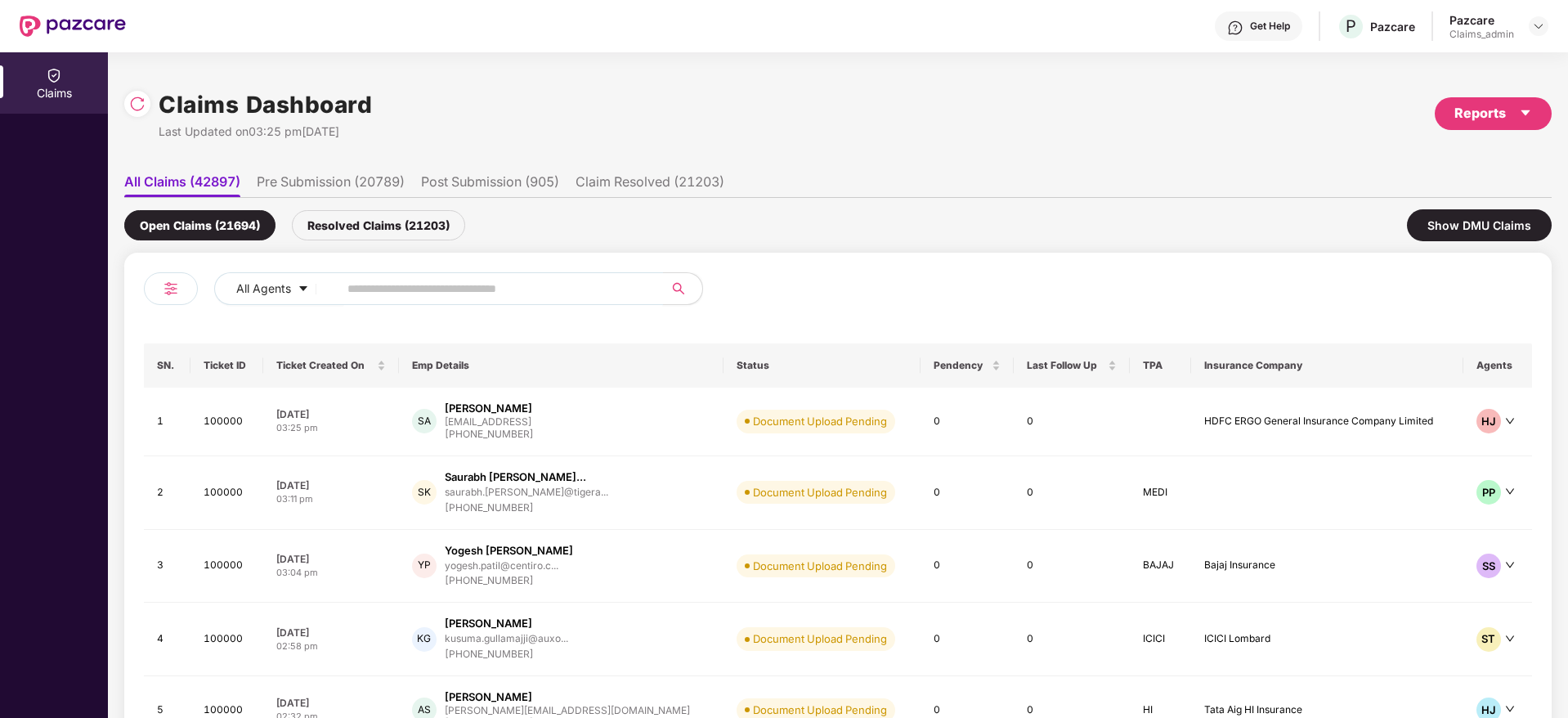
paste input "******"
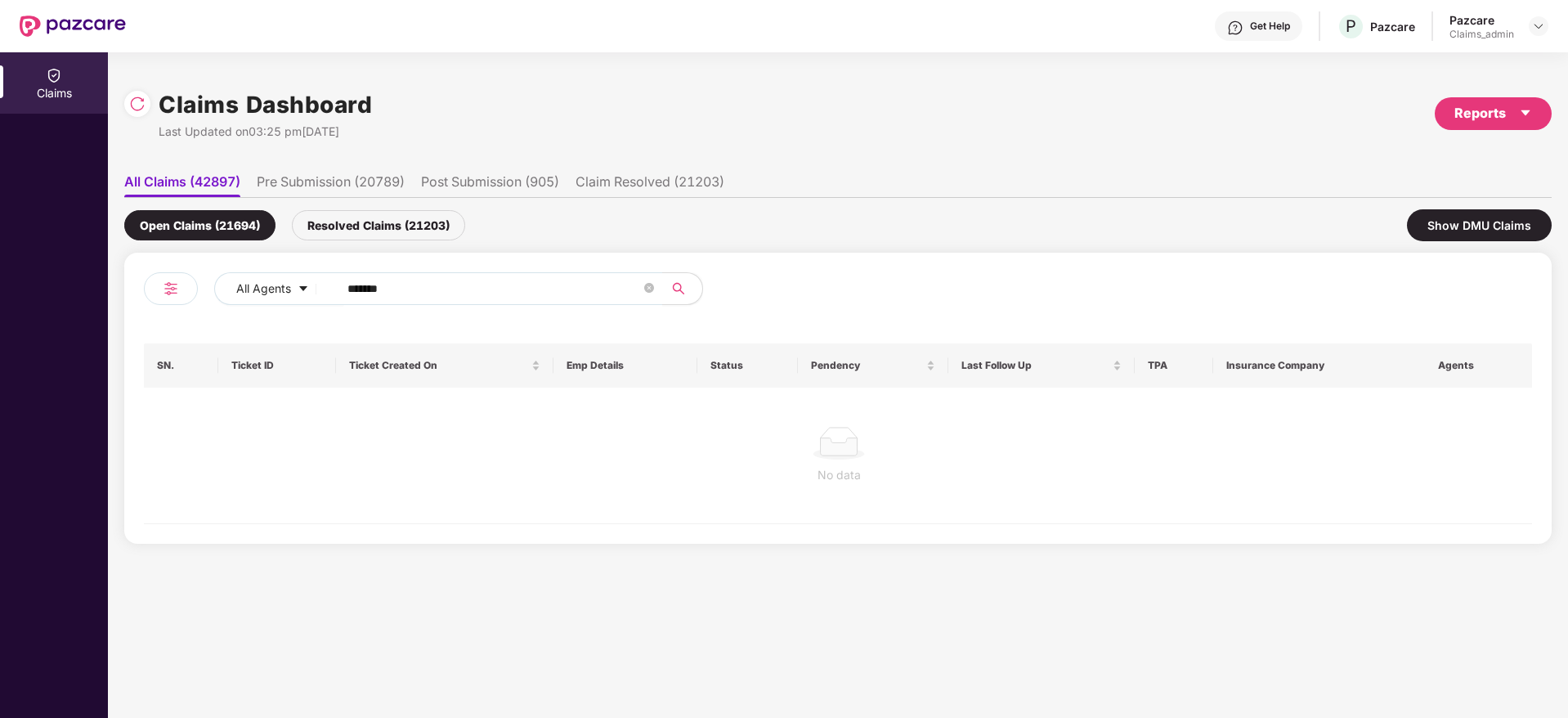
click at [382, 230] on div "Resolved Claims (21203)" at bounding box center [379, 225] width 173 height 30
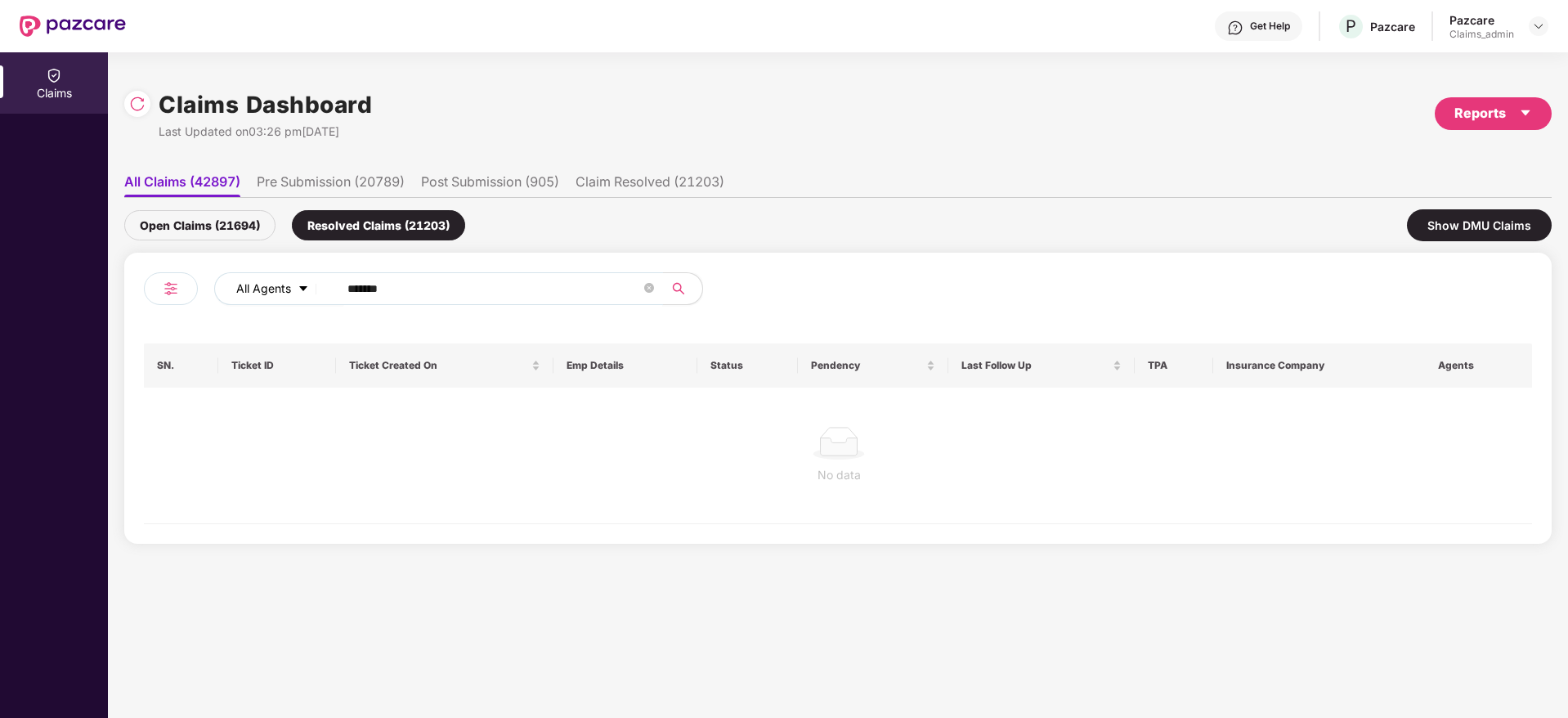
drag, startPoint x: 410, startPoint y: 281, endPoint x: 233, endPoint y: 290, distance: 177.2
click at [233, 290] on div "All Agents ******" at bounding box center [631, 288] width 833 height 33
paste input "text"
type input "******"
click at [219, 226] on div "Open Claims (21694)" at bounding box center [200, 225] width 151 height 30
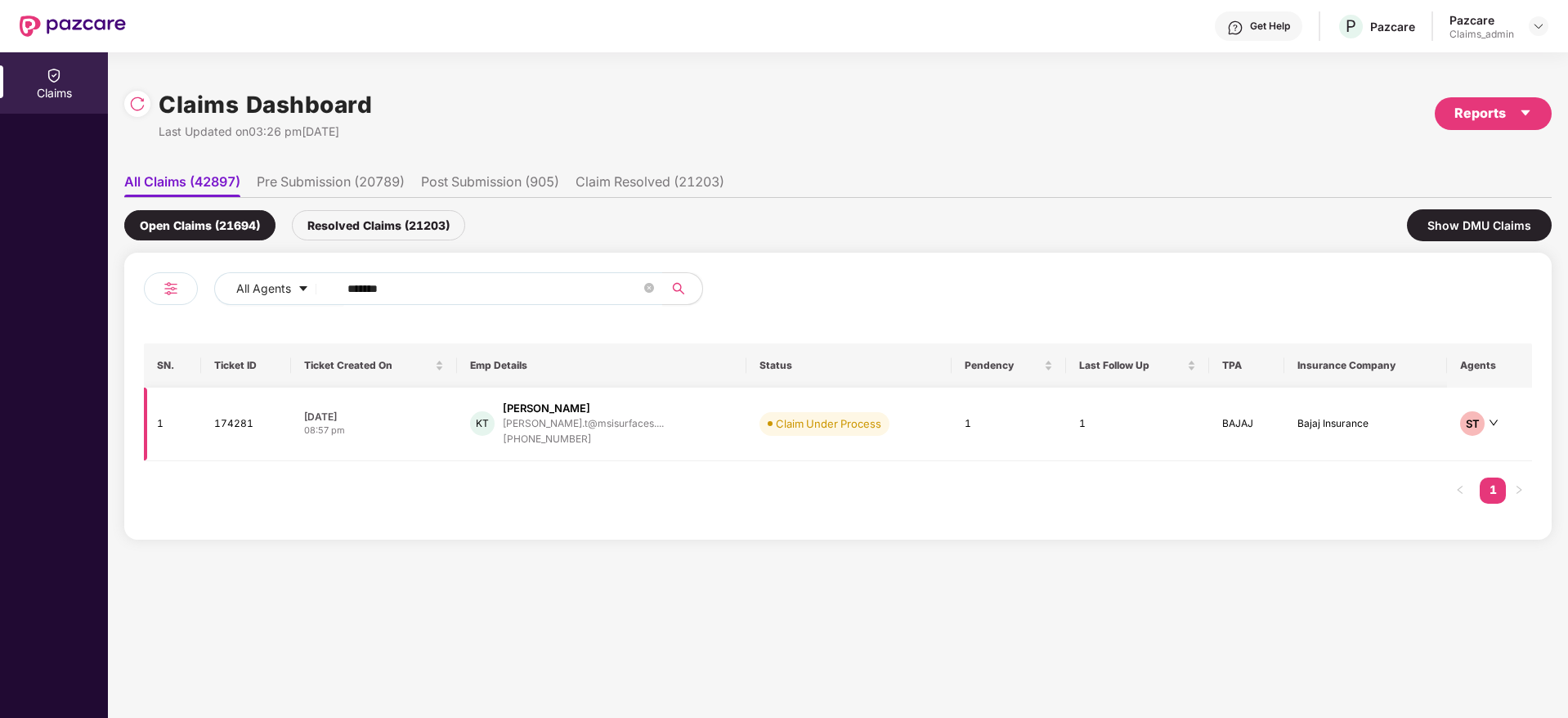
click at [591, 434] on div "+917483774620" at bounding box center [583, 439] width 161 height 16
click at [1534, 24] on img at bounding box center [1538, 26] width 13 height 13
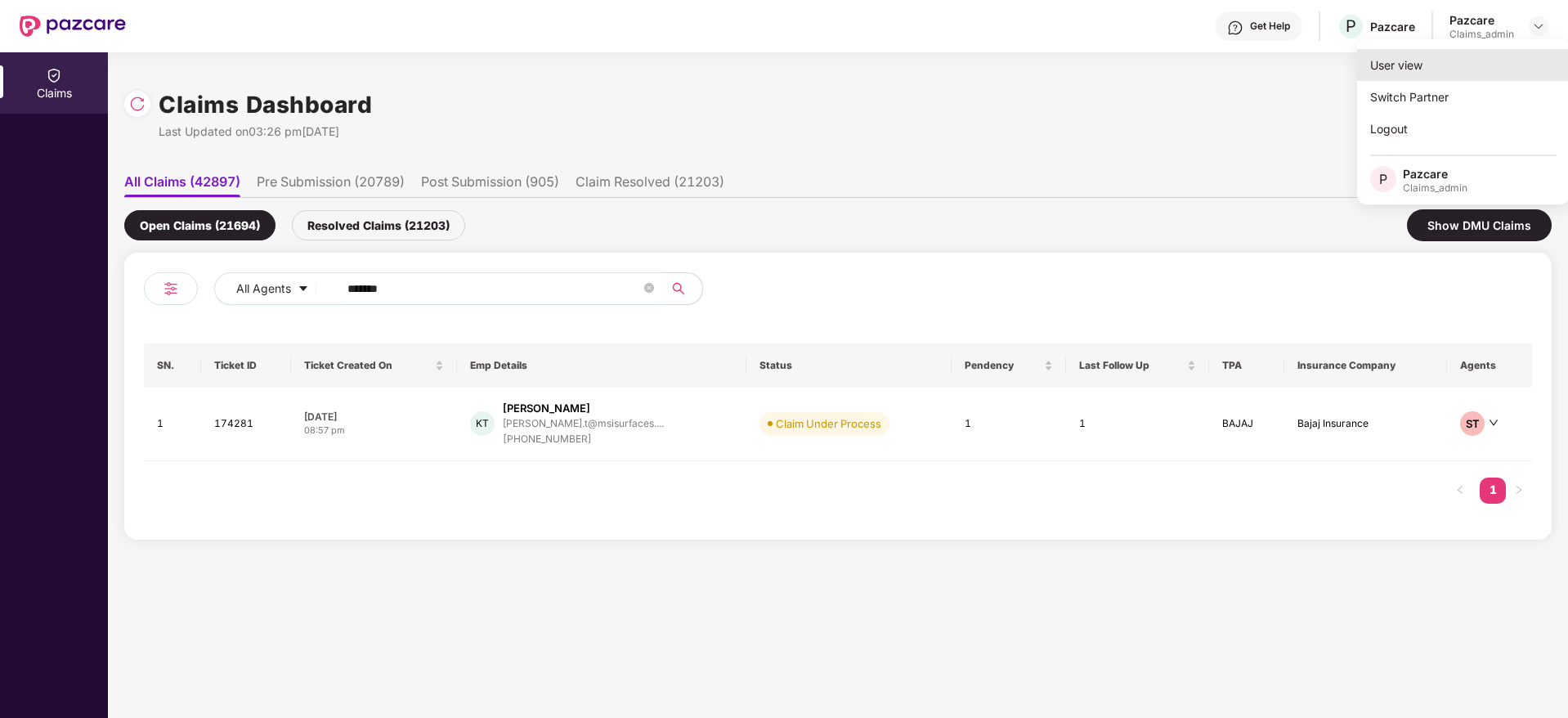
click at [1417, 71] on div "User view" at bounding box center [1464, 65] width 213 height 32
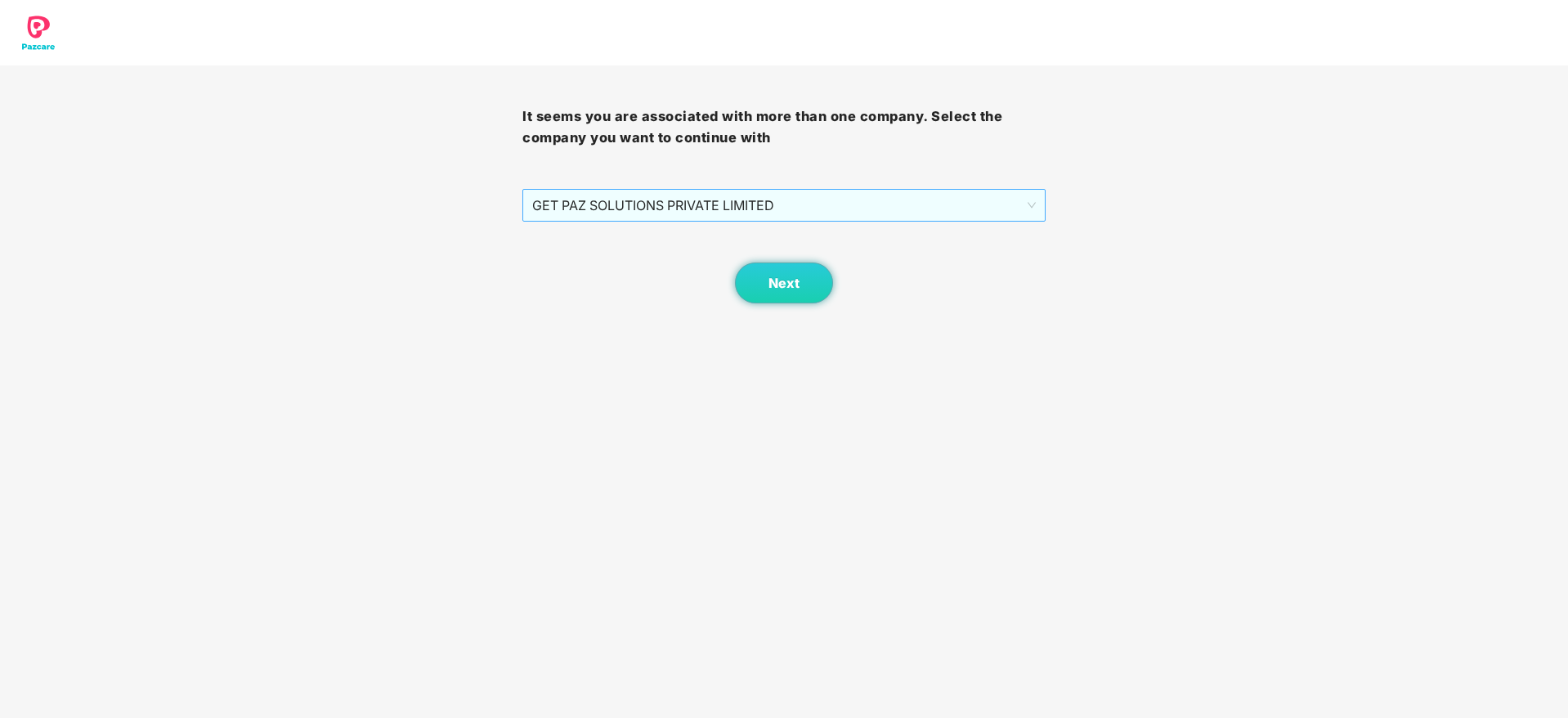
drag, startPoint x: 727, startPoint y: 190, endPoint x: 697, endPoint y: 193, distance: 30.1
click at [727, 188] on div "GET PAZ SOLUTIONS PRIVATE LIMITED" at bounding box center [784, 204] width 522 height 33
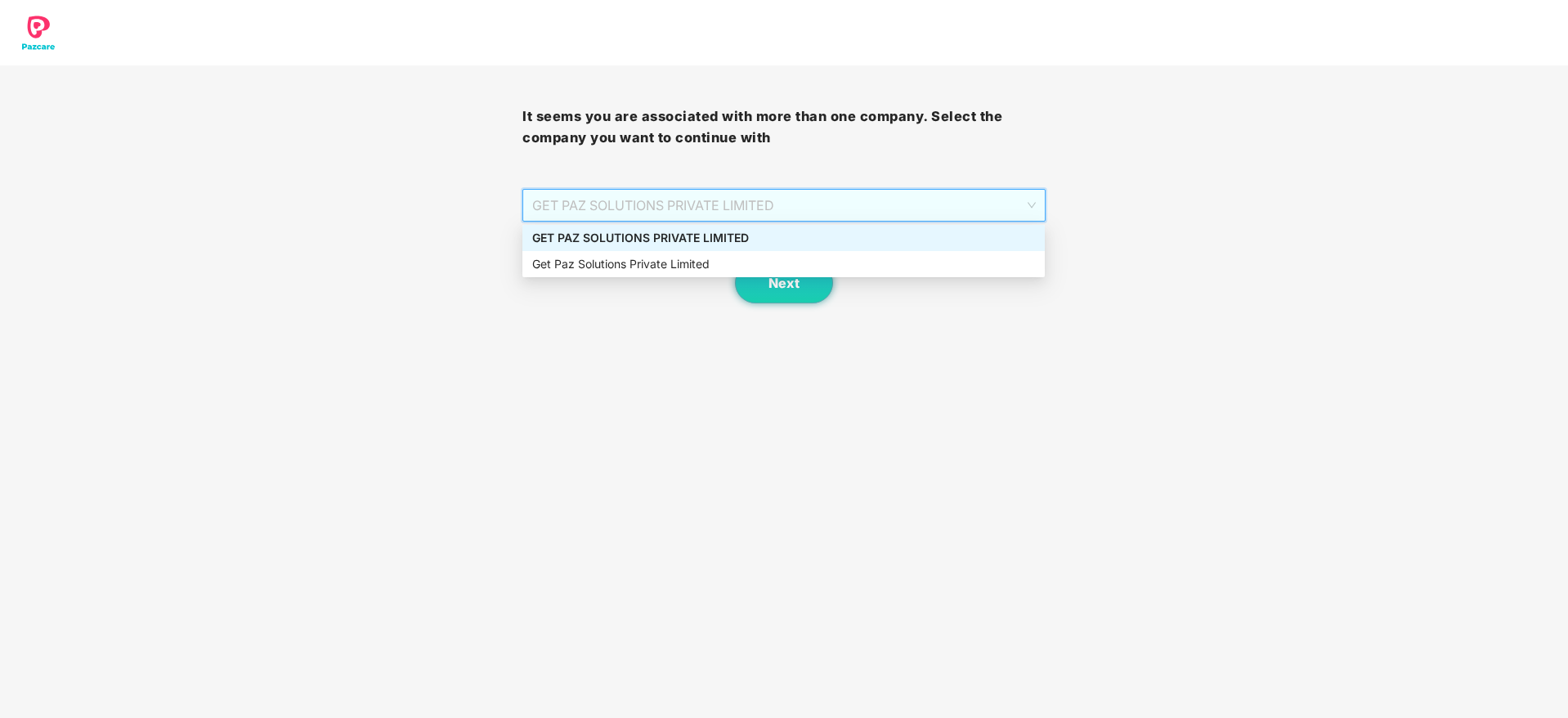
drag, startPoint x: 698, startPoint y: 244, endPoint x: 677, endPoint y: 254, distance: 23.3
click at [698, 244] on div "GET PAZ SOLUTIONS PRIVATE LIMITED" at bounding box center [784, 237] width 503 height 18
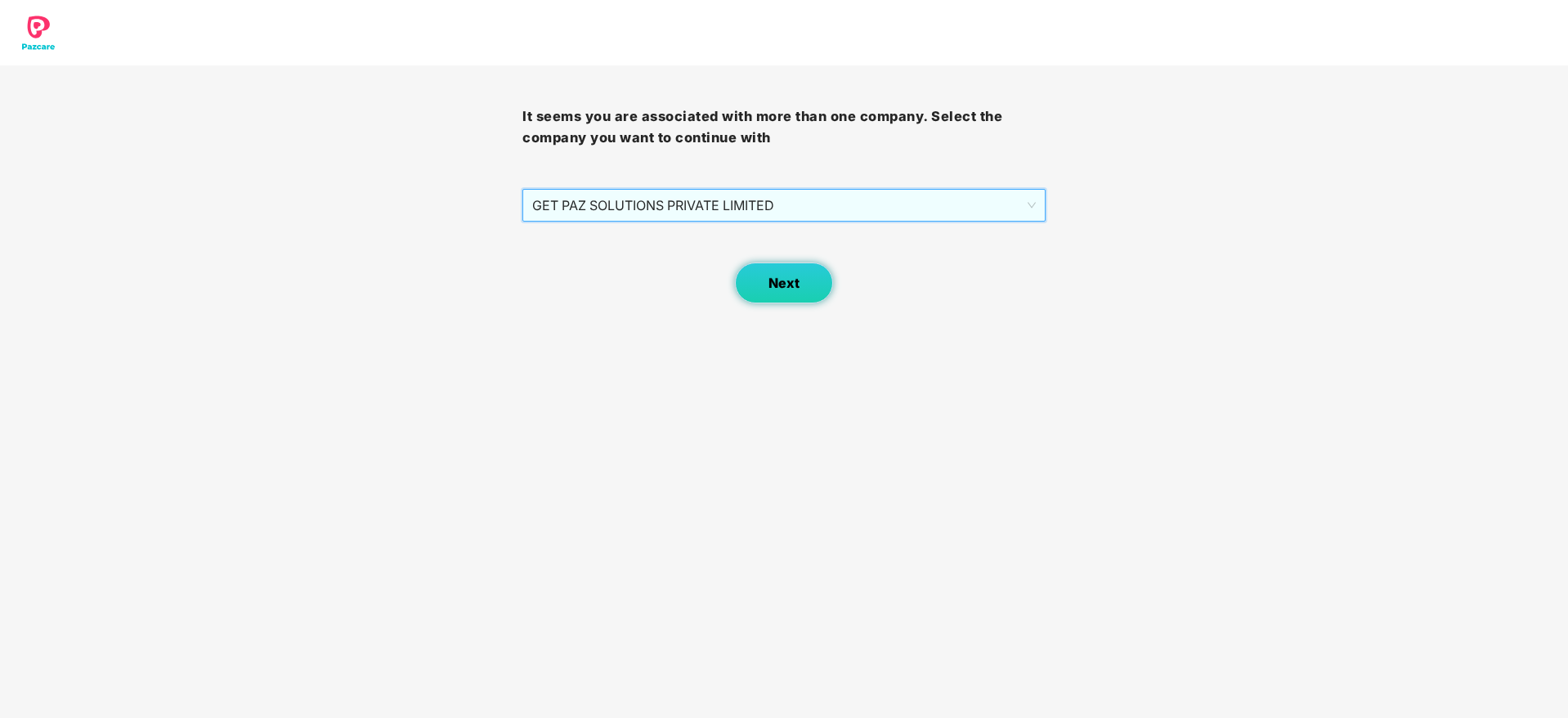
click at [779, 278] on span "Next" at bounding box center [784, 283] width 31 height 16
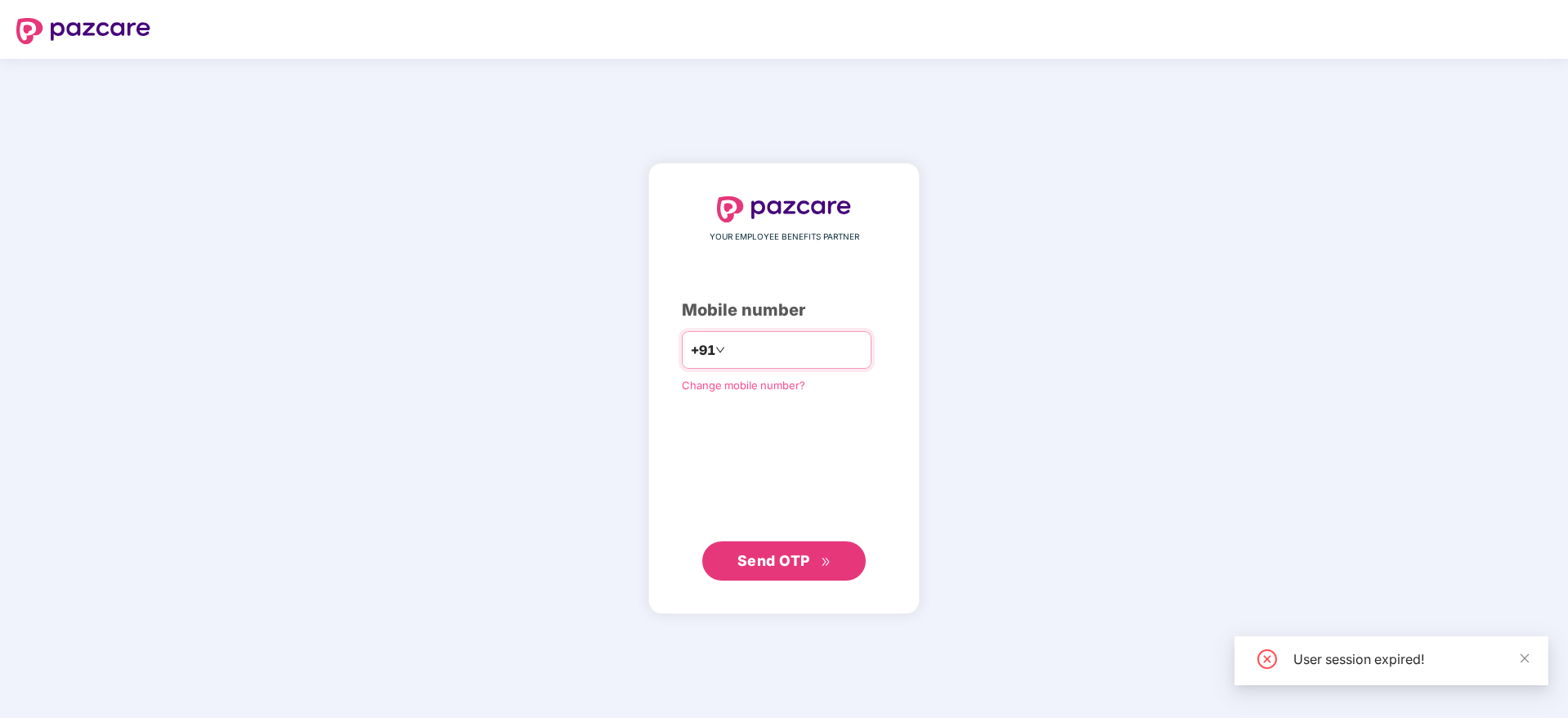
click at [706, 339] on div "+91" at bounding box center [776, 350] width 189 height 37
click at [777, 367] on div "+91" at bounding box center [776, 350] width 189 height 37
click at [806, 176] on div "YOUR EMPLOYEE BENEFITS PARTNER Mobile number +91 Change mobile number? Send OTP" at bounding box center [784, 388] width 271 height 449
click at [784, 350] on input "number" at bounding box center [796, 350] width 134 height 26
type input "**********"
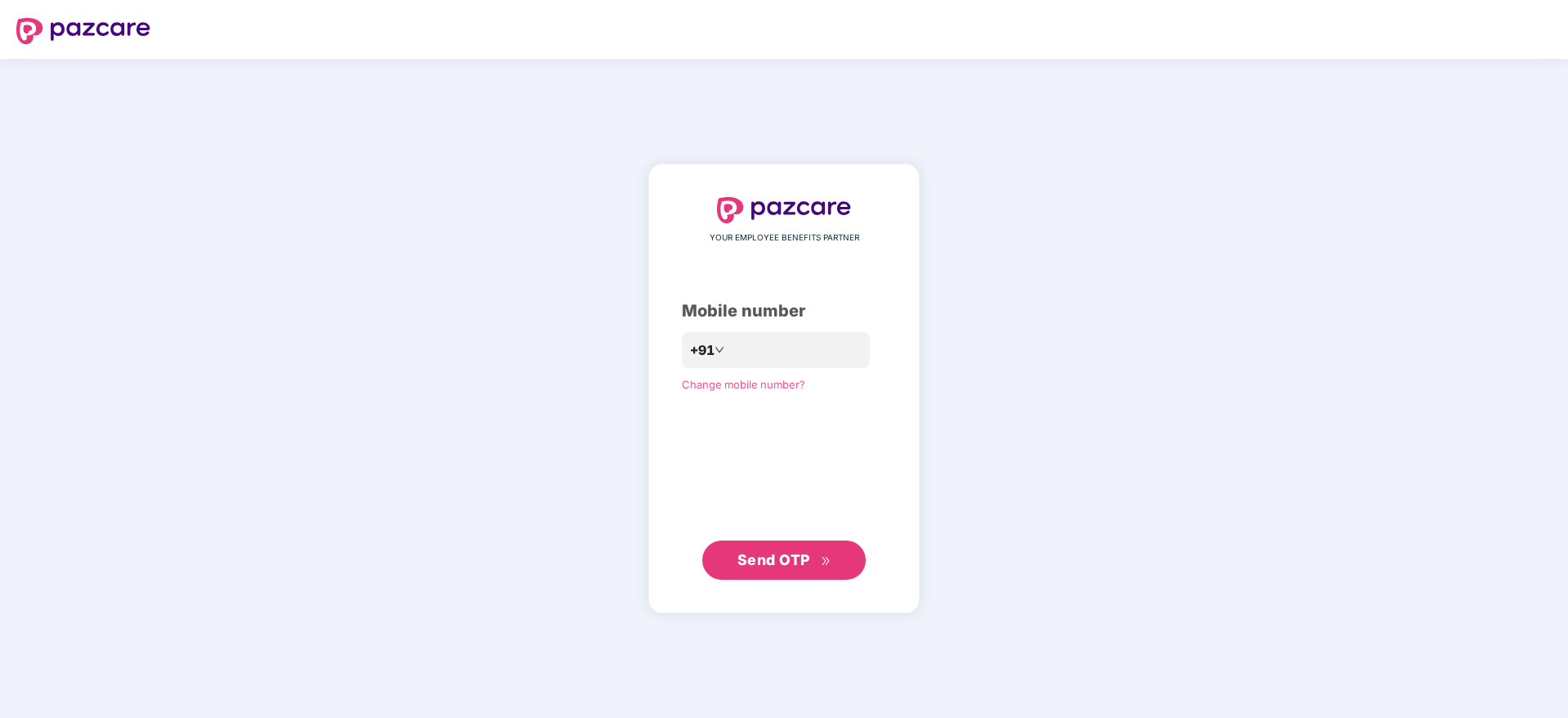
click at [748, 560] on span "Send OTP" at bounding box center [774, 559] width 73 height 17
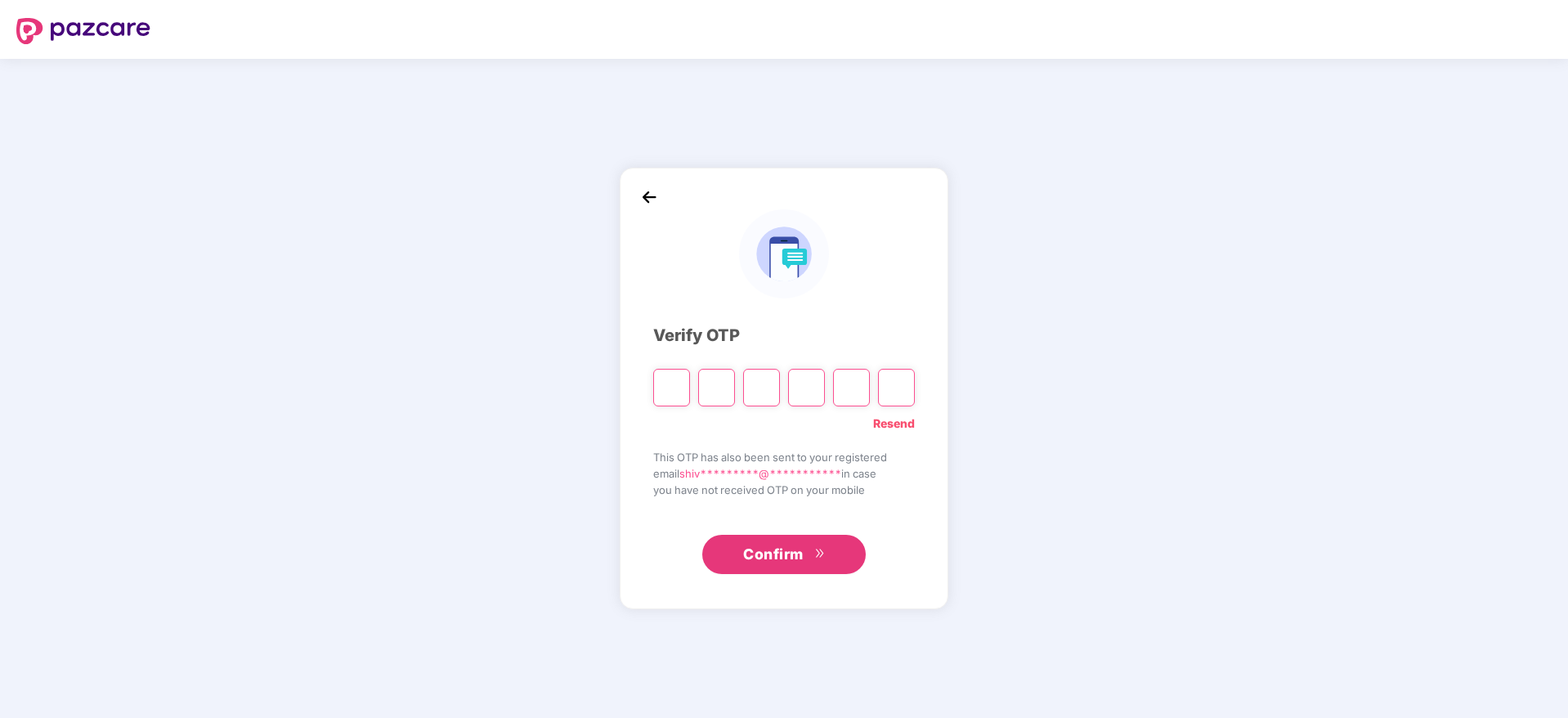
type input "*"
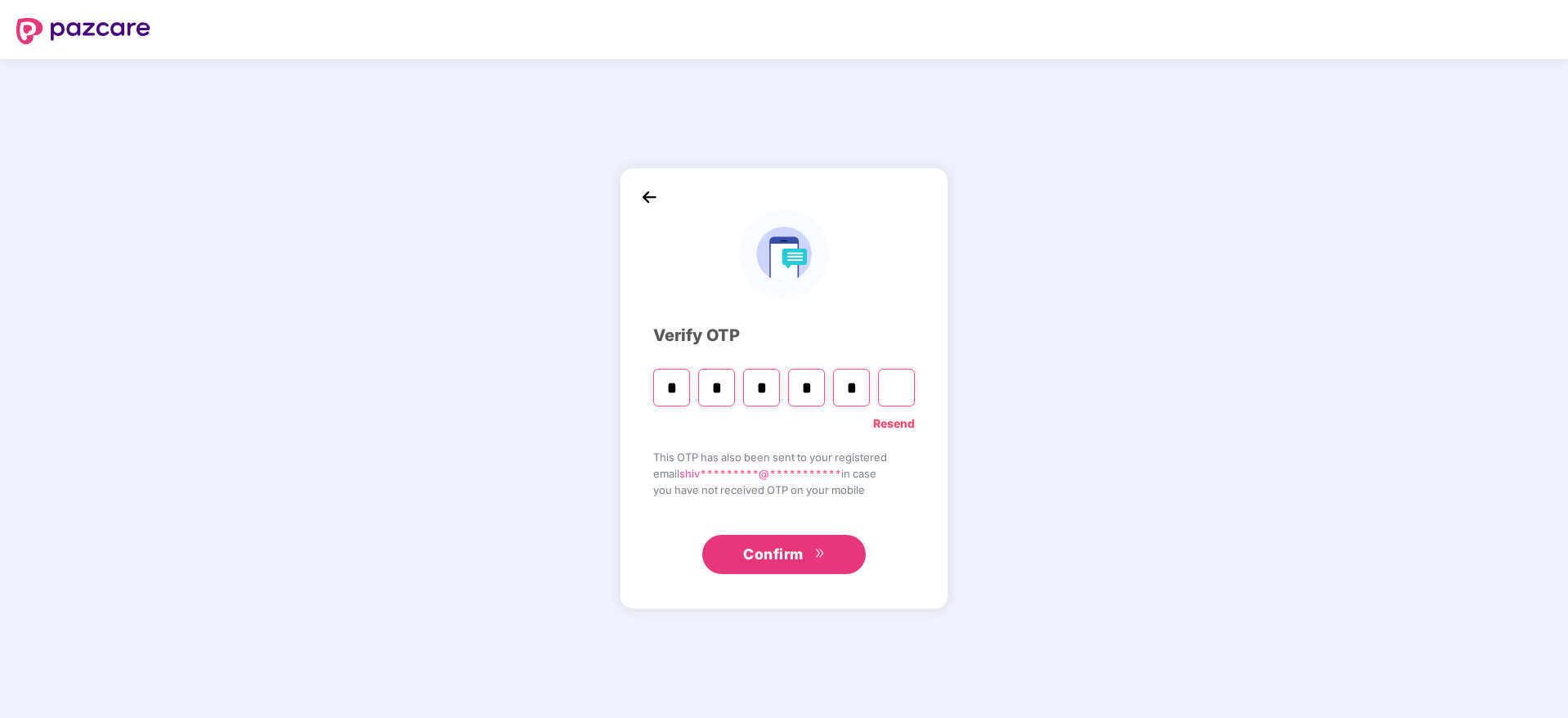
type input "*"
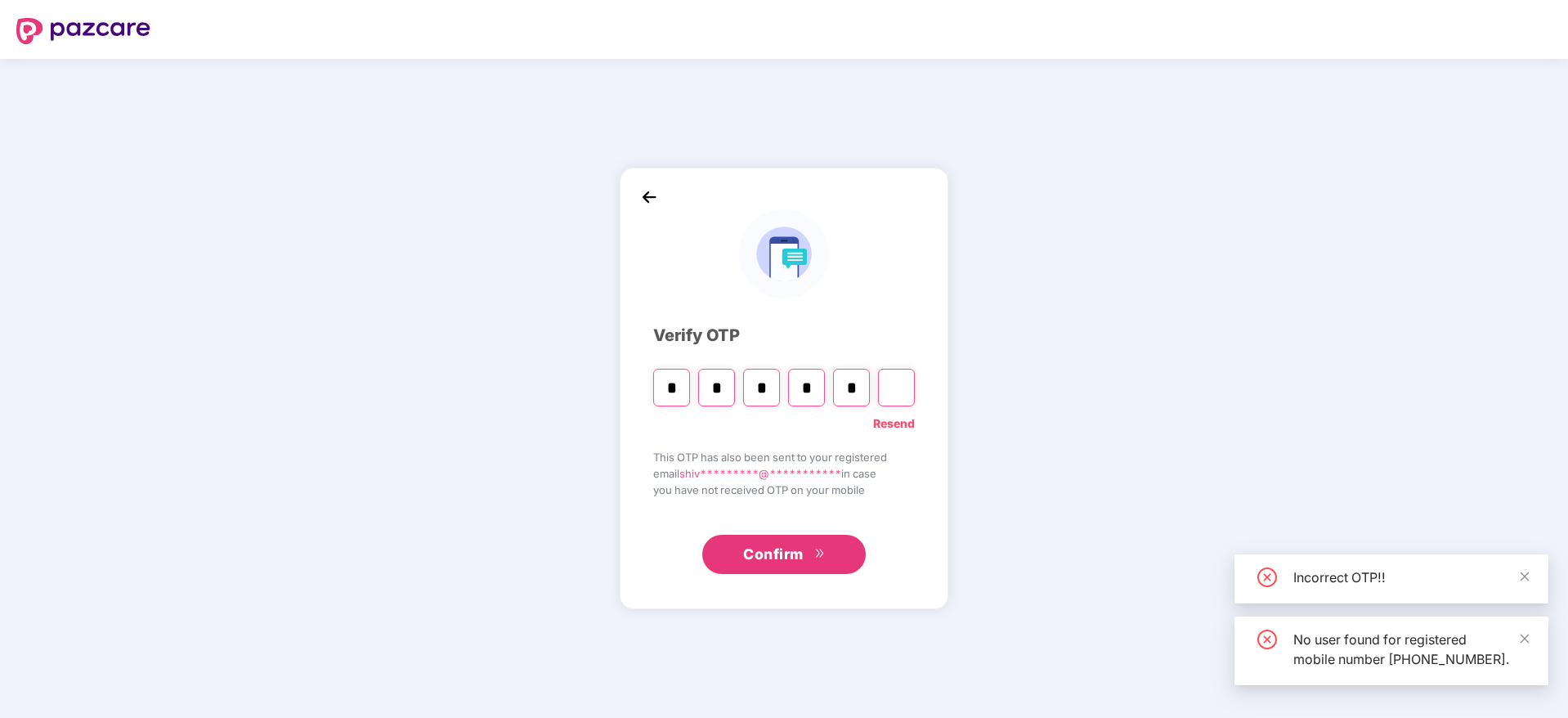
type input "*"
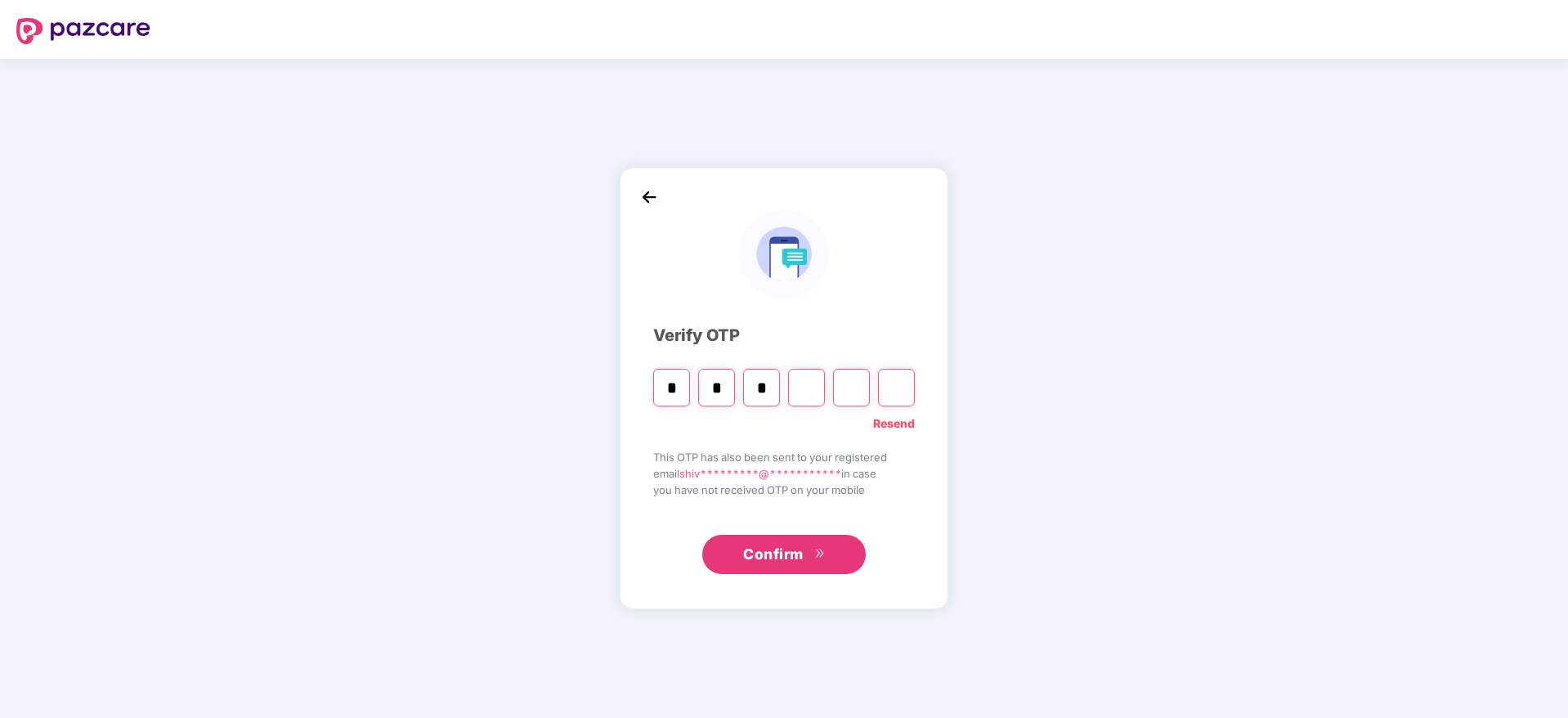
type input "*"
